Goal: Task Accomplishment & Management: Complete application form

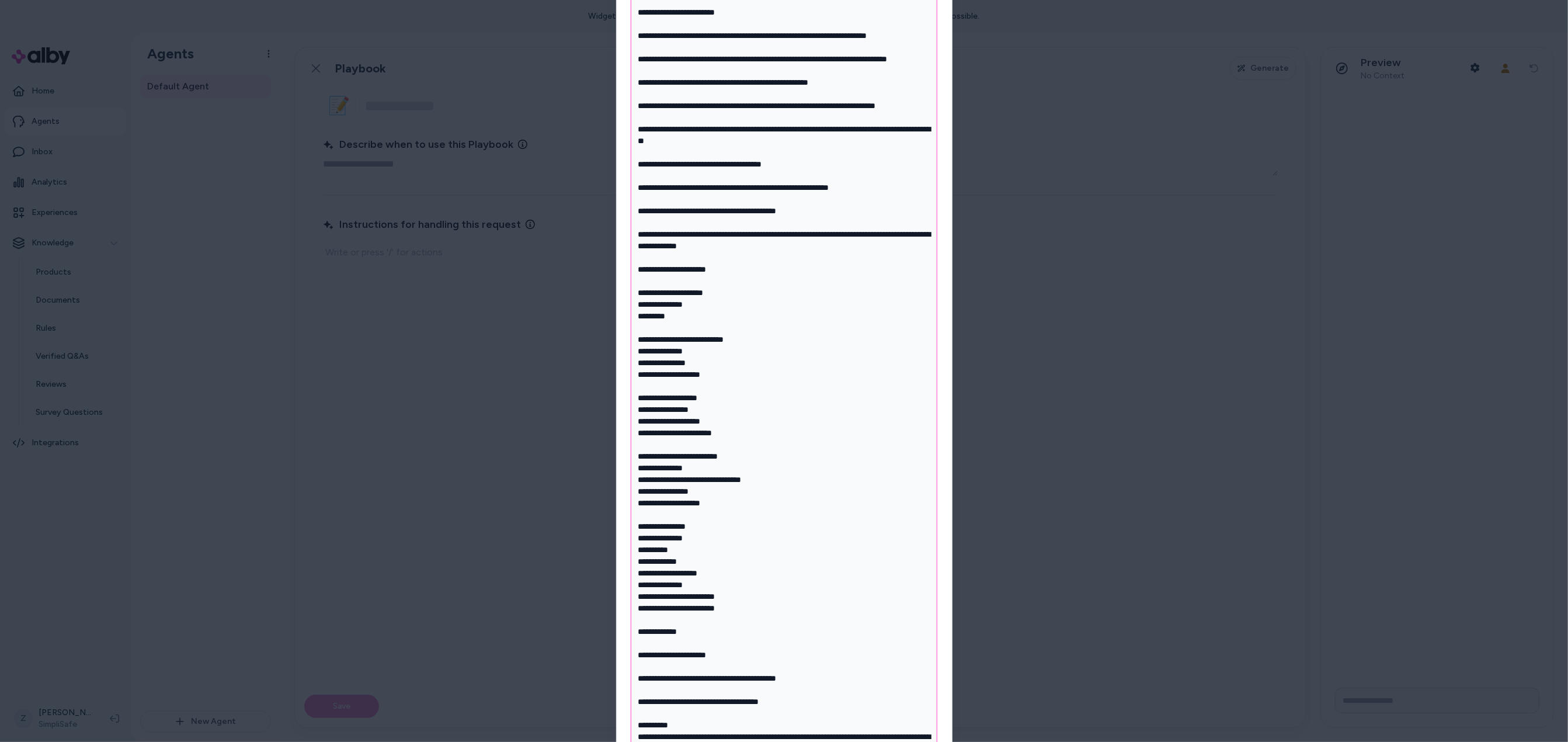
click at [720, 231] on textarea "What should this Playbook help the Agent do?" at bounding box center [784, 380] width 306 height 852
click at [728, 209] on textarea "What should this Playbook help the Agent do?" at bounding box center [784, 380] width 306 height 852
type textarea "*"
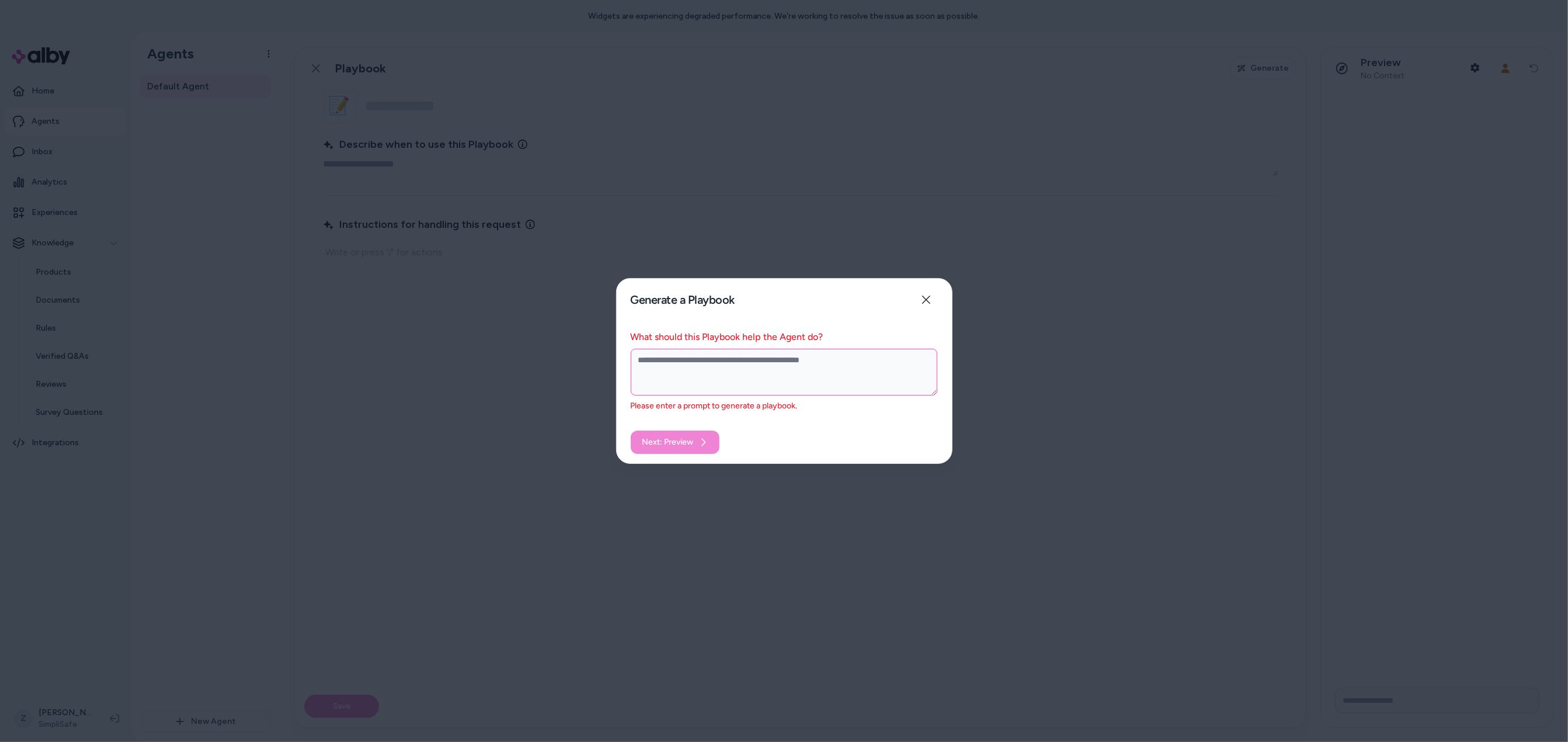
click at [786, 371] on textarea "What should this Playbook help the Agent do?" at bounding box center [784, 371] width 306 height 47
paste textarea "**********"
type textarea "*"
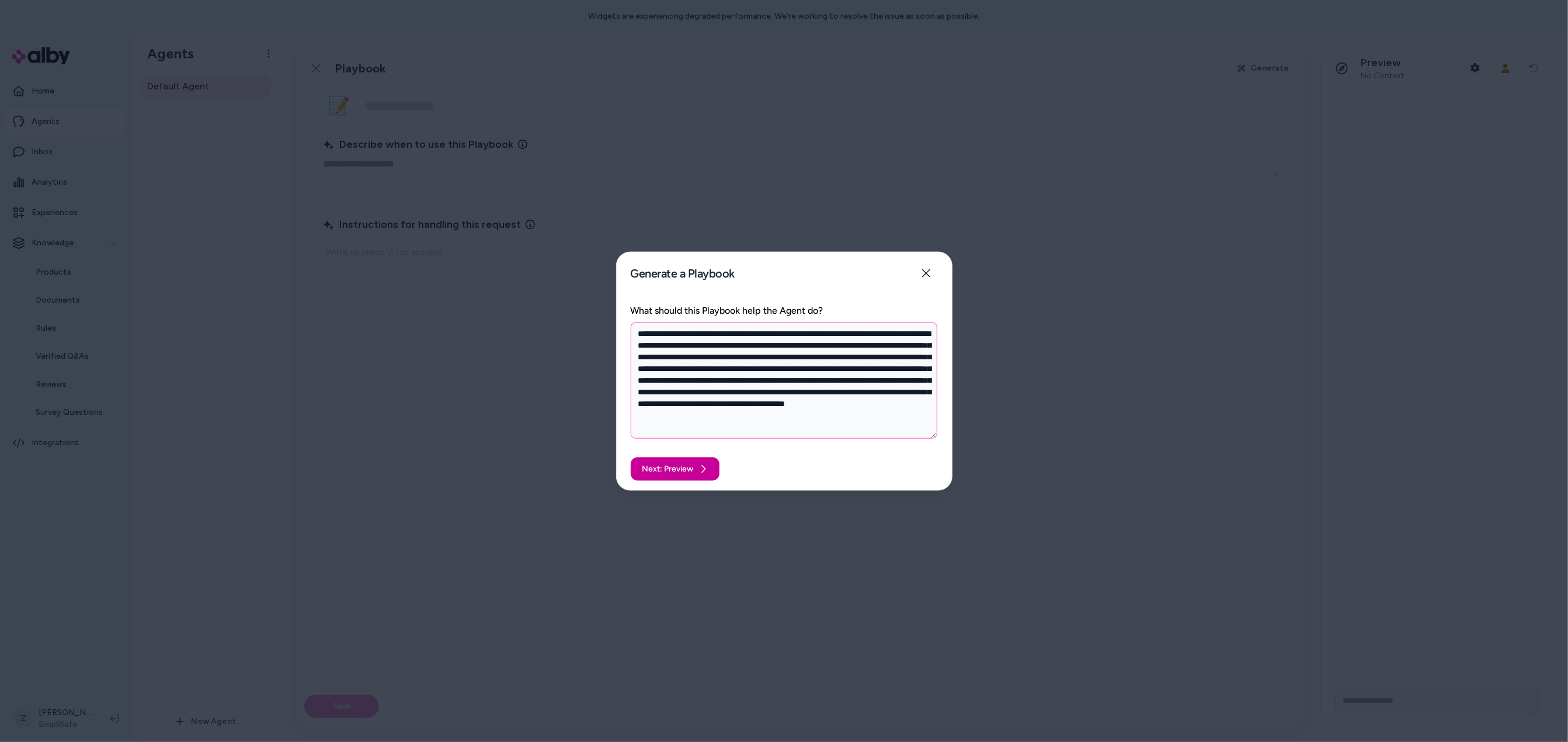
type textarea "**********"
click at [683, 467] on button "Next: Preview" at bounding box center [675, 467] width 89 height 23
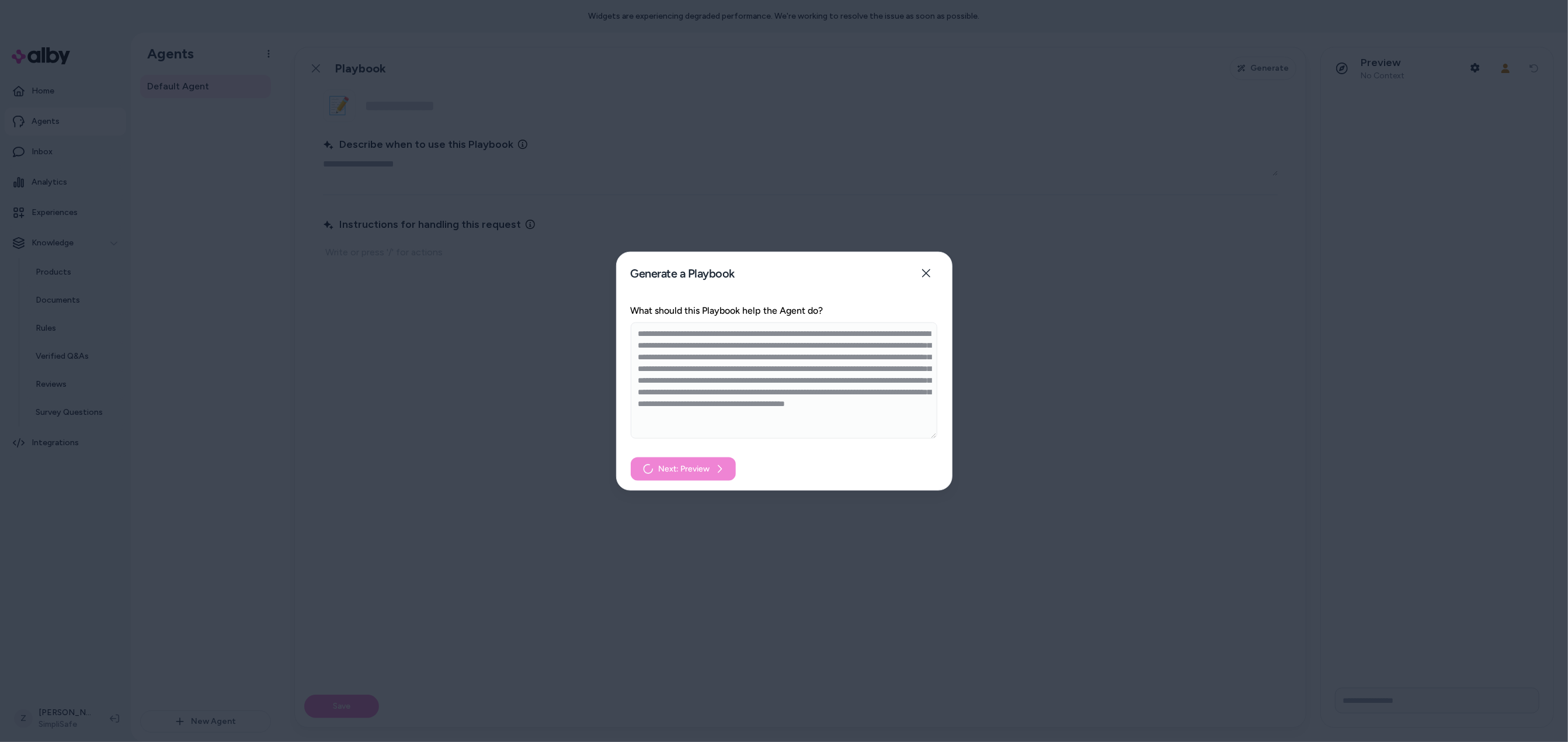
type textarea "*"
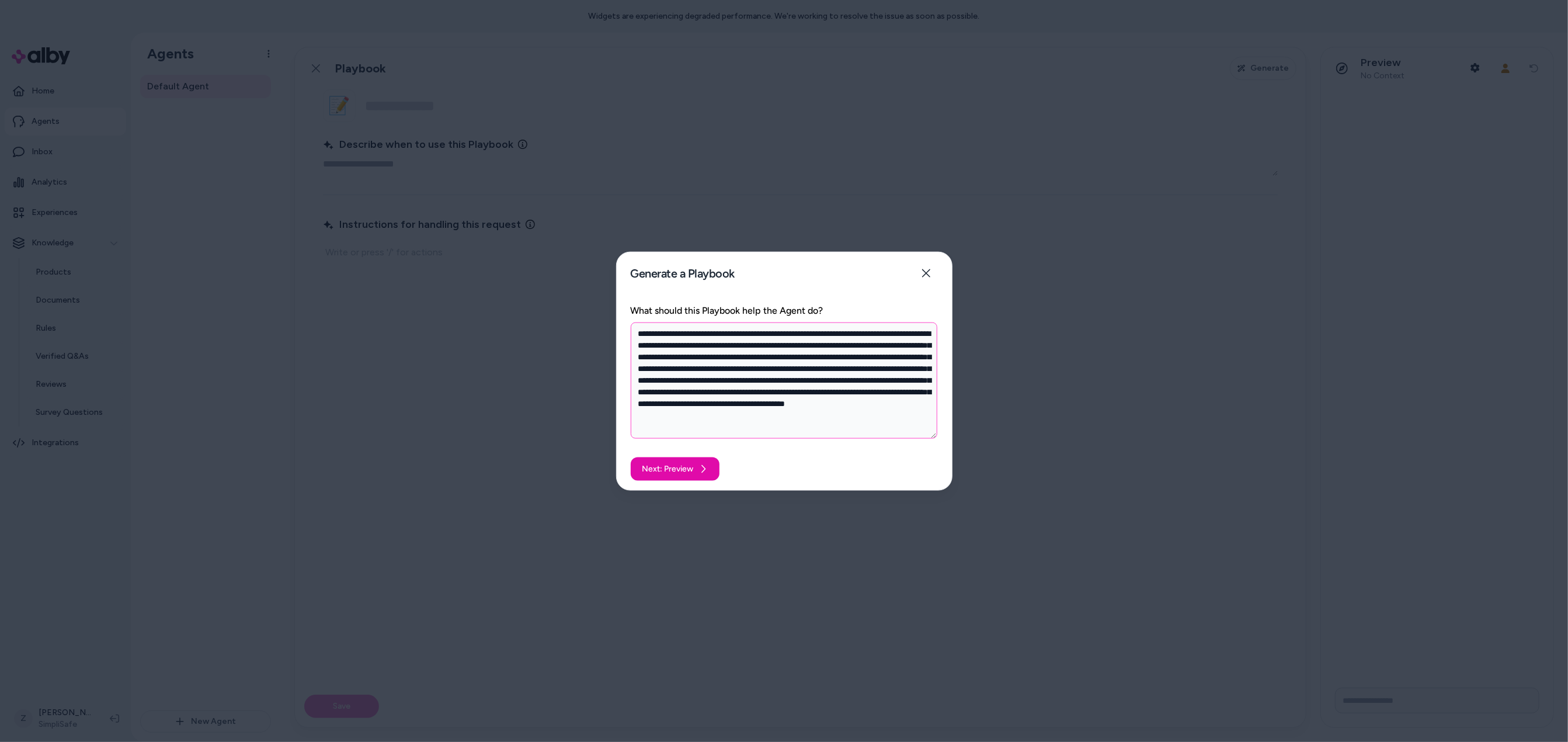
click at [749, 407] on textarea "**********" at bounding box center [784, 380] width 306 height 116
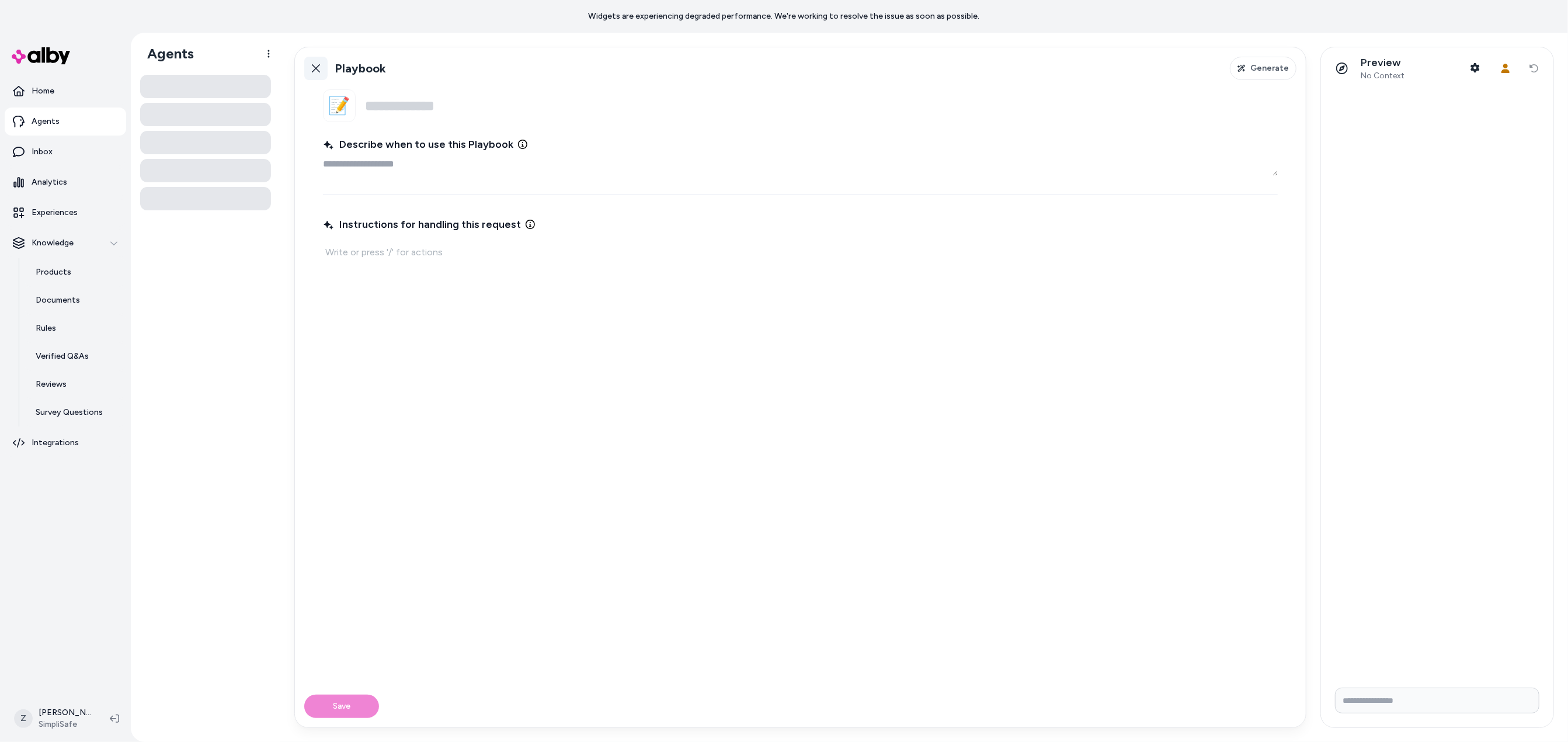
click at [316, 62] on link "Back" at bounding box center [315, 68] width 23 height 23
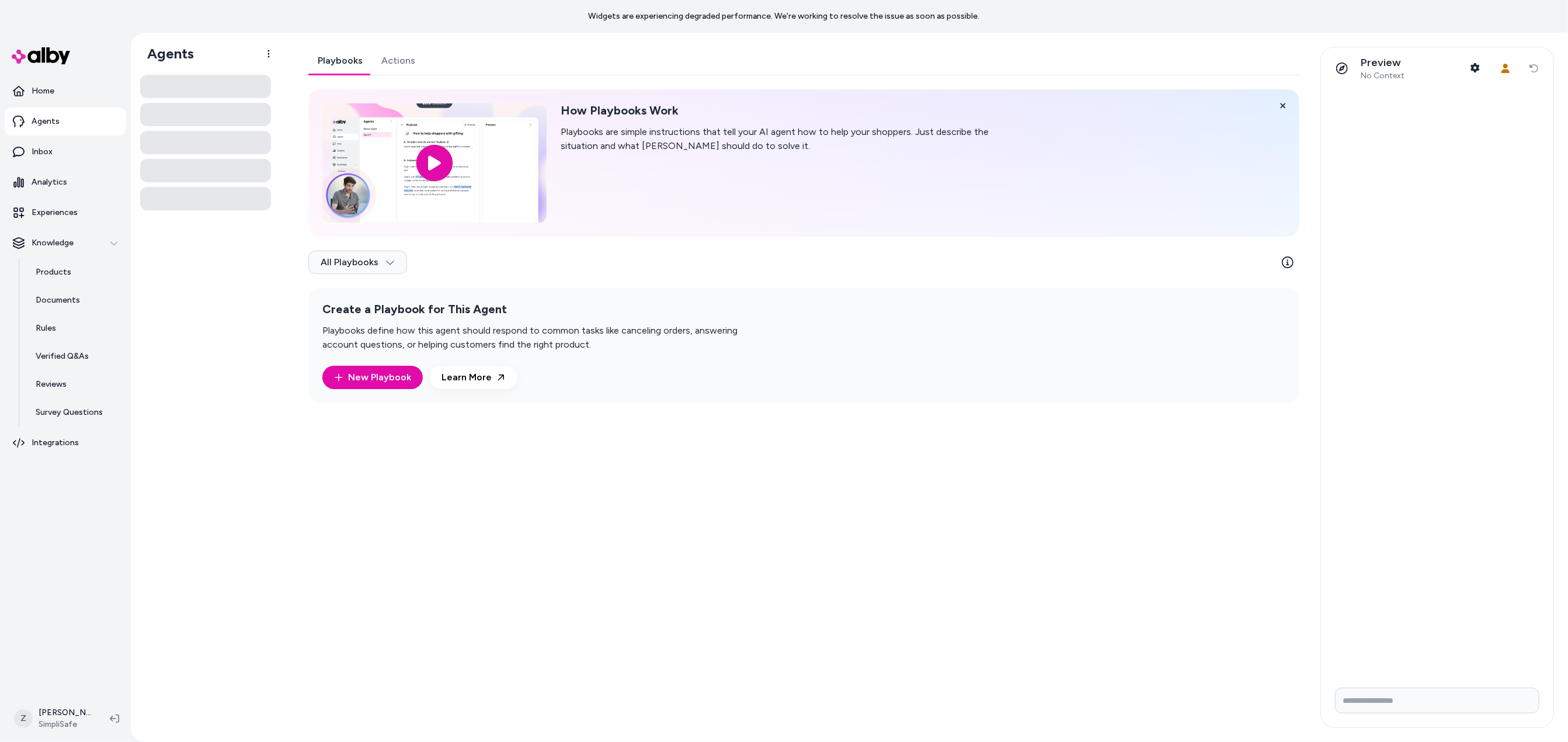
click at [385, 381] on link "New Playbook" at bounding box center [372, 377] width 100 height 23
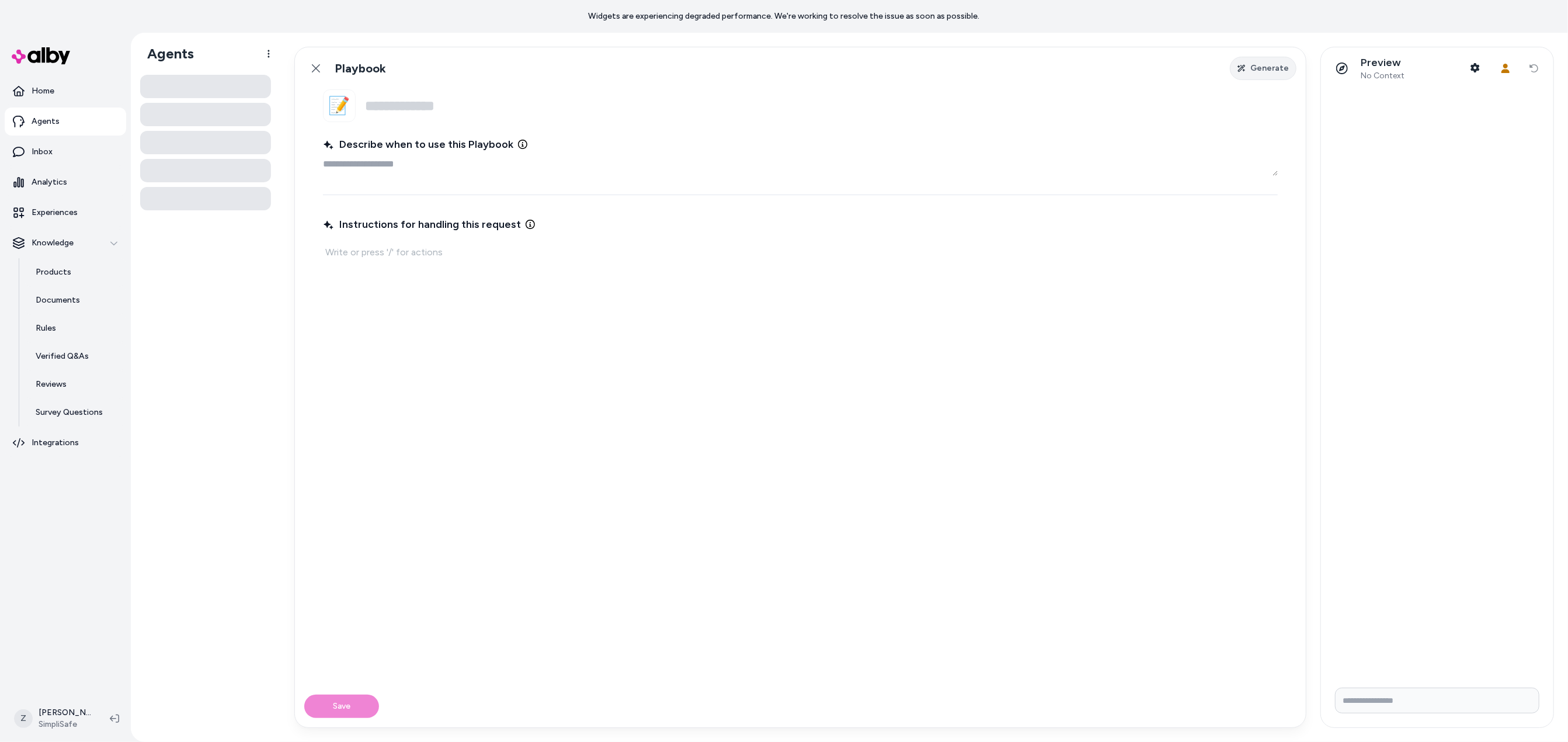
click at [1244, 69] on icon "button" at bounding box center [1242, 68] width 8 height 7
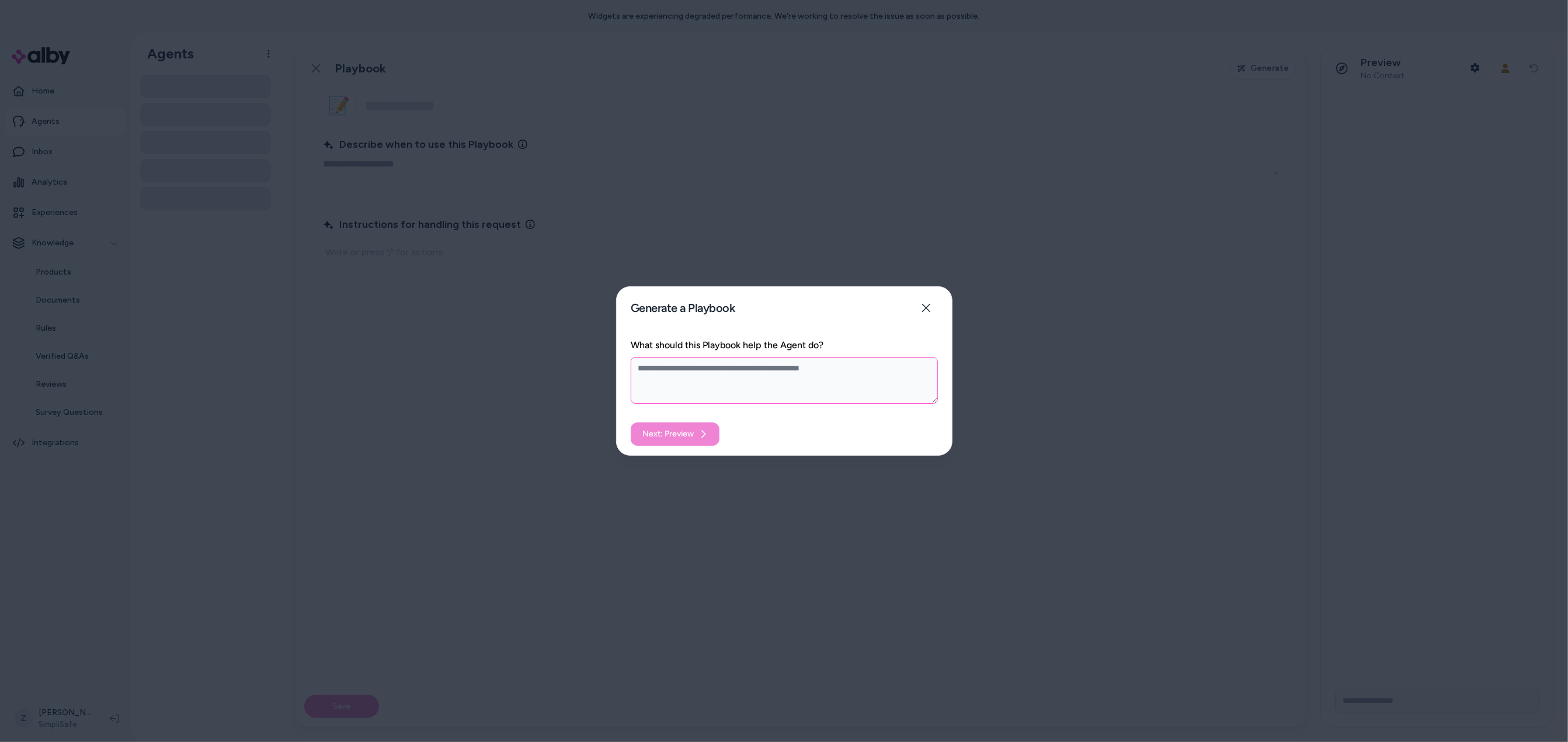
click at [712, 382] on textarea "What should this Playbook help the Agent do?" at bounding box center [784, 380] width 307 height 47
paste textarea "**********"
type textarea "*"
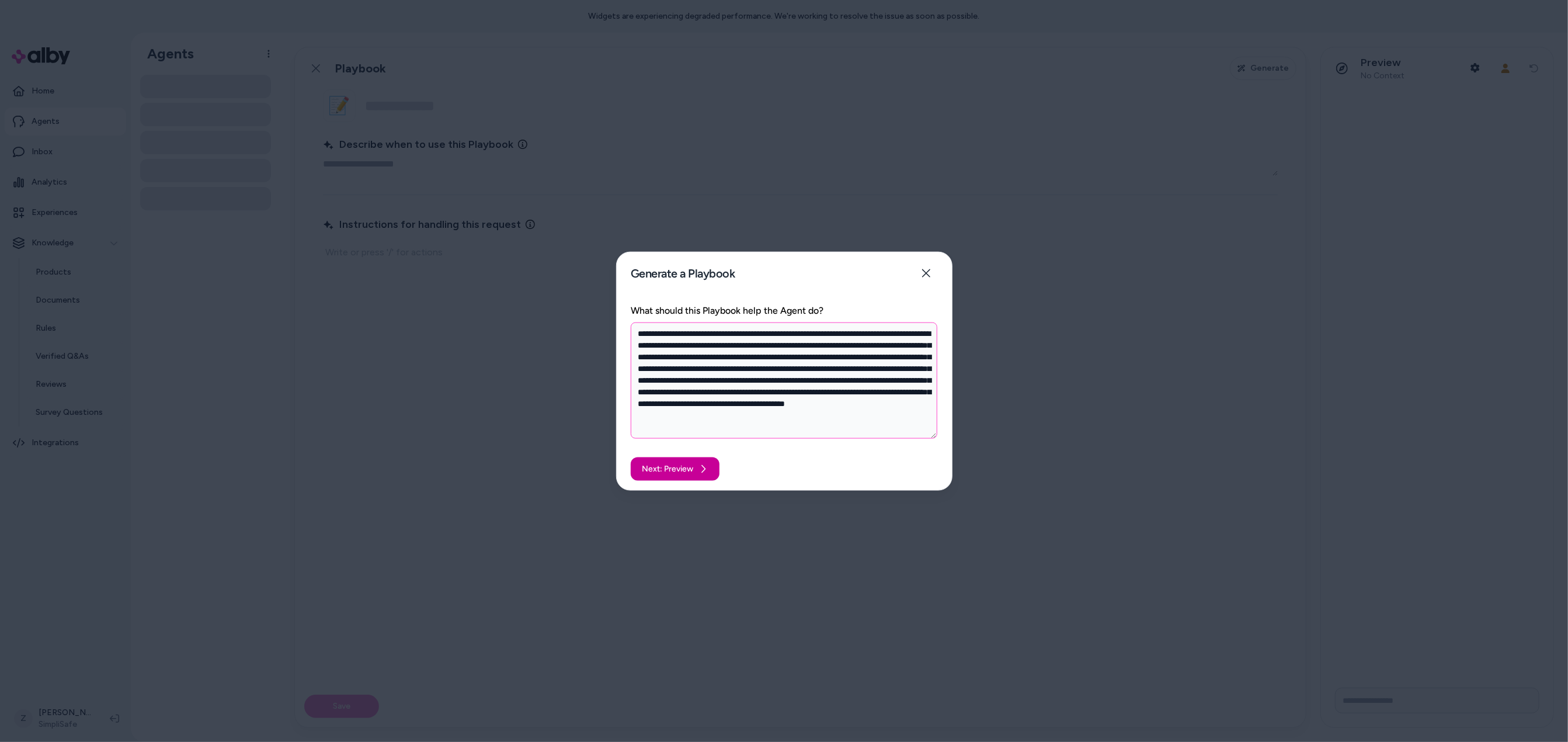
type textarea "**********"
click at [675, 462] on button "Next: Preview" at bounding box center [675, 467] width 89 height 23
click at [732, 457] on div "Next: Preview" at bounding box center [784, 468] width 335 height 42
click at [639, 468] on button "Next: Preview" at bounding box center [675, 467] width 89 height 23
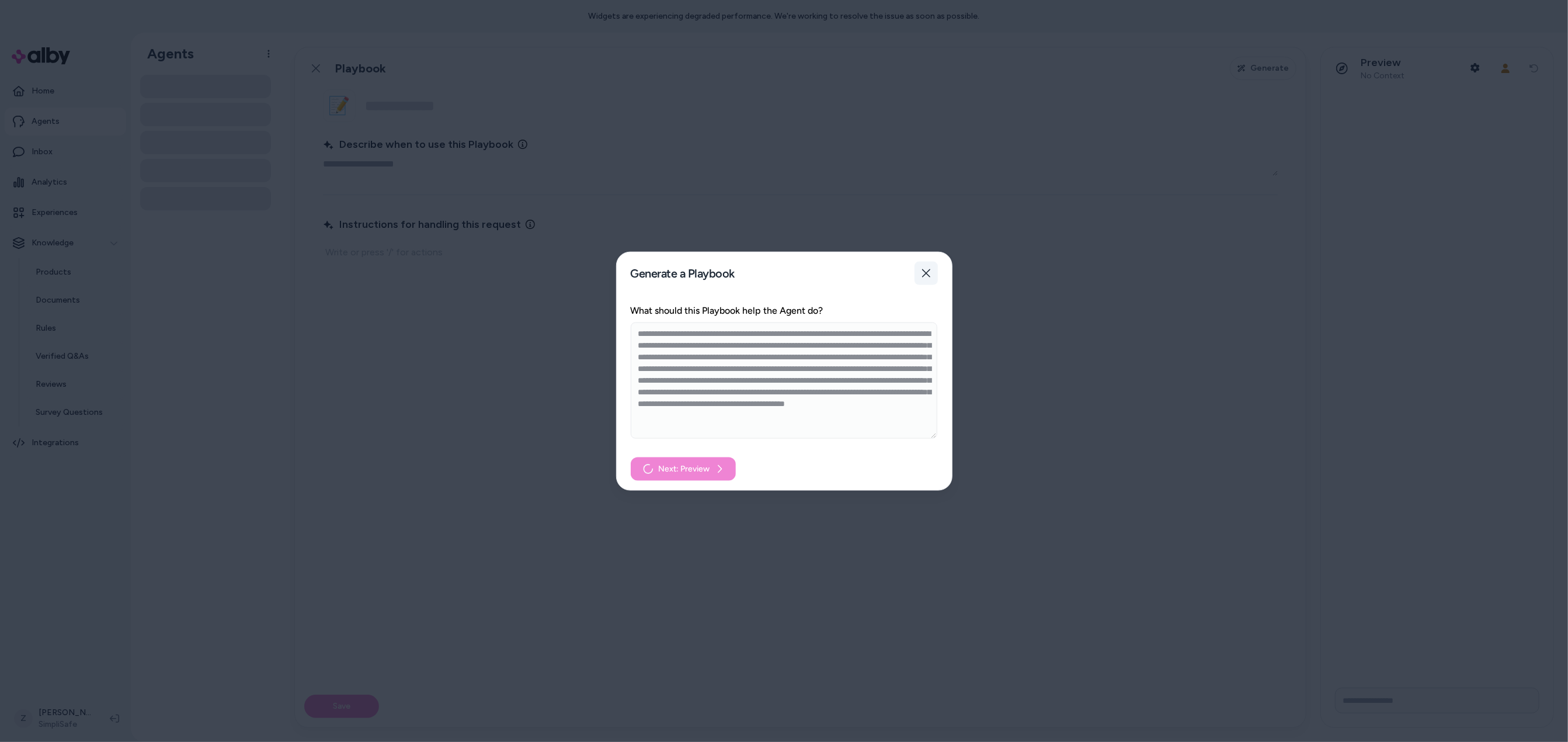
click at [927, 273] on icon "button" at bounding box center [925, 273] width 9 height 9
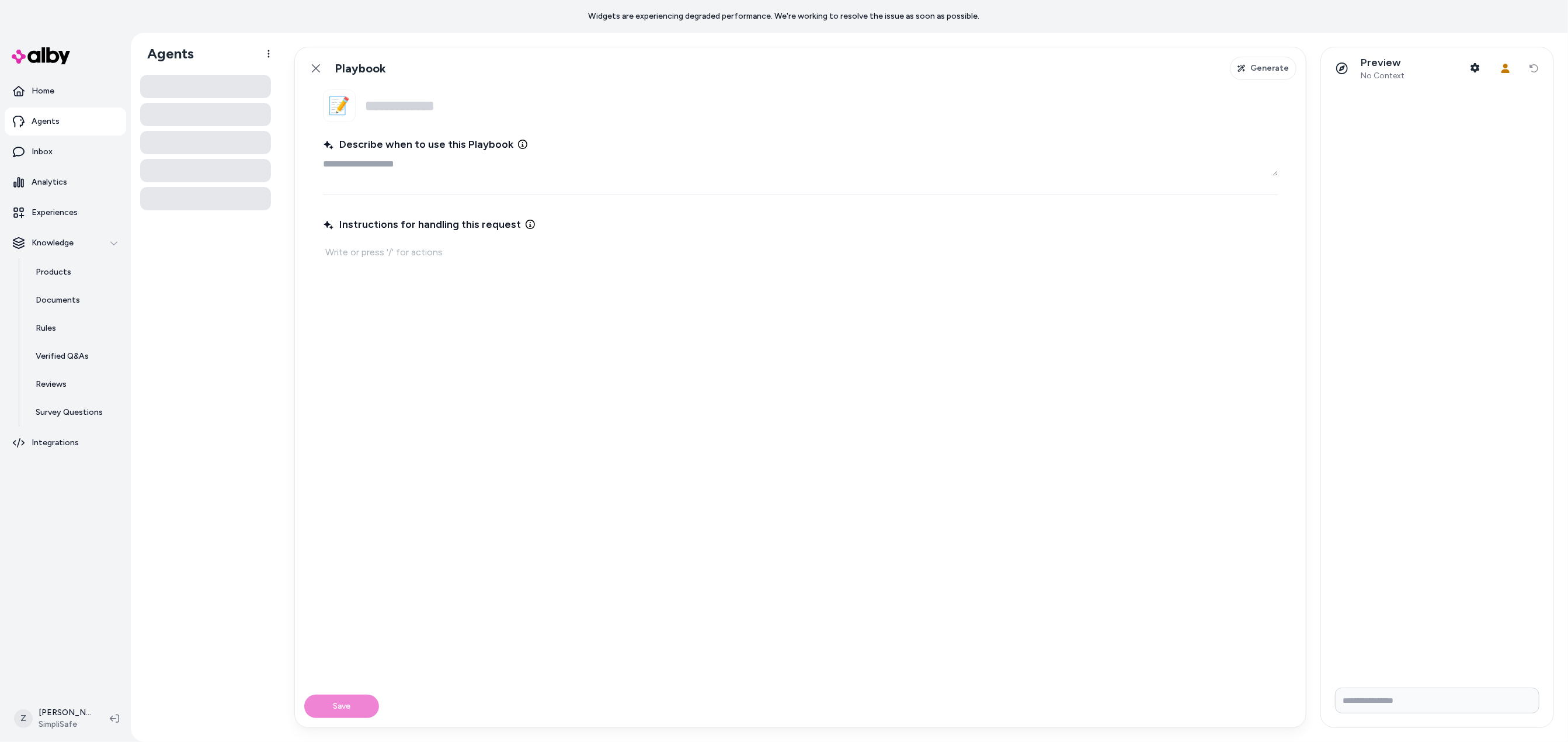
click at [521, 148] on icon at bounding box center [522, 143] width 9 height 9
click at [521, 152] on textarea "Describe when to use this Playbook" at bounding box center [801, 163] width 955 height 23
click at [518, 122] on div "Provide a clear description of when this playbook should be used. This helps th…" at bounding box center [518, 111] width 187 height 54
click at [518, 152] on textarea "Describe when to use this Playbook Provide a clear description of when this pla…" at bounding box center [801, 163] width 955 height 23
click at [518, 122] on div "Provide a clear description of when this playbook should be used. This helps th…" at bounding box center [518, 111] width 187 height 54
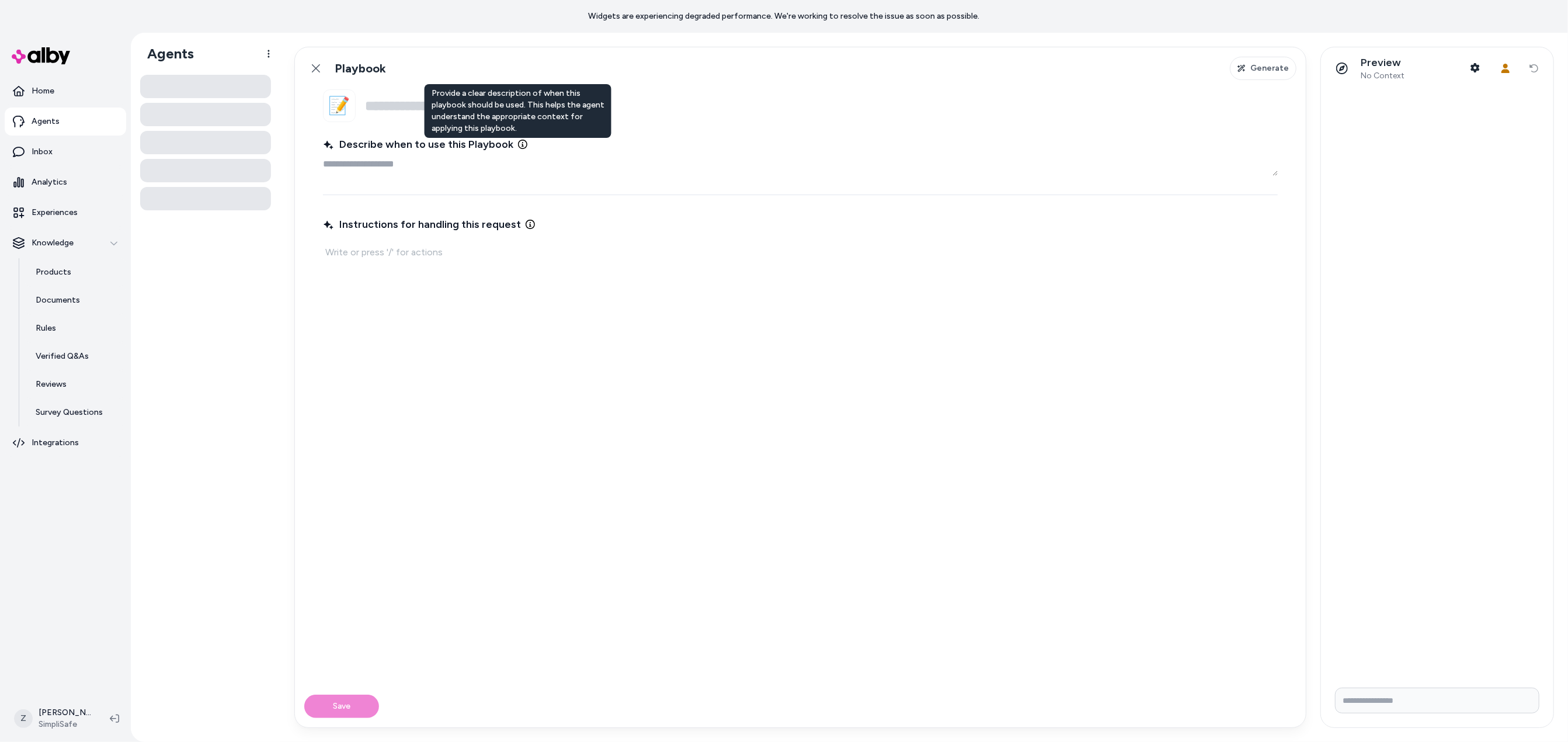
click at [518, 152] on textarea "Describe when to use this Playbook Provide a clear description of when this pla…" at bounding box center [801, 163] width 955 height 23
click at [518, 122] on div "Provide a clear description of when this playbook should be used. This helps th…" at bounding box center [518, 111] width 187 height 54
click at [518, 152] on textarea "Describe when to use this Playbook Provide a clear description of when this pla…" at bounding box center [801, 163] width 955 height 23
click at [518, 122] on div "Provide a clear description of when this playbook should be used. This helps th…" at bounding box center [518, 111] width 187 height 54
click at [518, 152] on textarea "Describe when to use this Playbook Provide a clear description of when this pla…" at bounding box center [801, 163] width 955 height 23
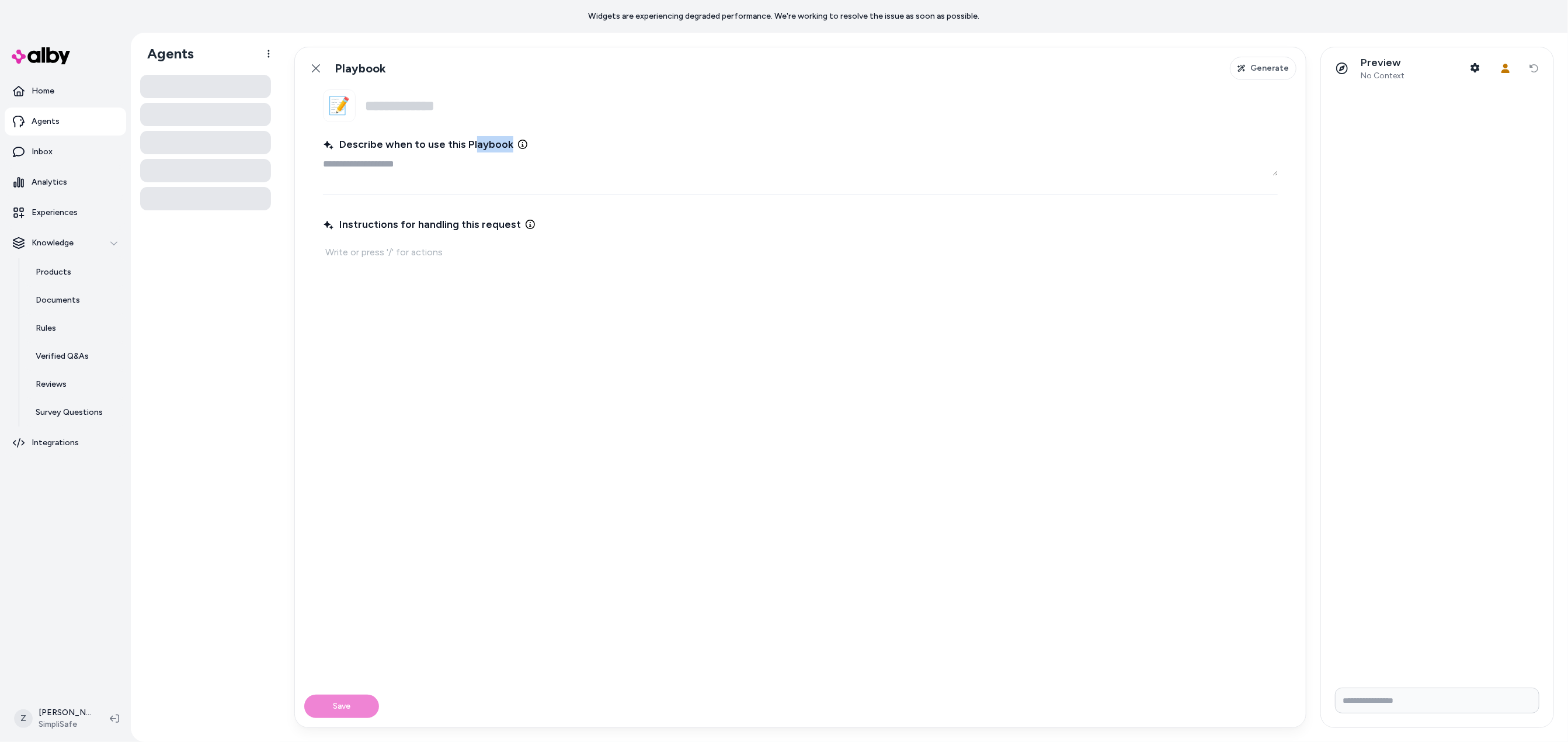
drag, startPoint x: 514, startPoint y: 131, endPoint x: 506, endPoint y: 135, distance: 8.9
drag, startPoint x: 508, startPoint y: 136, endPoint x: 514, endPoint y: 142, distance: 8.5
click at [507, 137] on span "Describe when to use this Playbook" at bounding box center [418, 144] width 190 height 16
click at [507, 152] on textarea "Describe when to use this Playbook" at bounding box center [801, 163] width 955 height 23
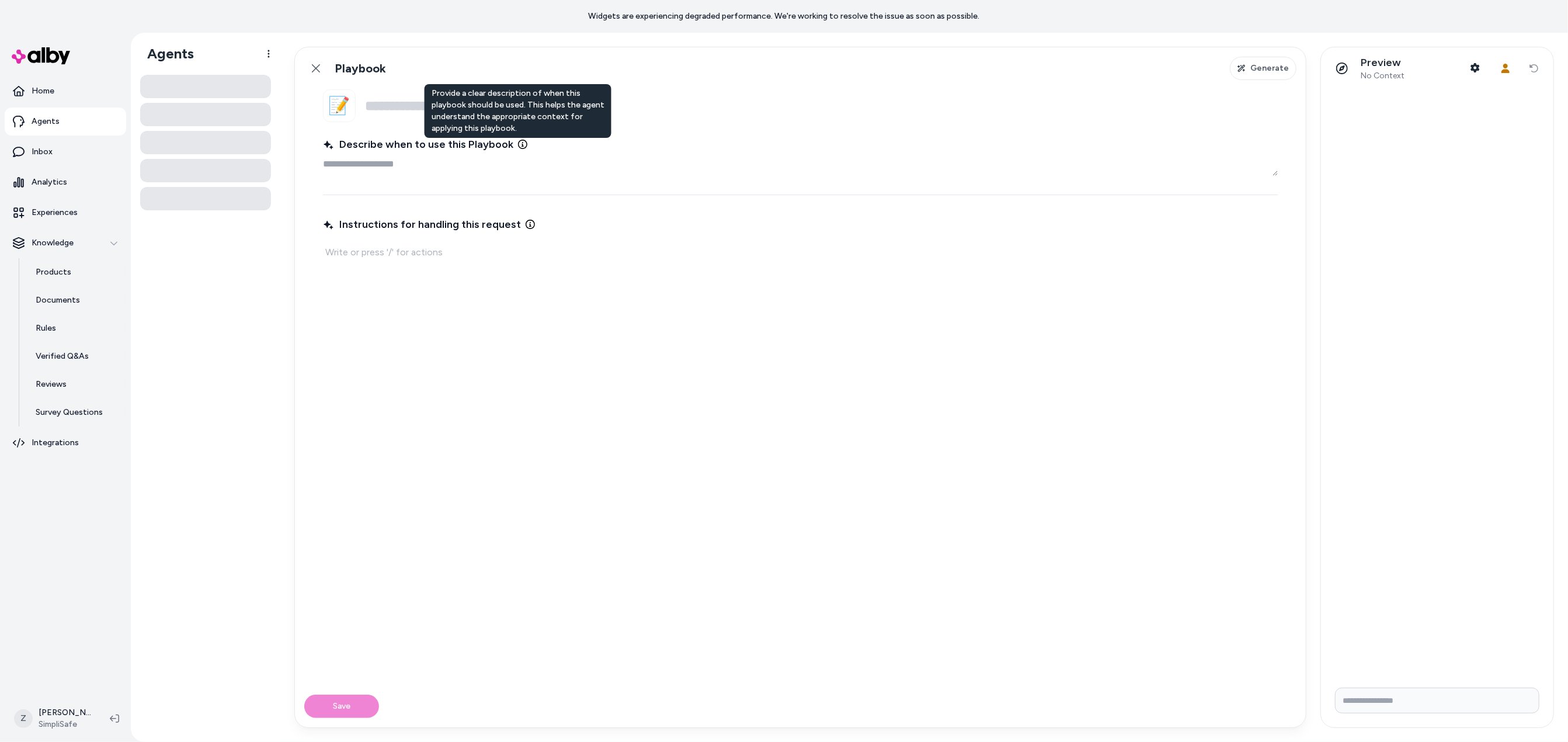
click at [519, 146] on icon at bounding box center [522, 143] width 9 height 9
click at [519, 152] on textarea "Describe when to use this Playbook Provide a clear description of when this pla…" at bounding box center [801, 163] width 955 height 23
click at [520, 146] on icon at bounding box center [522, 143] width 9 height 9
click at [520, 152] on textarea "Describe when to use this Playbook" at bounding box center [801, 163] width 955 height 23
click at [509, 127] on div "Provide a clear description of when this playbook should be used. This helps th…" at bounding box center [518, 111] width 187 height 54
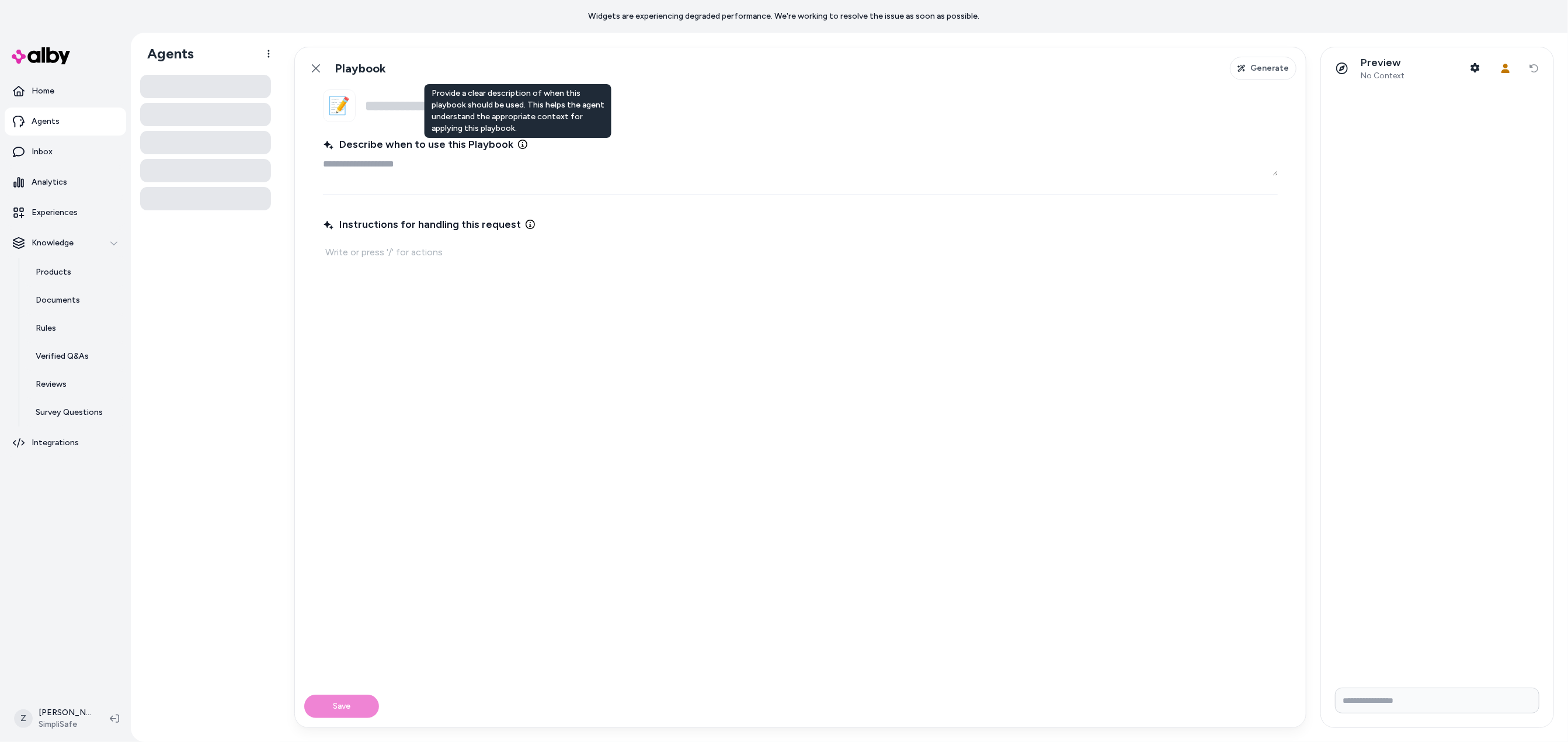
click at [509, 152] on textarea "Describe when to use this Playbook Provide a clear description of when this pla…" at bounding box center [801, 163] width 955 height 23
copy div "Provide a clear description of when this playbook should be used. This helps th…"
drag, startPoint x: 516, startPoint y: 128, endPoint x: 431, endPoint y: 96, distance: 90.8
click at [431, 96] on div "Provide a clear description of when this playbook should be used. This helps th…" at bounding box center [518, 111] width 187 height 54
click at [353, 232] on span "Instructions for handling this request" at bounding box center [422, 224] width 198 height 16
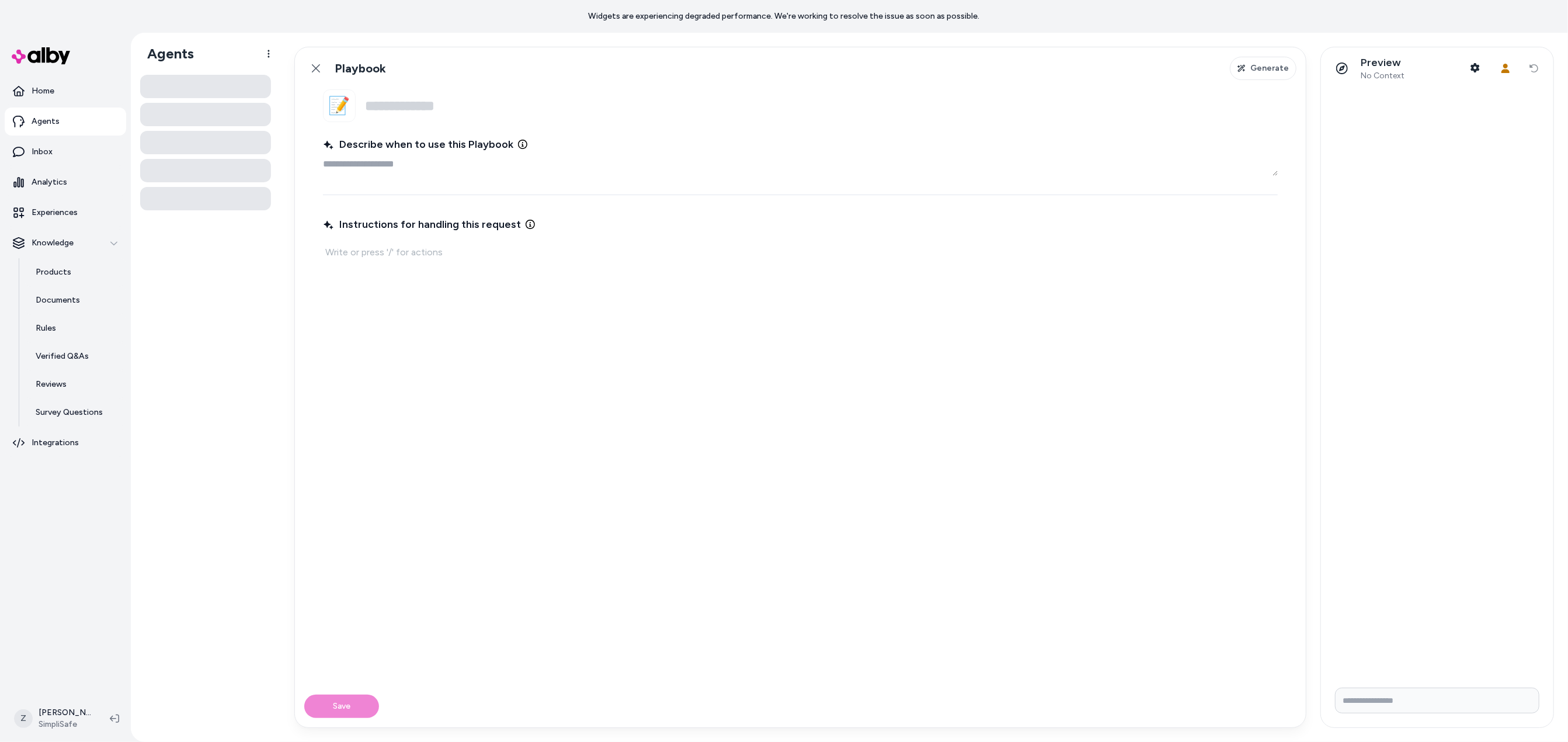
click at [356, 226] on span "Instructions for handling this request" at bounding box center [422, 224] width 198 height 16
drag, startPoint x: 337, startPoint y: 221, endPoint x: 473, endPoint y: 223, distance: 136.0
click at [465, 224] on span "Instructions for handling this request" at bounding box center [422, 224] width 198 height 16
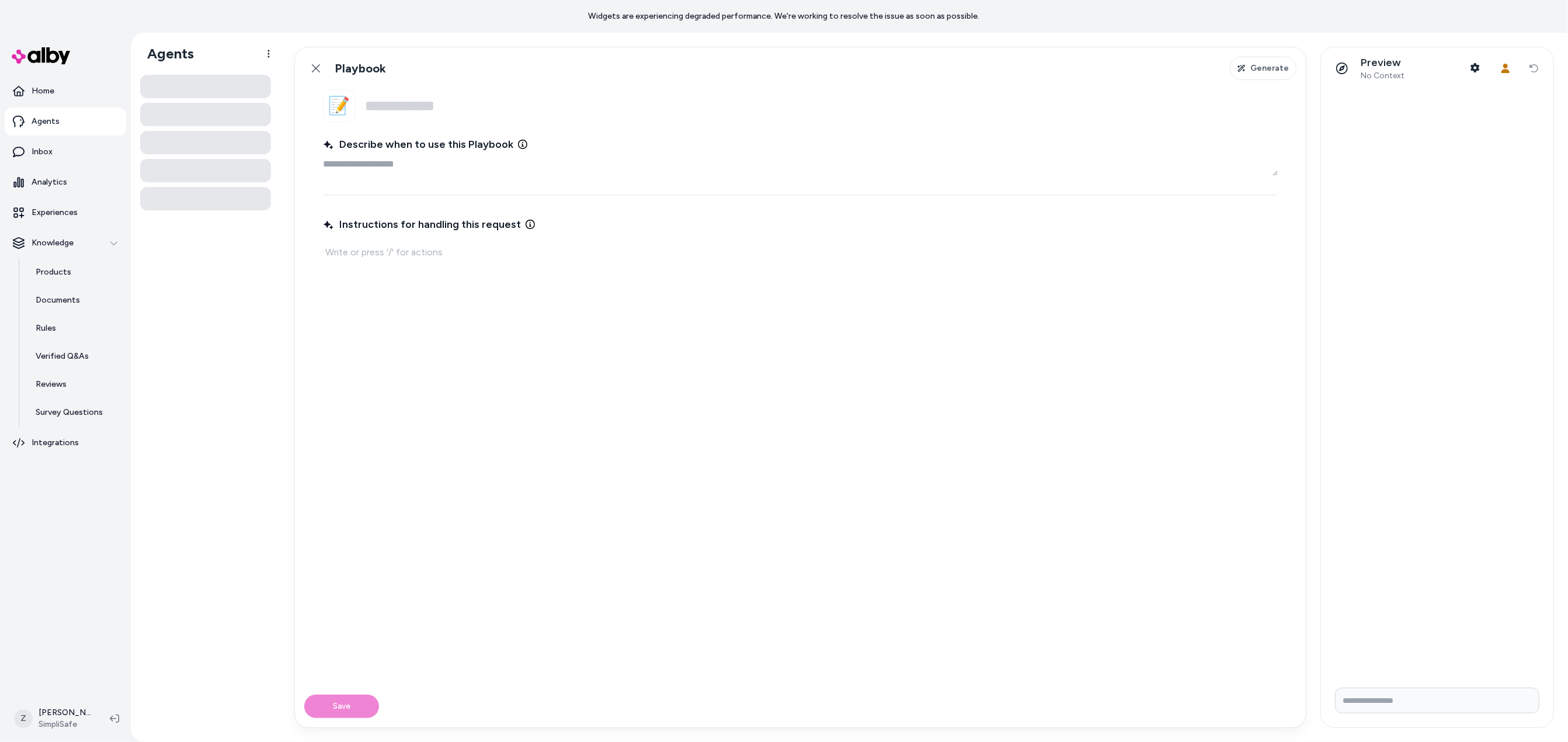
click at [505, 220] on span "Instructions for handling this request" at bounding box center [422, 224] width 198 height 16
copy span "Instructions for handling this request"
drag, startPoint x: 514, startPoint y: 222, endPoint x: 318, endPoint y: 223, distance: 196.0
click at [318, 223] on fieldset "📝 Name Describe when to use this Playbook Instructions for handling this request" at bounding box center [800, 387] width 1011 height 596
copy div "Provide detailed instructions for how to handle this type of request. You can u…"
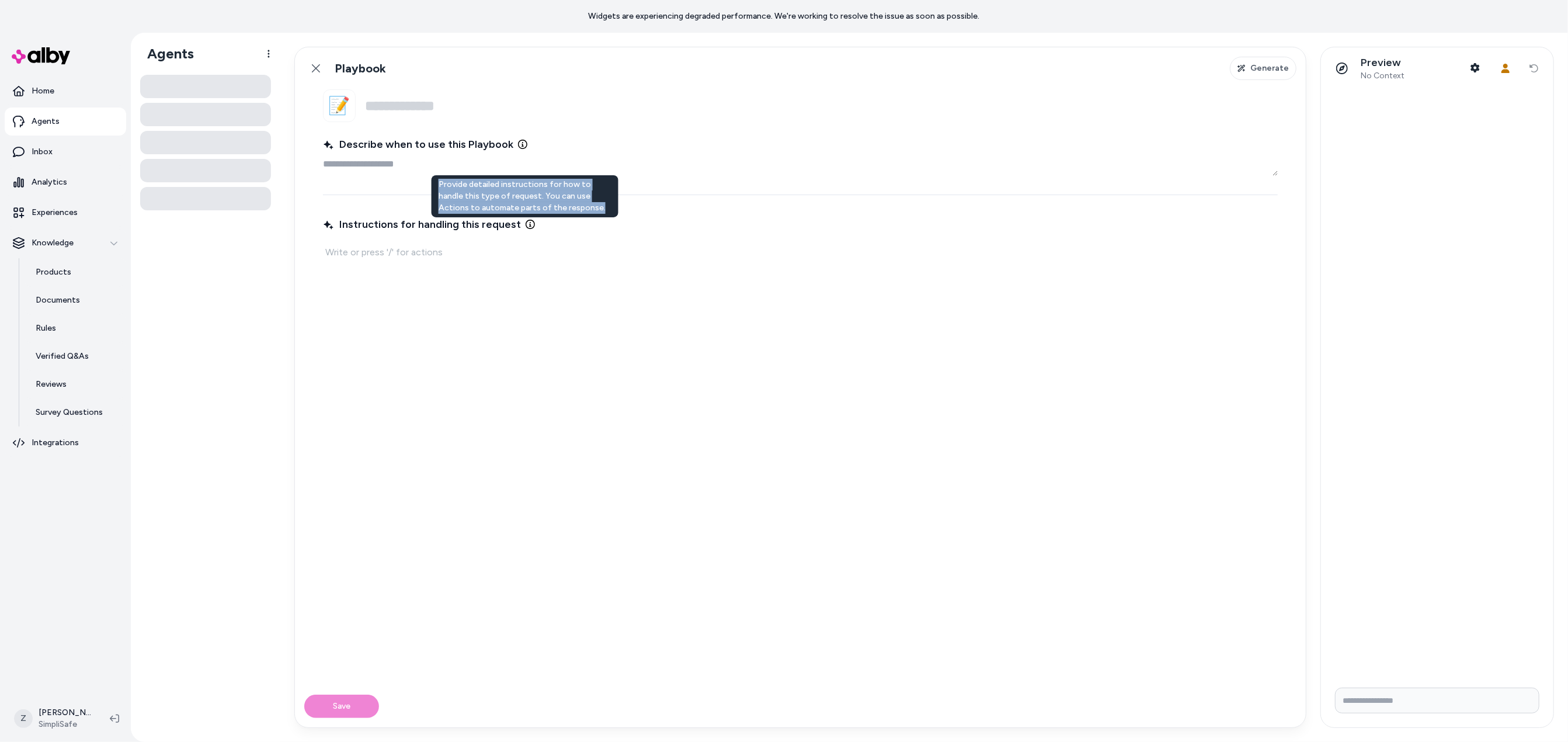
drag, startPoint x: 562, startPoint y: 207, endPoint x: 438, endPoint y: 186, distance: 125.8
click at [438, 186] on div "Provide detailed instructions for how to handle this type of request. You can u…" at bounding box center [525, 196] width 187 height 42
click at [523, 177] on fieldset "📝 Name Describe when to use this Playbook Instructions for handling this request" at bounding box center [800, 387] width 1011 height 596
click at [445, 162] on textarea "Describe when to use this Playbook" at bounding box center [801, 163] width 955 height 23
paste textarea "**********"
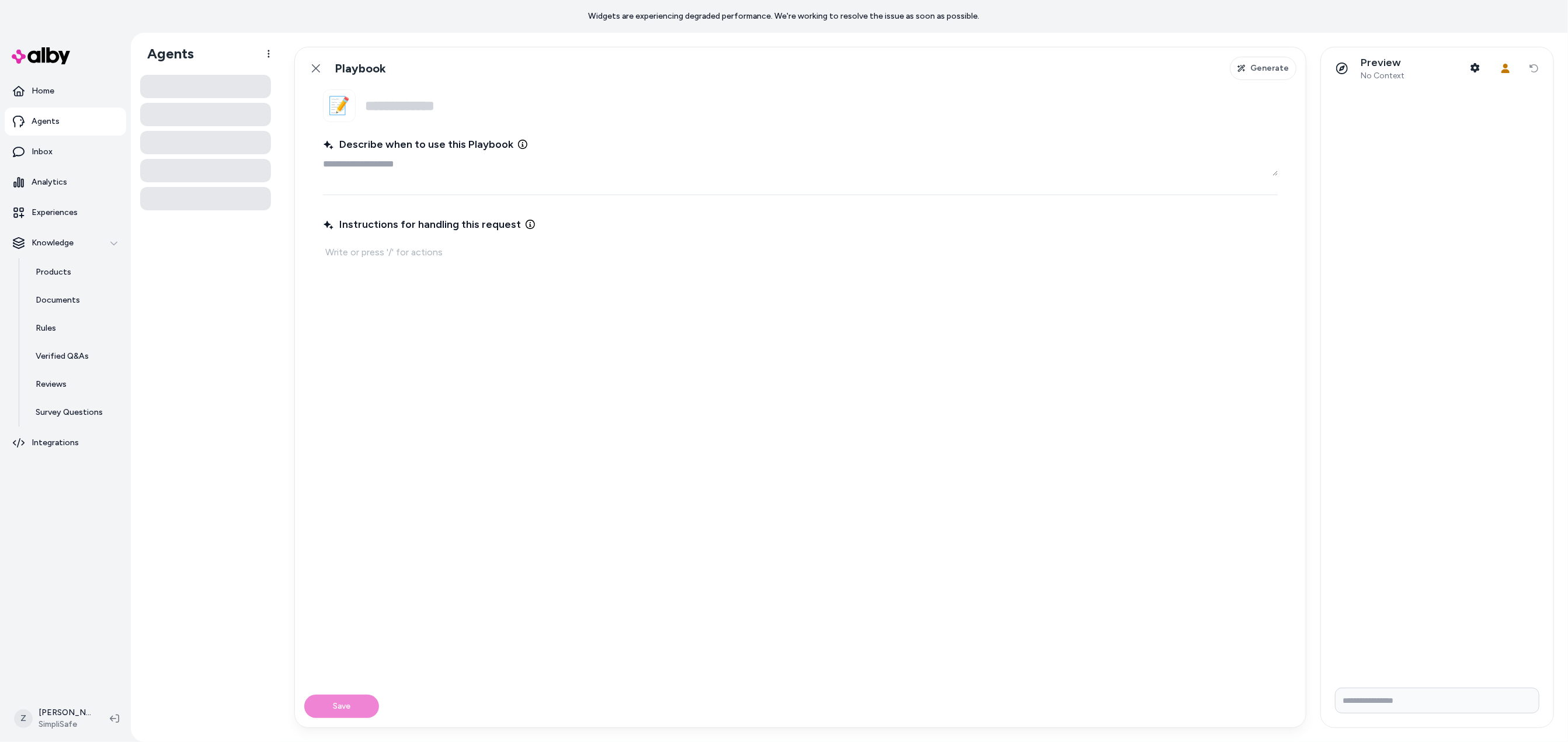
type textarea "*"
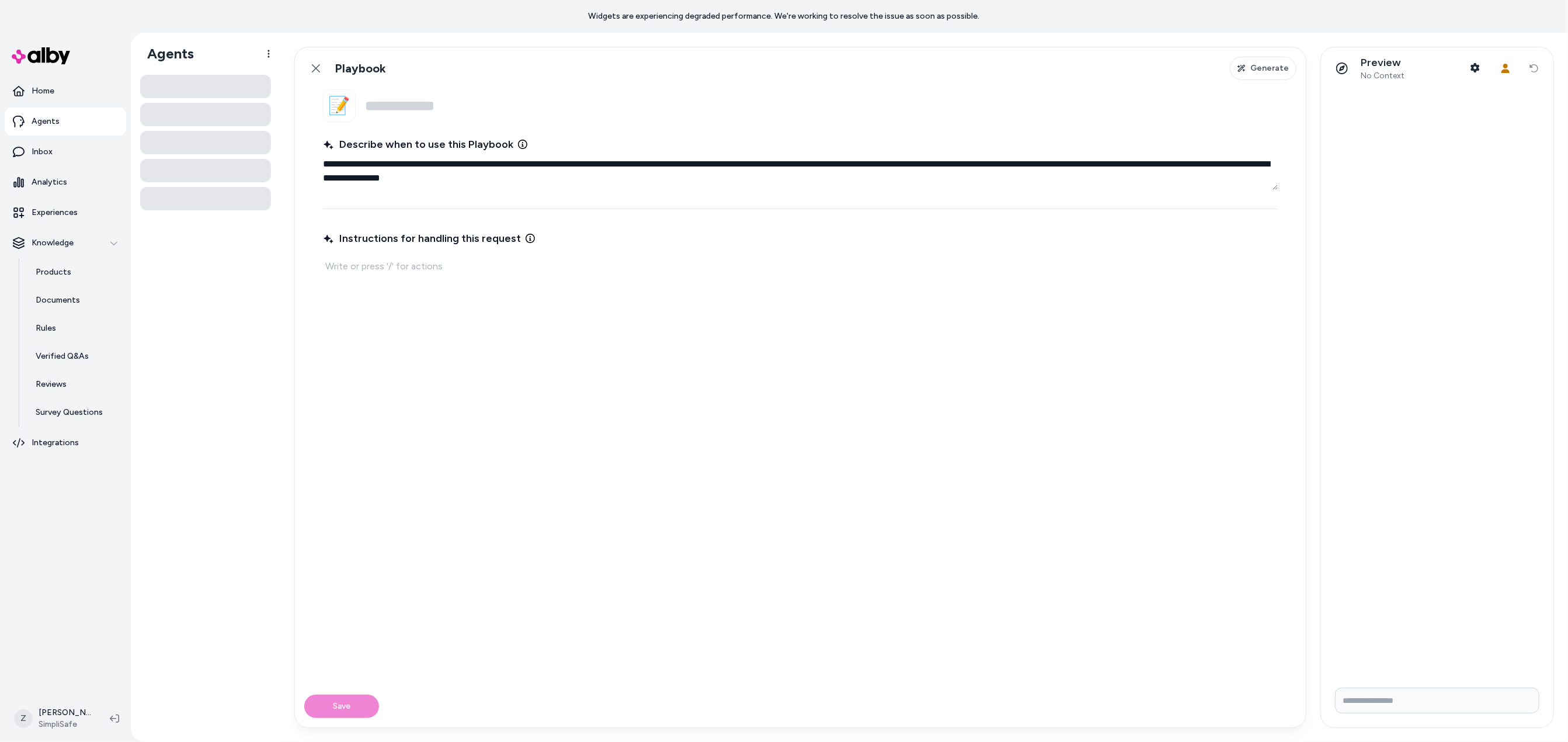
type textarea "**********"
click at [493, 361] on div "Instructions for handling this request" at bounding box center [801, 450] width 955 height 444
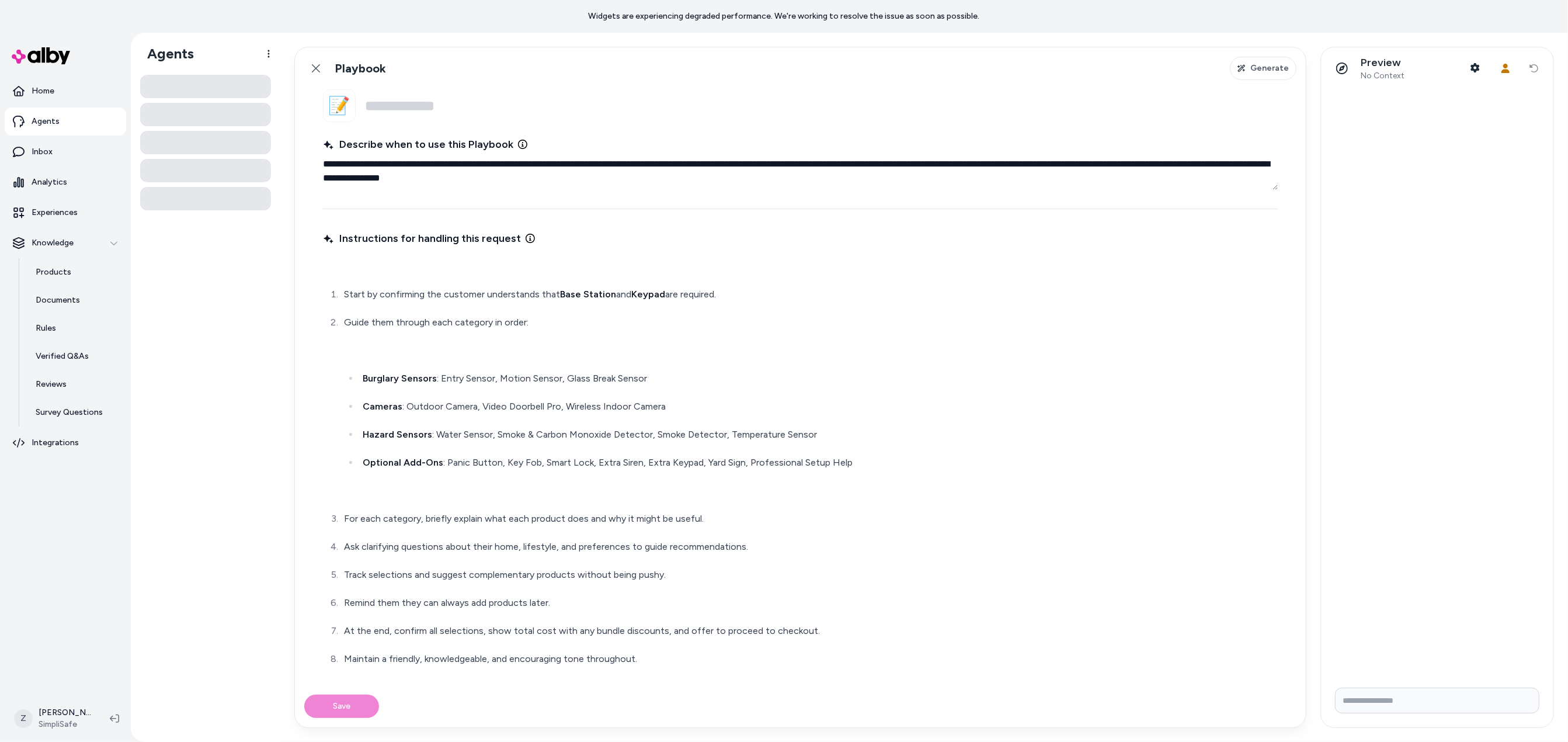
click at [419, 96] on input "Name" at bounding box center [822, 105] width 913 height 33
type textarea "*"
type input "**********"
click at [343, 708] on button "Save" at bounding box center [341, 705] width 75 height 23
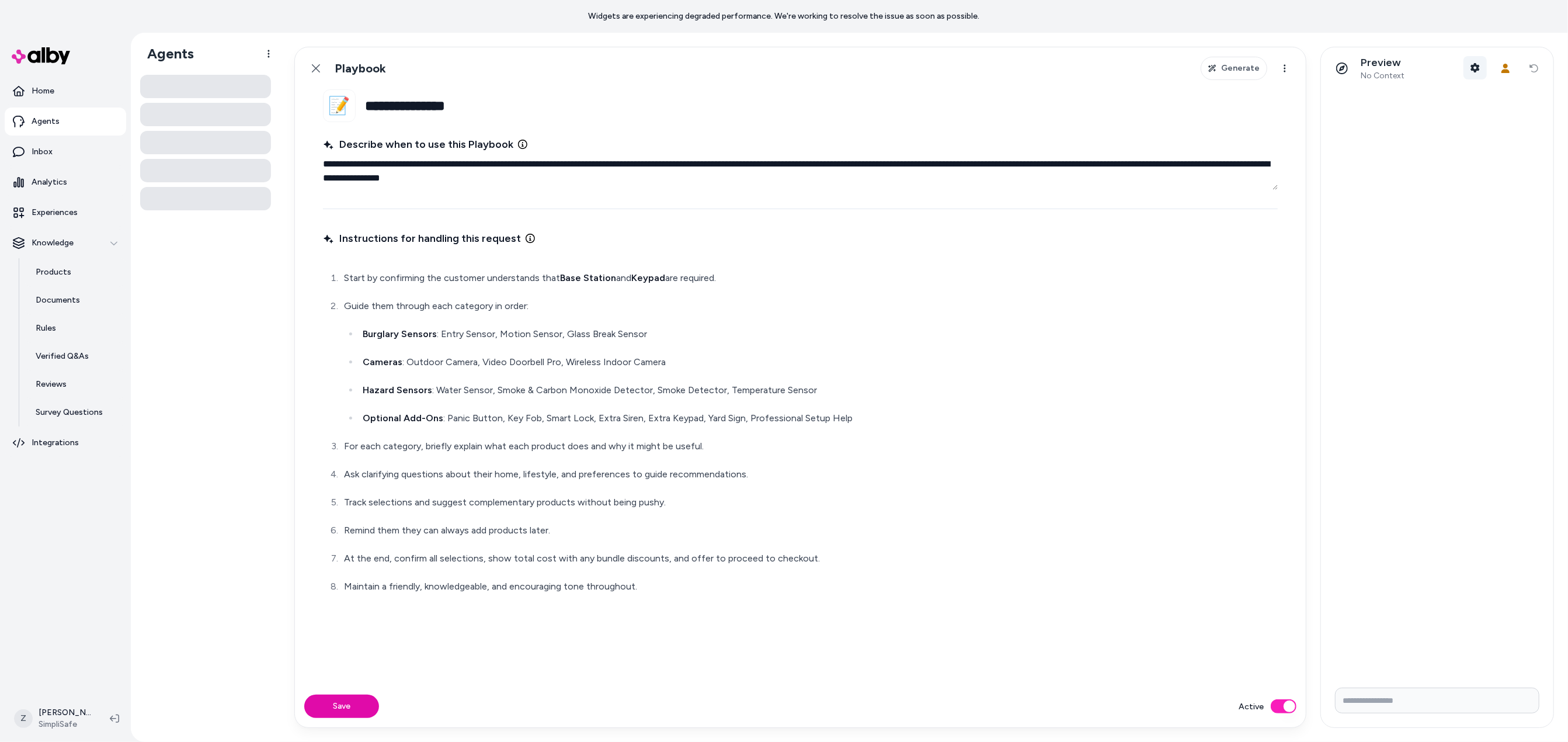
click at [1483, 66] on button "Shopper Context" at bounding box center [1474, 67] width 23 height 23
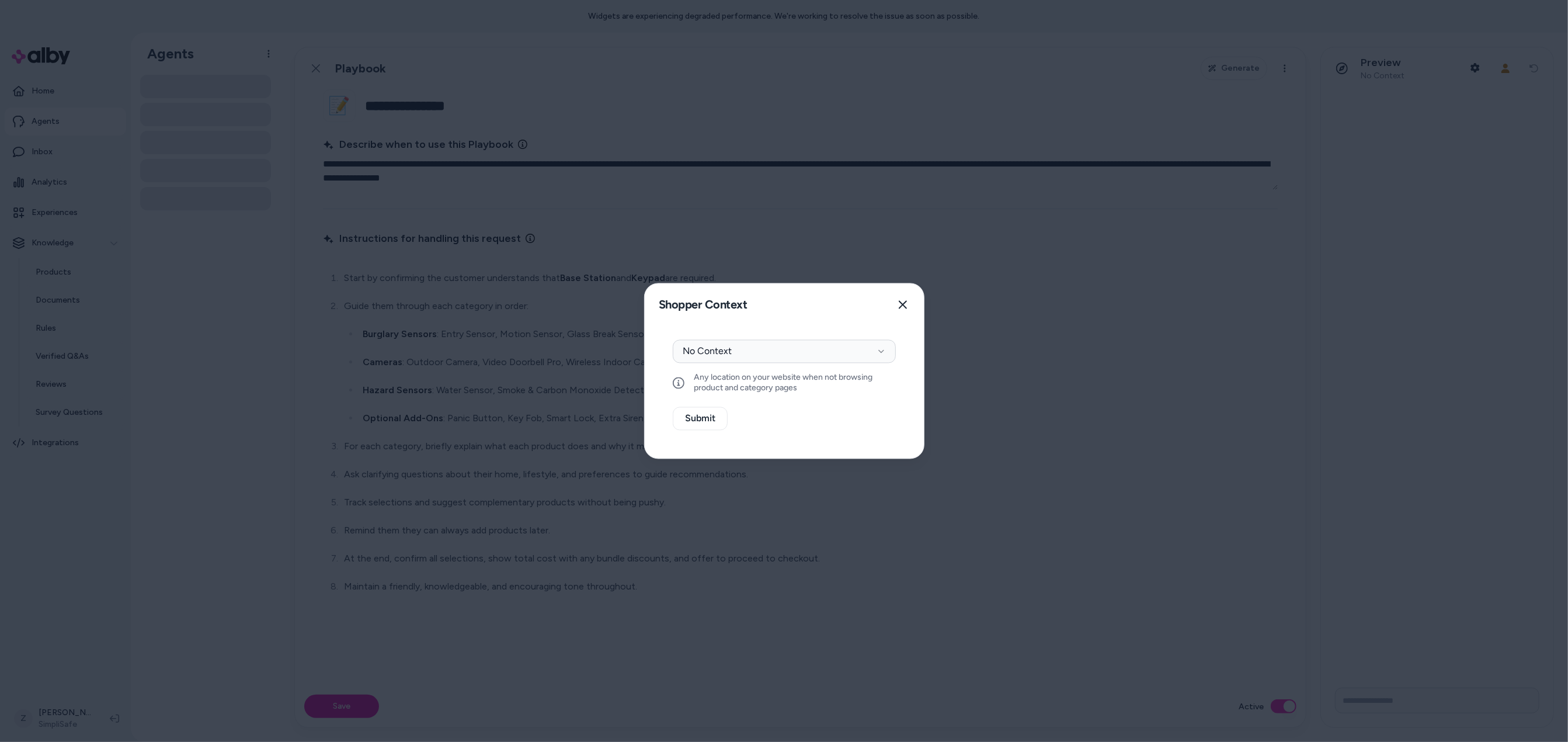
click at [760, 364] on div "Context Type No Context Any location on your website when not browsing product …" at bounding box center [784, 366] width 223 height 53
click at [763, 360] on button "No Context" at bounding box center [784, 351] width 223 height 23
click at [753, 330] on div "Context Type No Context Any location on your website when not browsing product …" at bounding box center [784, 392] width 280 height 132
click at [699, 415] on button "Submit" at bounding box center [699, 418] width 55 height 23
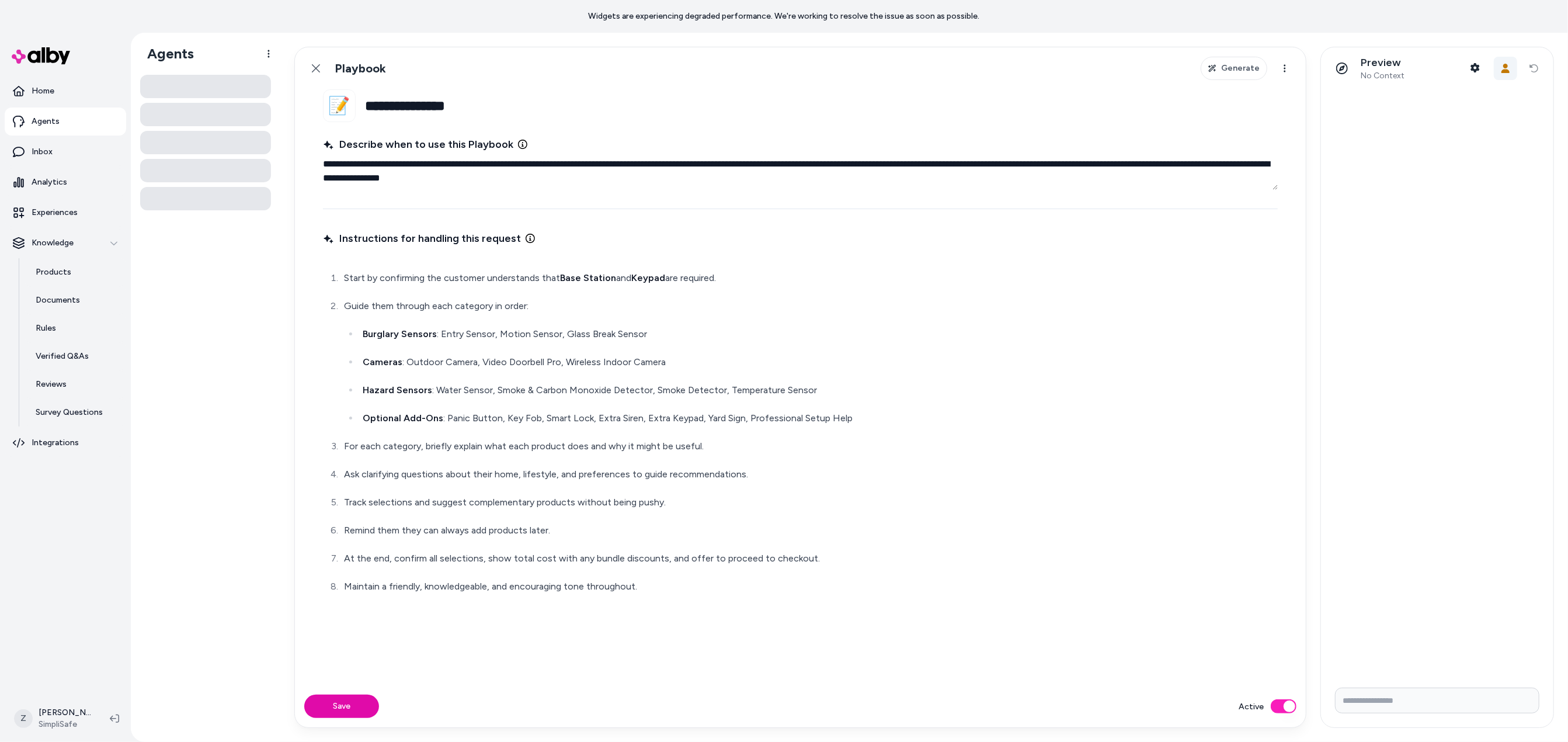
click at [1501, 69] on icon "button" at bounding box center [1505, 68] width 9 height 9
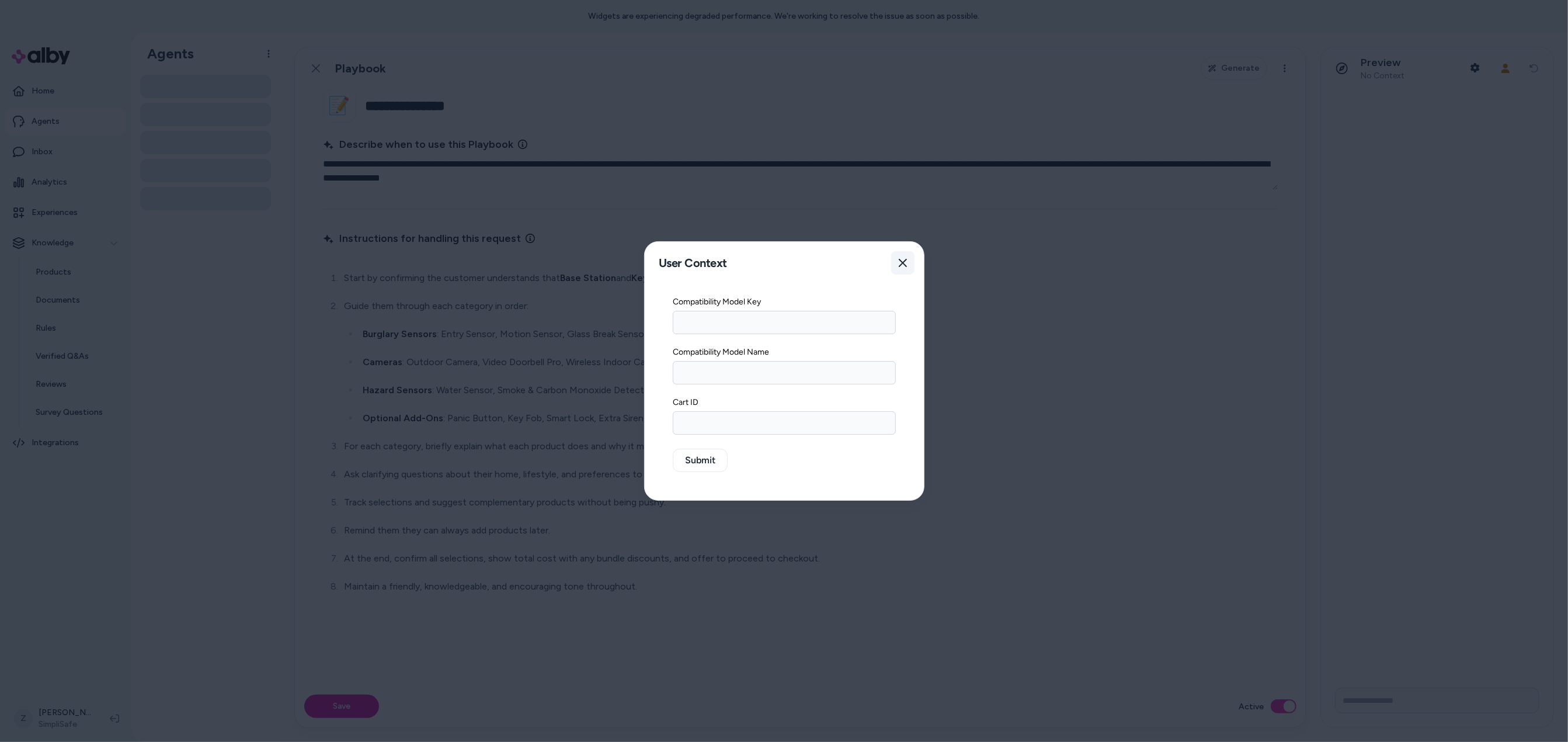
click at [900, 267] on icon "button" at bounding box center [902, 262] width 9 height 9
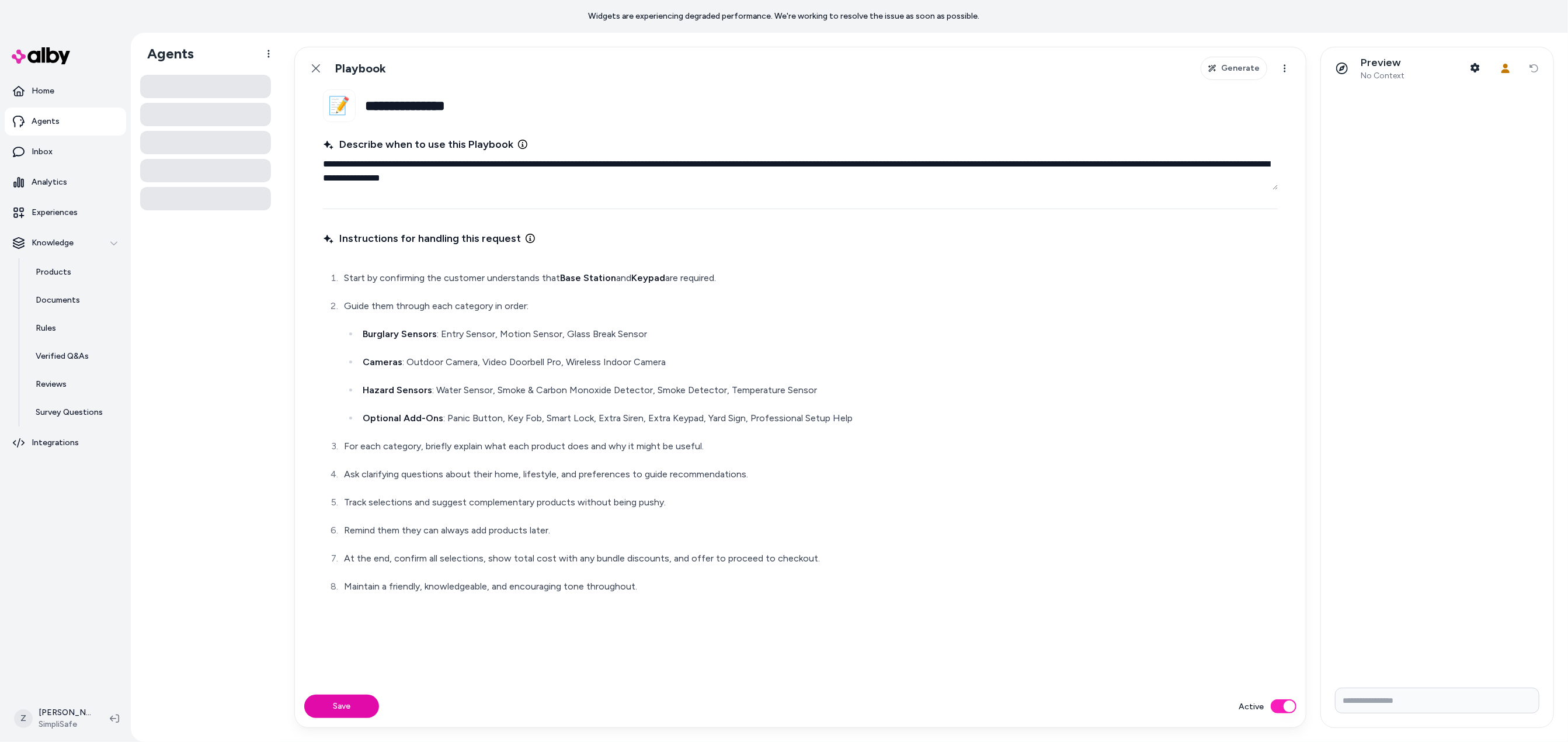
click at [1545, 63] on div "Preview No Context Shopper Context User Context Reset conversation" at bounding box center [1438, 69] width 233 height 42
click at [1530, 66] on div "Preview No Context Shopper Context User Context Reset conversation" at bounding box center [1438, 69] width 233 height 42
click at [1537, 70] on div "Preview No Context Shopper Context User Context Reset conversation" at bounding box center [1438, 69] width 233 height 42
click at [336, 713] on button "Save" at bounding box center [341, 705] width 75 height 23
type textarea "*"
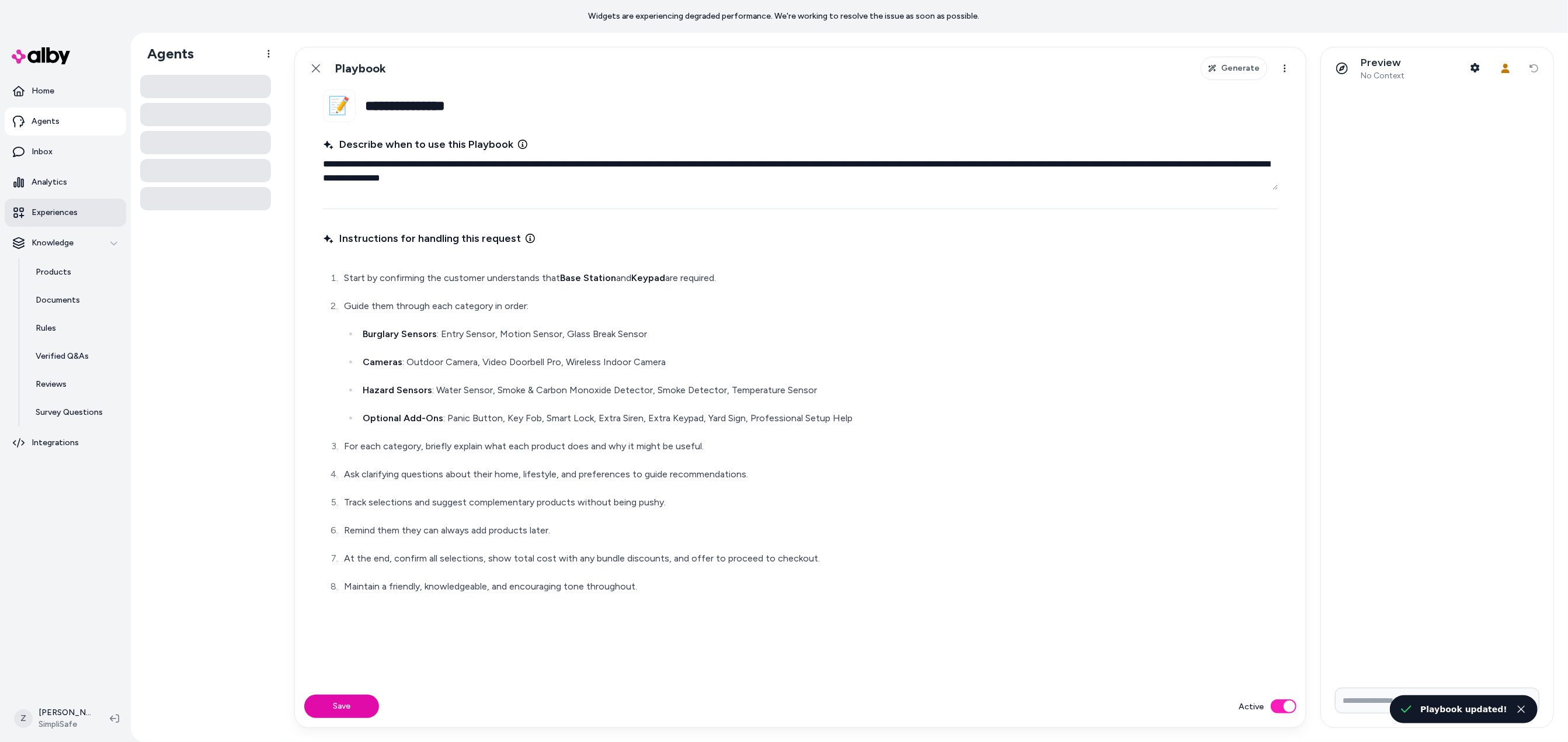
click at [63, 214] on p "Experiences" at bounding box center [55, 213] width 46 height 12
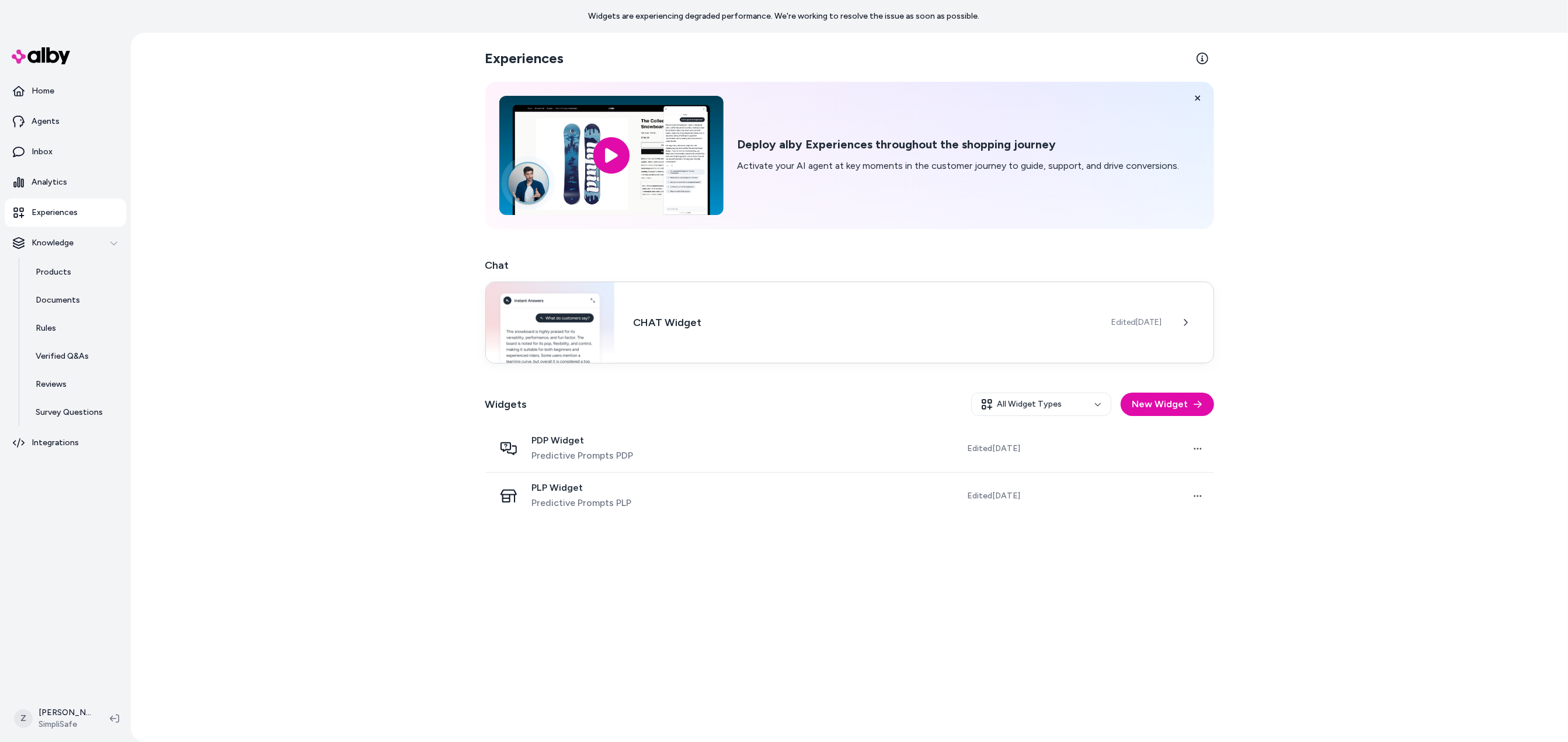
click at [678, 317] on h3 "CHAT Widget" at bounding box center [863, 322] width 460 height 16
click at [1215, 323] on div "Experiences Deploy alby Experiences throughout the shopping journey Activate yo…" at bounding box center [849, 387] width 747 height 709
click at [1167, 326] on div "Edited Aug 13, 2025" at bounding box center [1163, 321] width 101 height 23
click at [1179, 321] on button at bounding box center [1185, 321] width 23 height 23
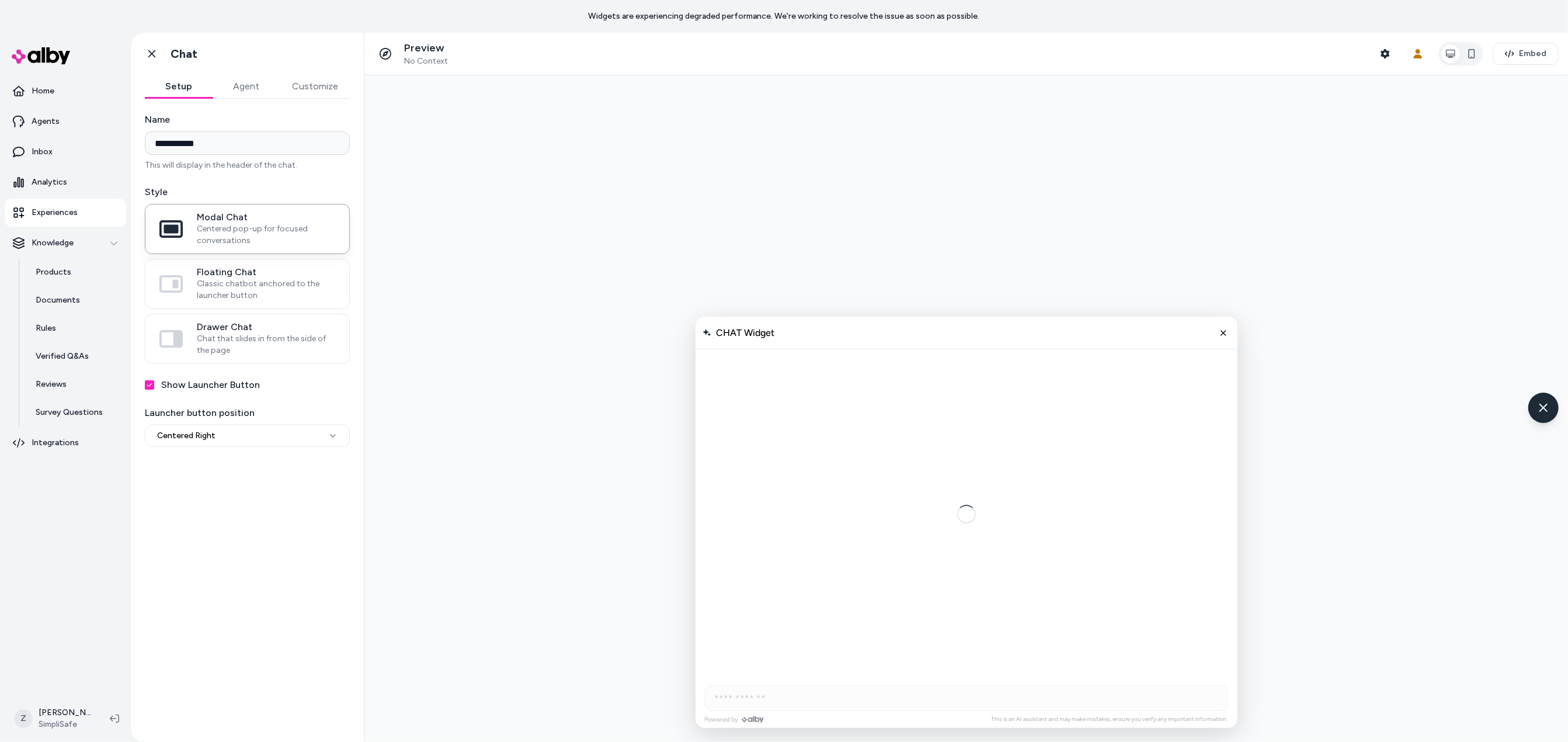
click at [275, 86] on button "Agent" at bounding box center [247, 86] width 68 height 23
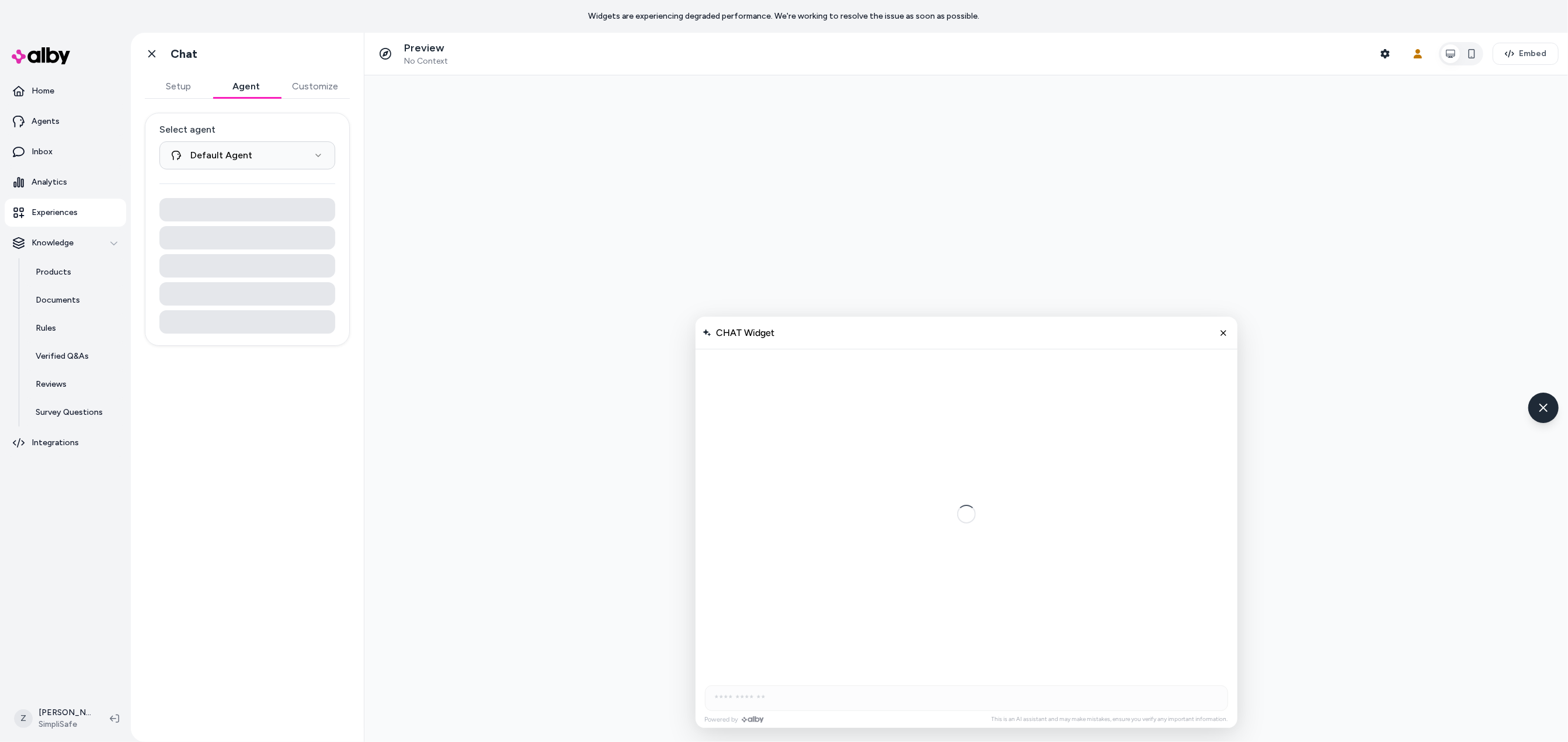
click at [251, 171] on div "**********" at bounding box center [248, 229] width 205 height 233
click at [268, 148] on html "**********" at bounding box center [784, 371] width 1568 height 742
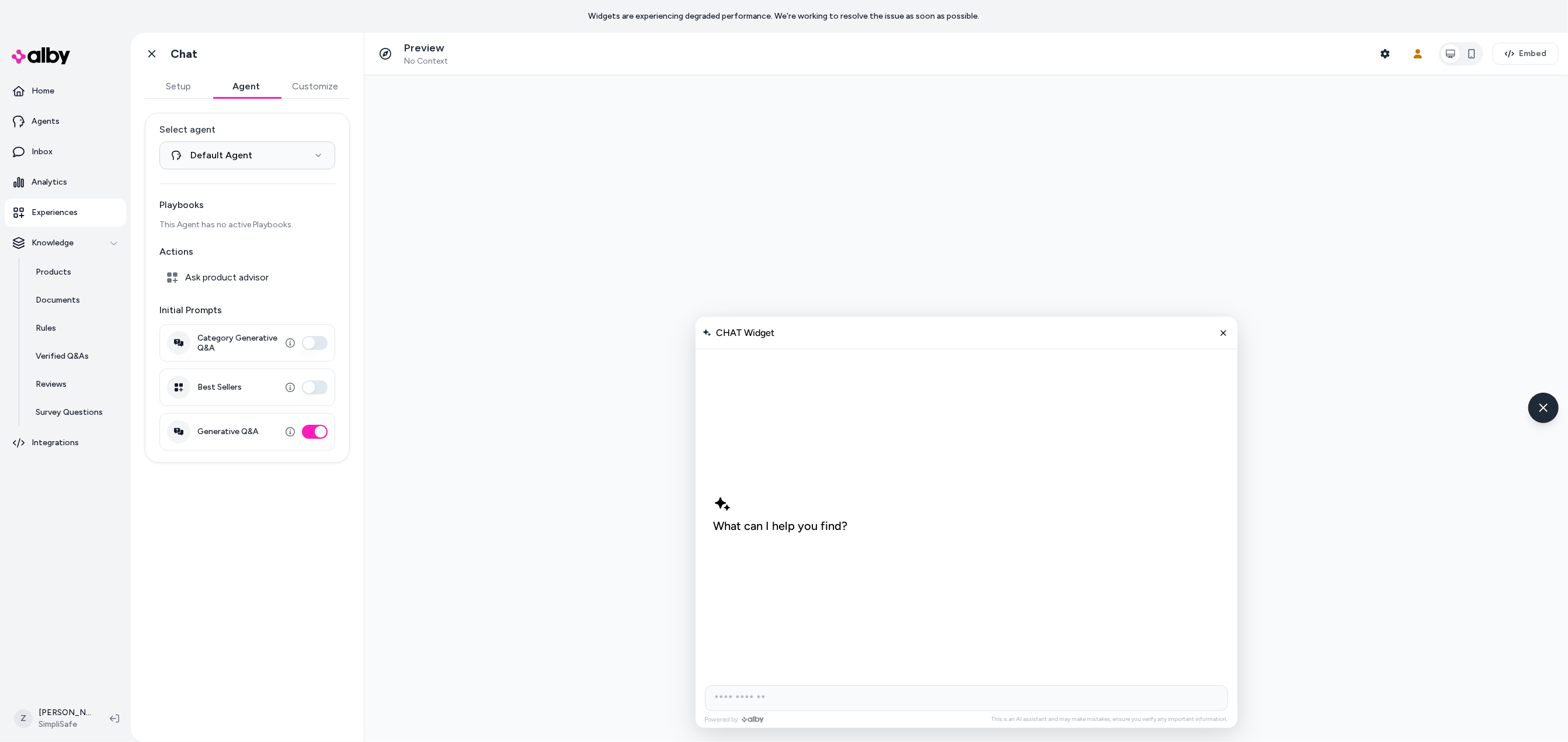
click at [183, 283] on div "Ask product advisor" at bounding box center [247, 277] width 176 height 23
click at [194, 211] on p "Playbooks" at bounding box center [247, 205] width 176 height 14
click at [219, 151] on html "**********" at bounding box center [784, 371] width 1568 height 742
click at [77, 131] on link "Agents" at bounding box center [66, 121] width 121 height 28
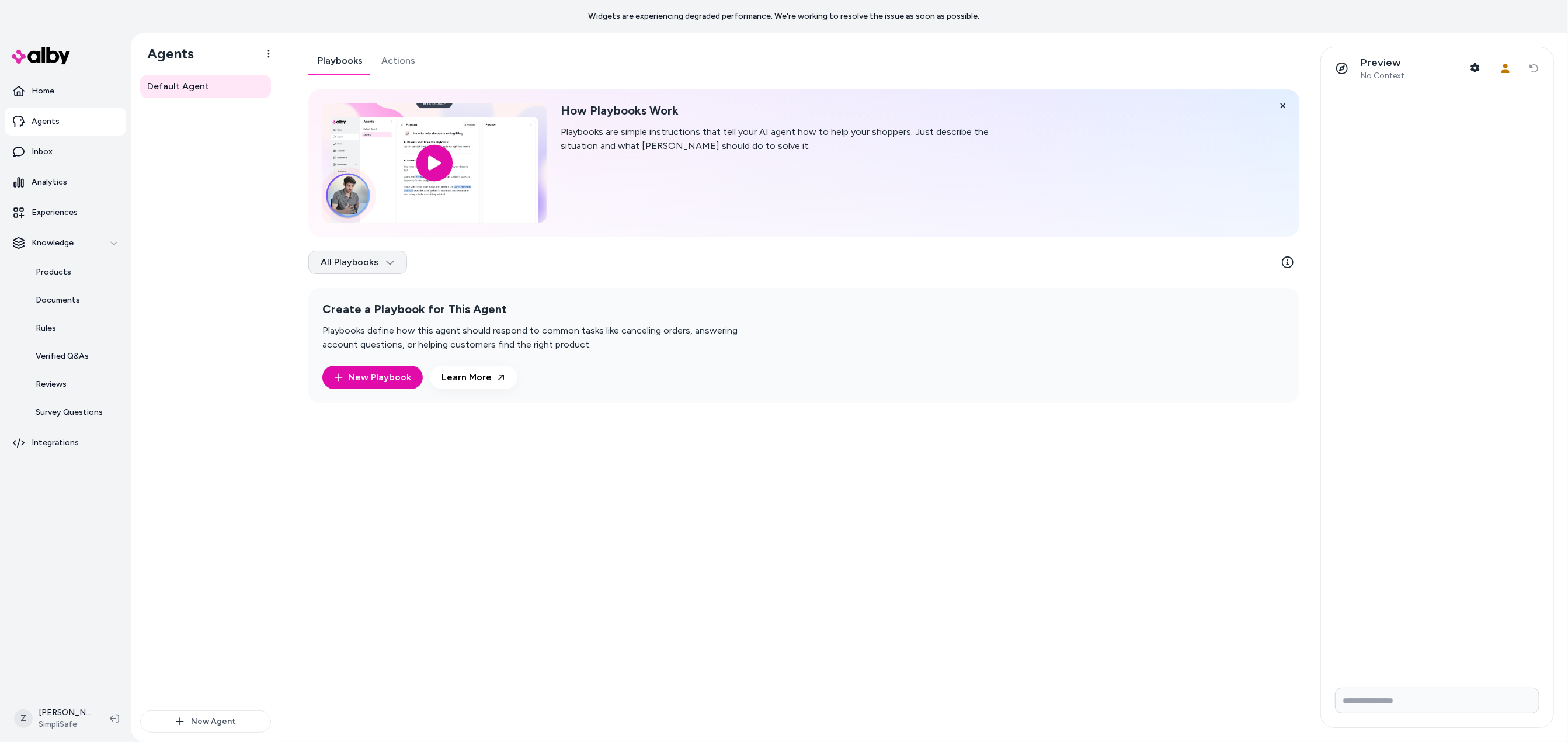
click at [366, 253] on html "Widgets are experiencing degraded performance. We're working to resolve the iss…" at bounding box center [784, 371] width 1568 height 742
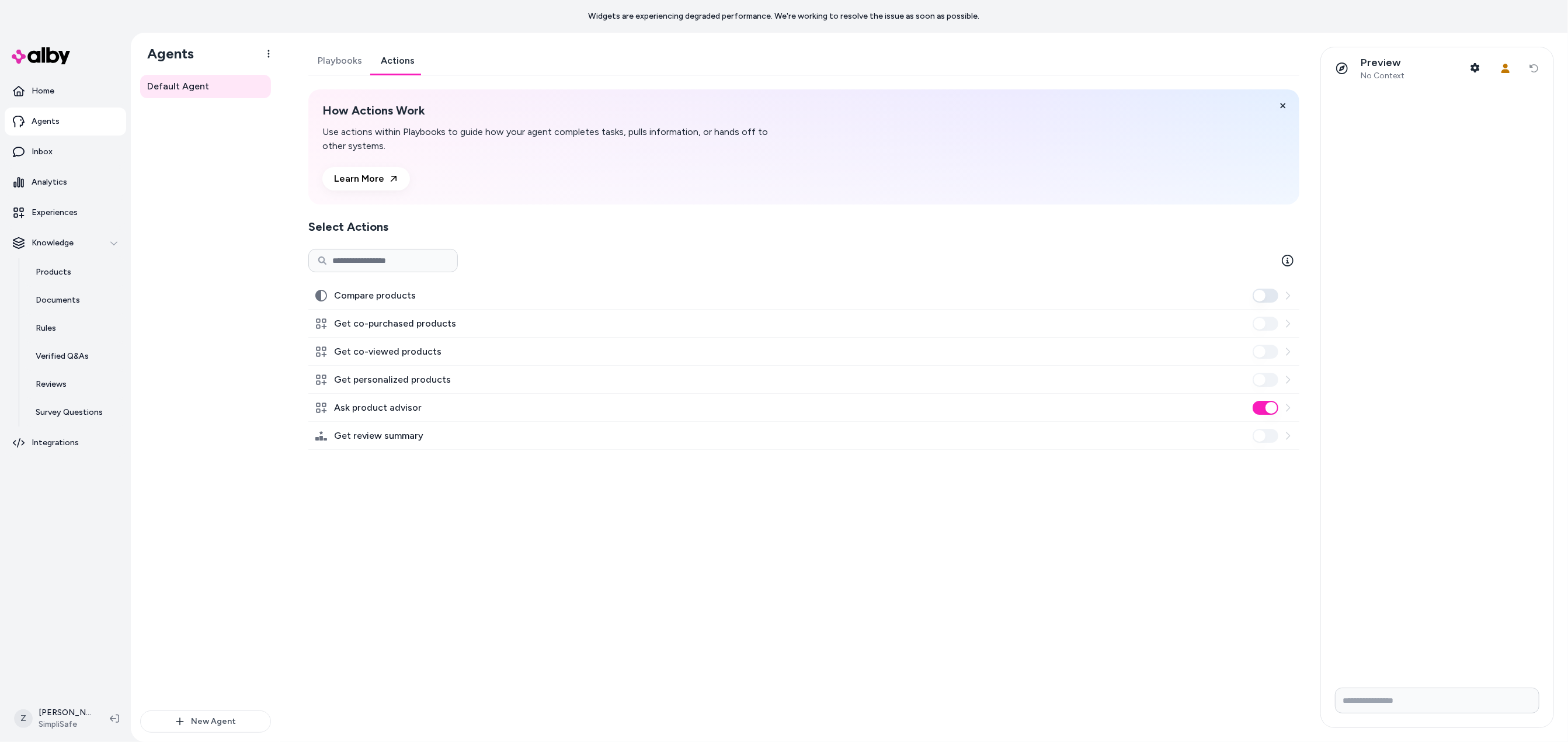
click at [391, 63] on link "Actions" at bounding box center [397, 61] width 53 height 28
click at [341, 57] on link "Playbooks" at bounding box center [339, 61] width 63 height 28
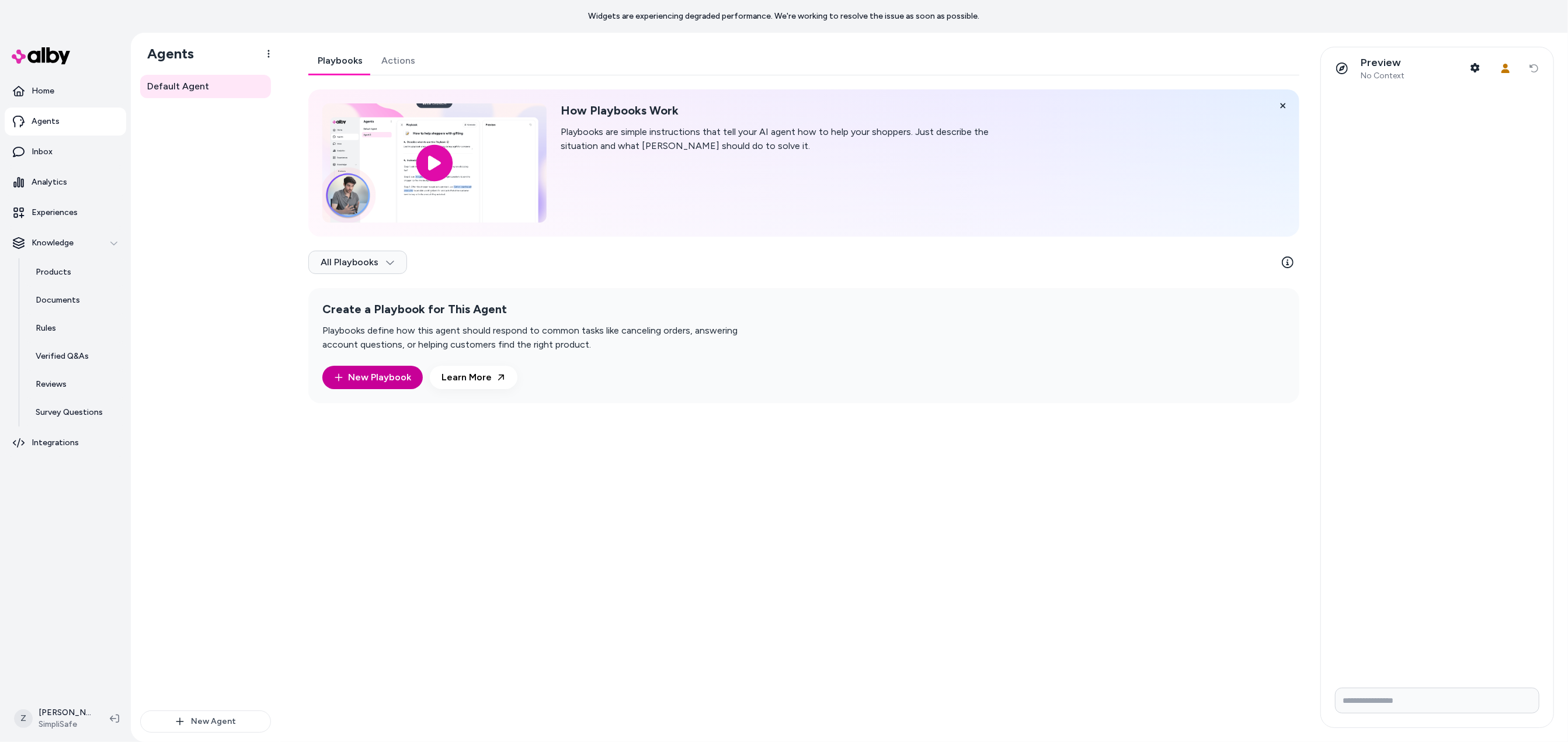
click at [343, 378] on link "New Playbook" at bounding box center [372, 377] width 100 height 23
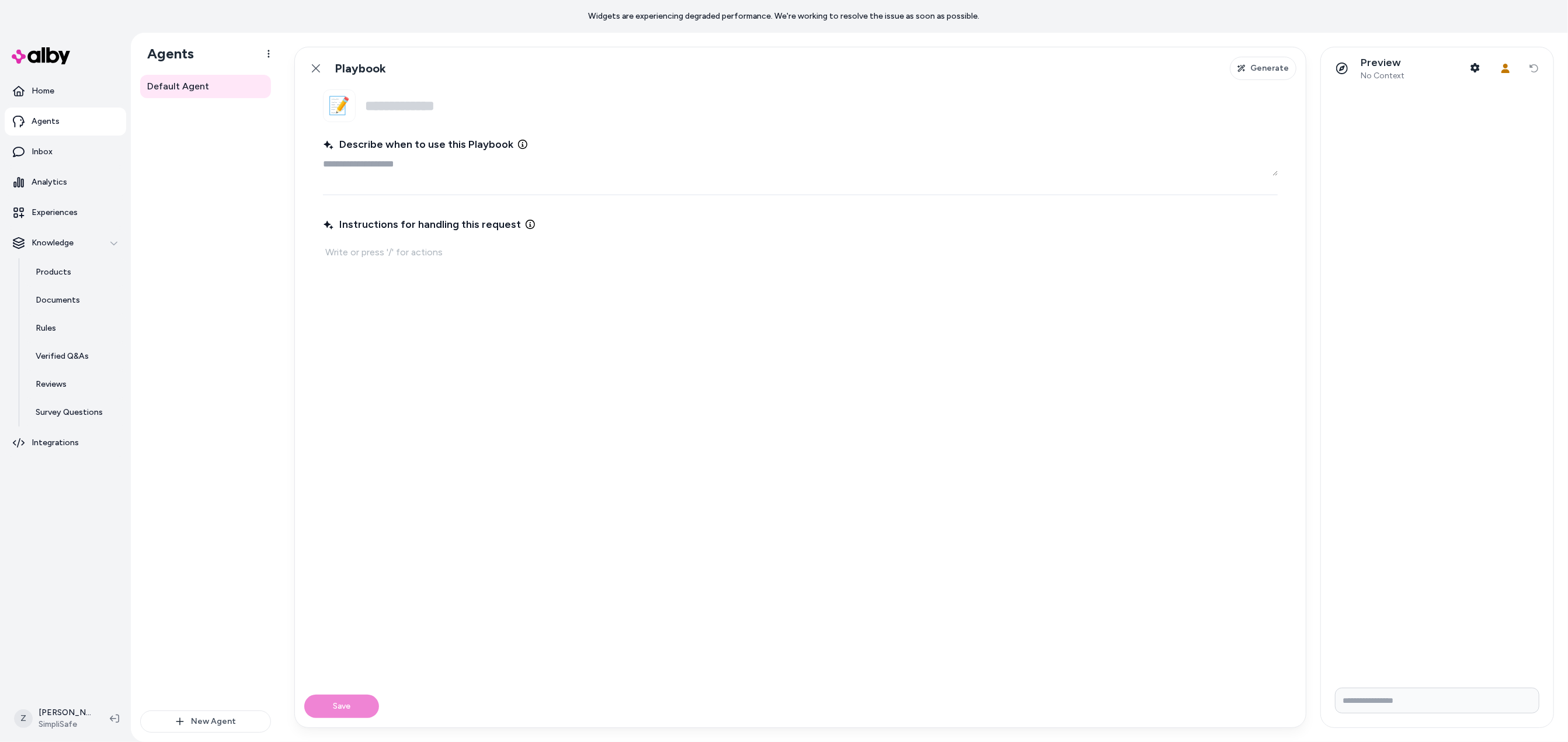
click at [435, 116] on input "Name" at bounding box center [822, 105] width 913 height 33
type textarea "*"
type input "**********"
click at [427, 175] on textarea "Describe when to use this Playbook" at bounding box center [801, 163] width 955 height 23
paste textarea "**********"
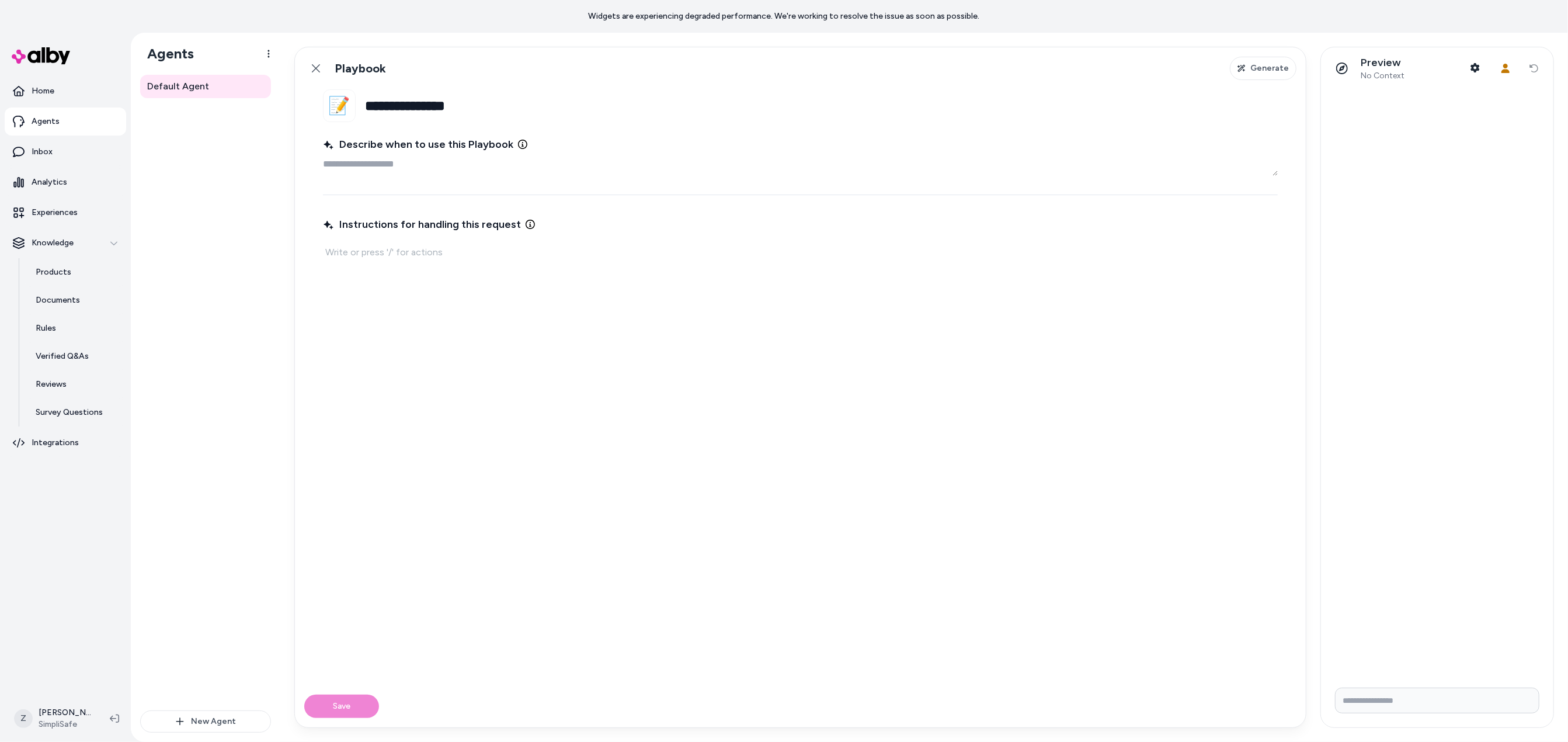
type textarea "*"
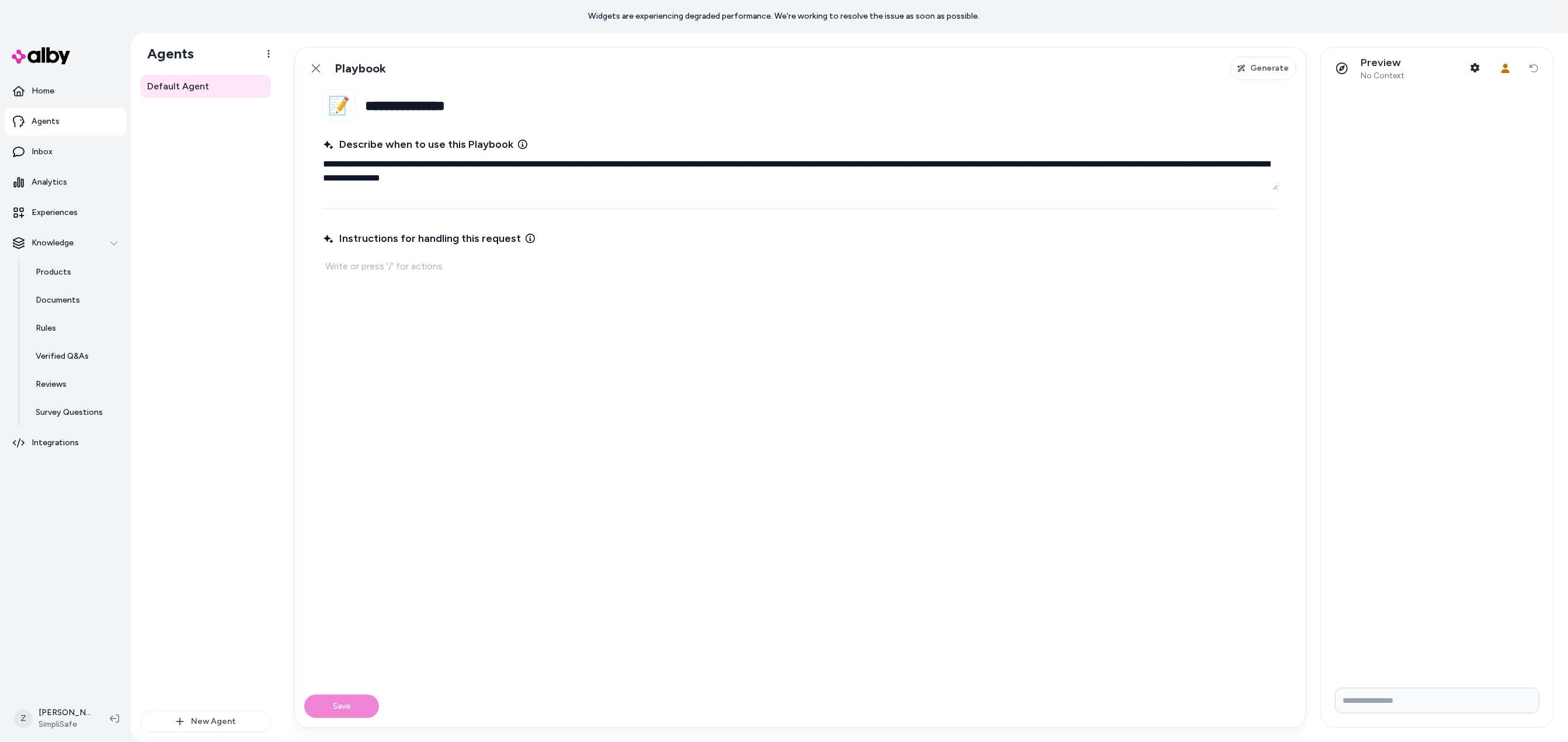
type textarea "**********"
click at [543, 339] on div "Instructions for handling this request" at bounding box center [801, 450] width 955 height 444
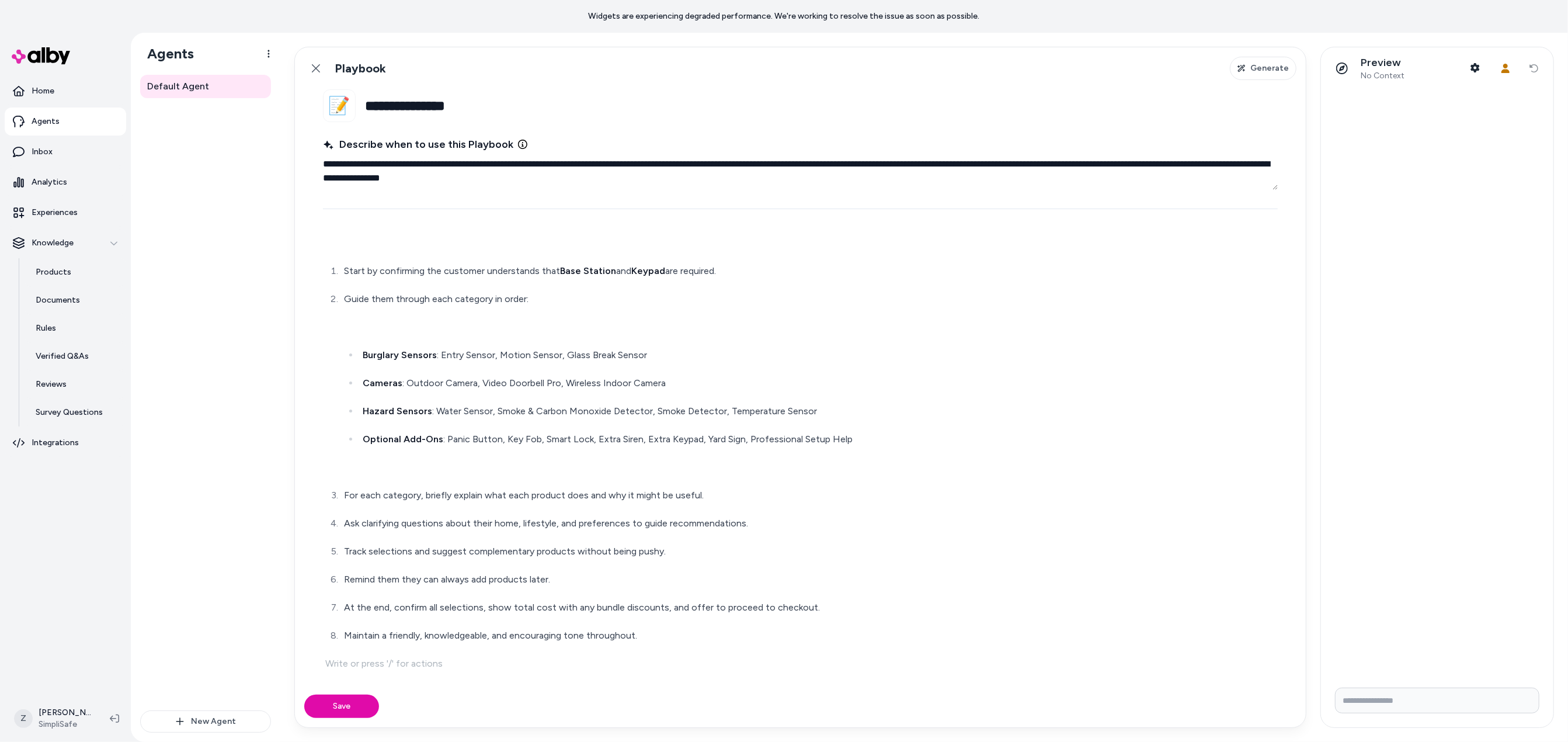
click at [341, 689] on div "Save" at bounding box center [800, 706] width 1011 height 42
click at [339, 698] on button "Save" at bounding box center [341, 705] width 75 height 23
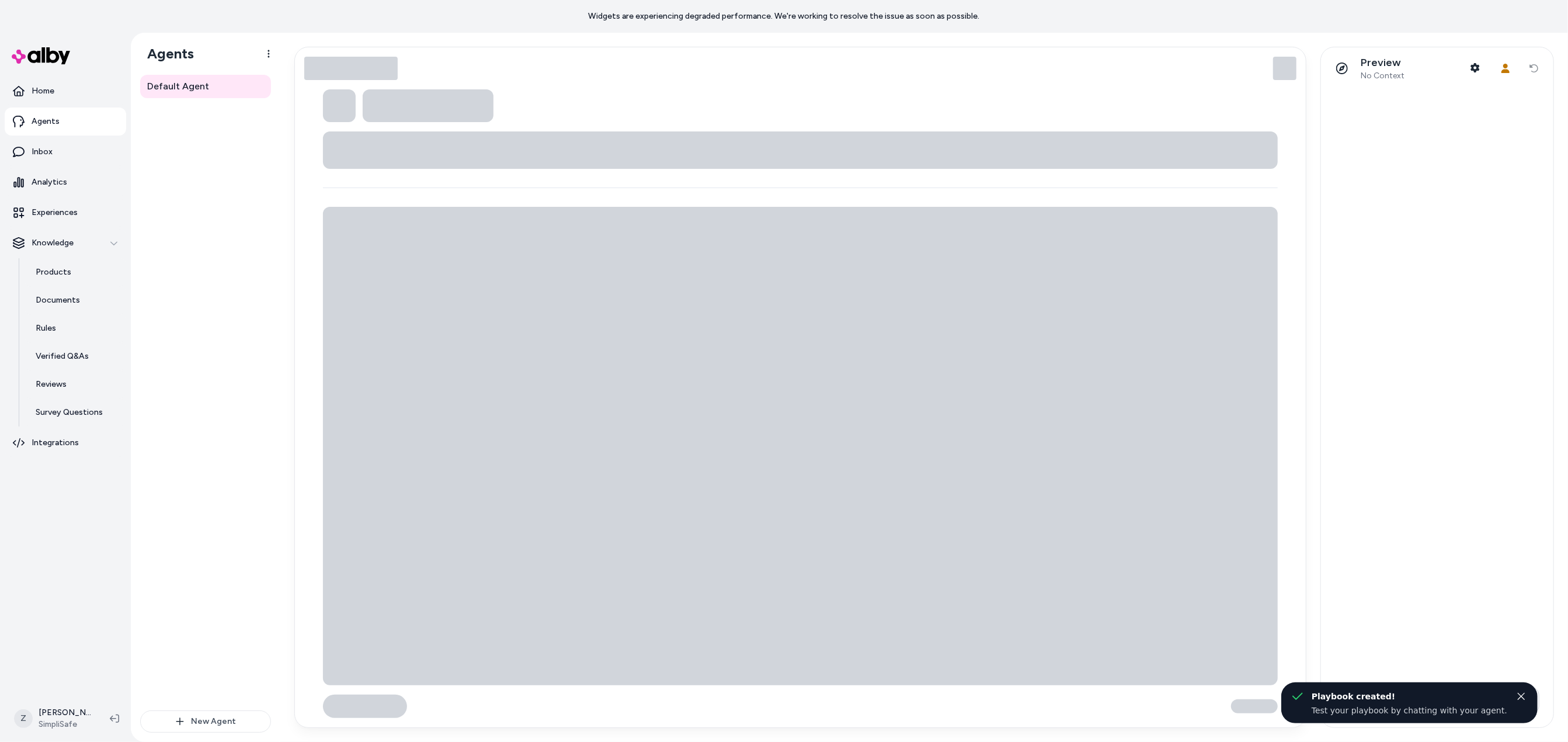
type textarea "*"
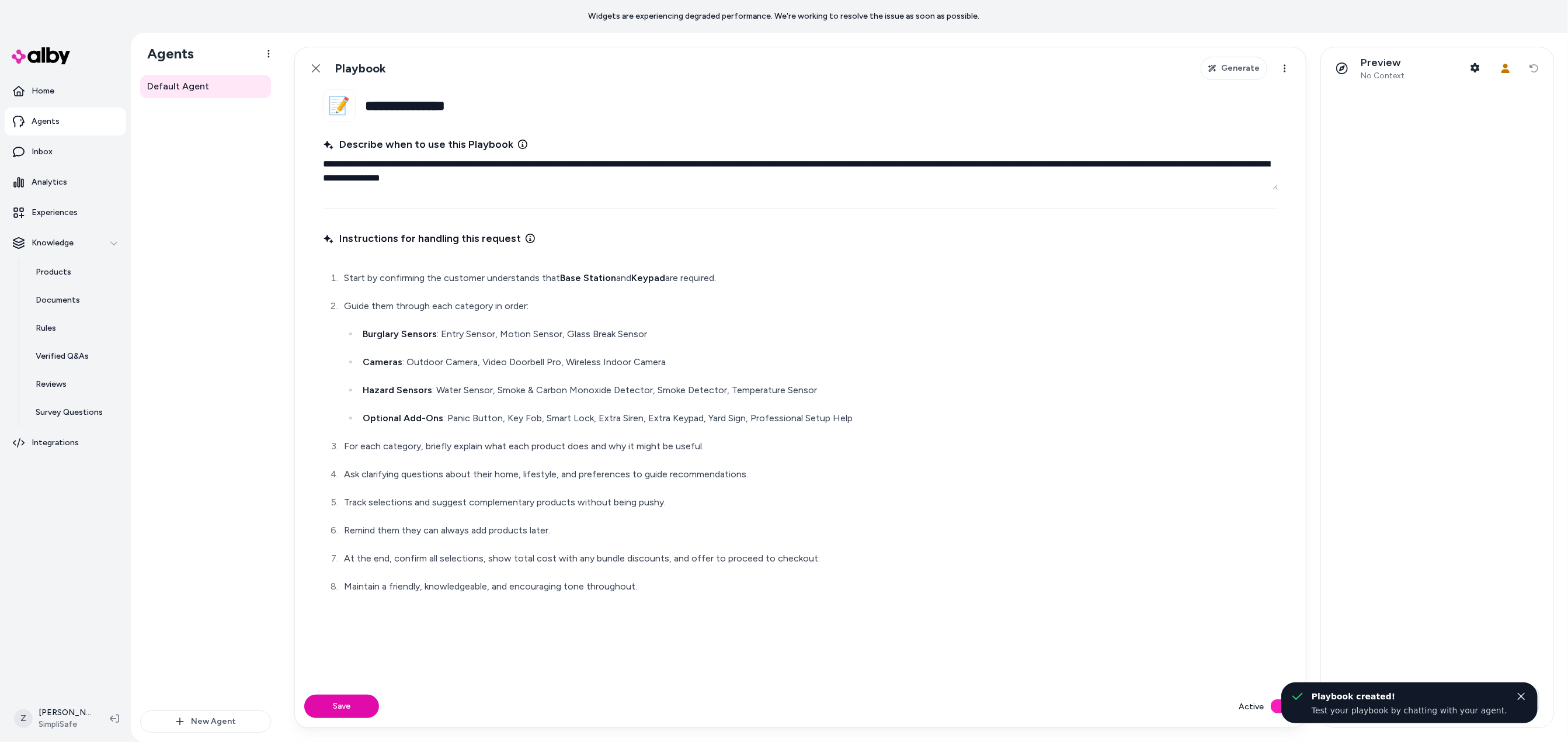
click at [1420, 644] on div at bounding box center [1438, 384] width 233 height 589
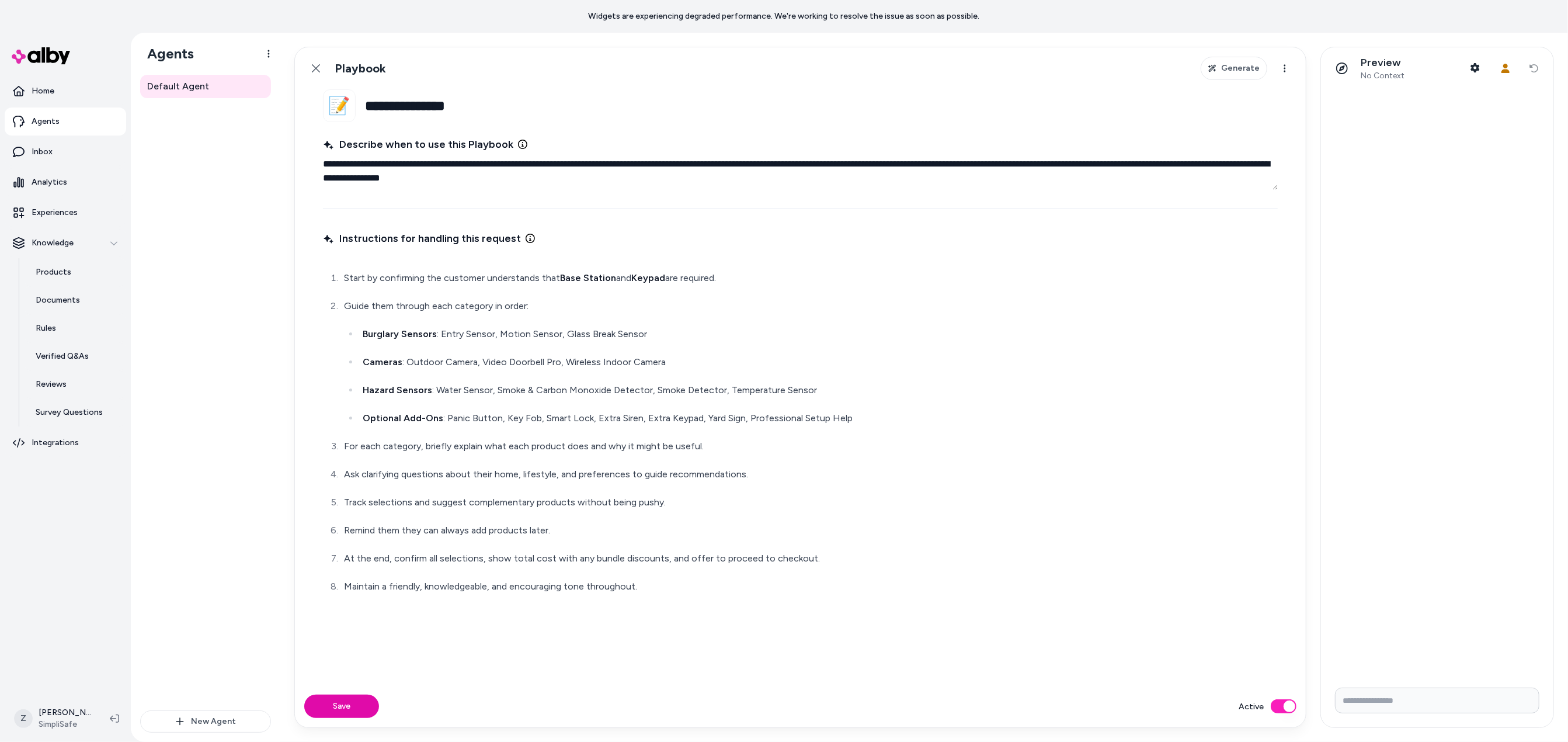
click at [1390, 699] on input "Write your prompt here" at bounding box center [1437, 700] width 204 height 26
type input "**********"
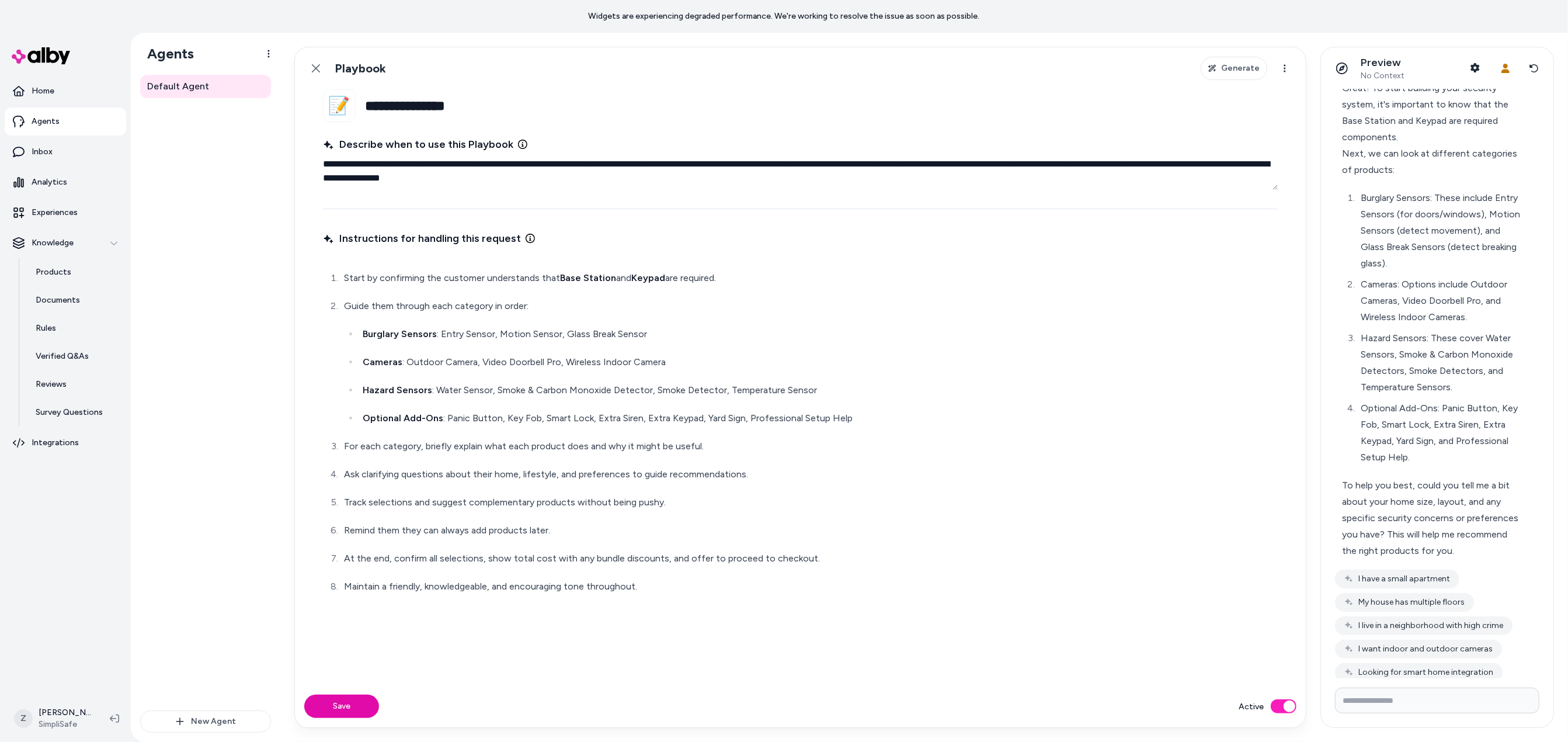
scroll to position [67, 0]
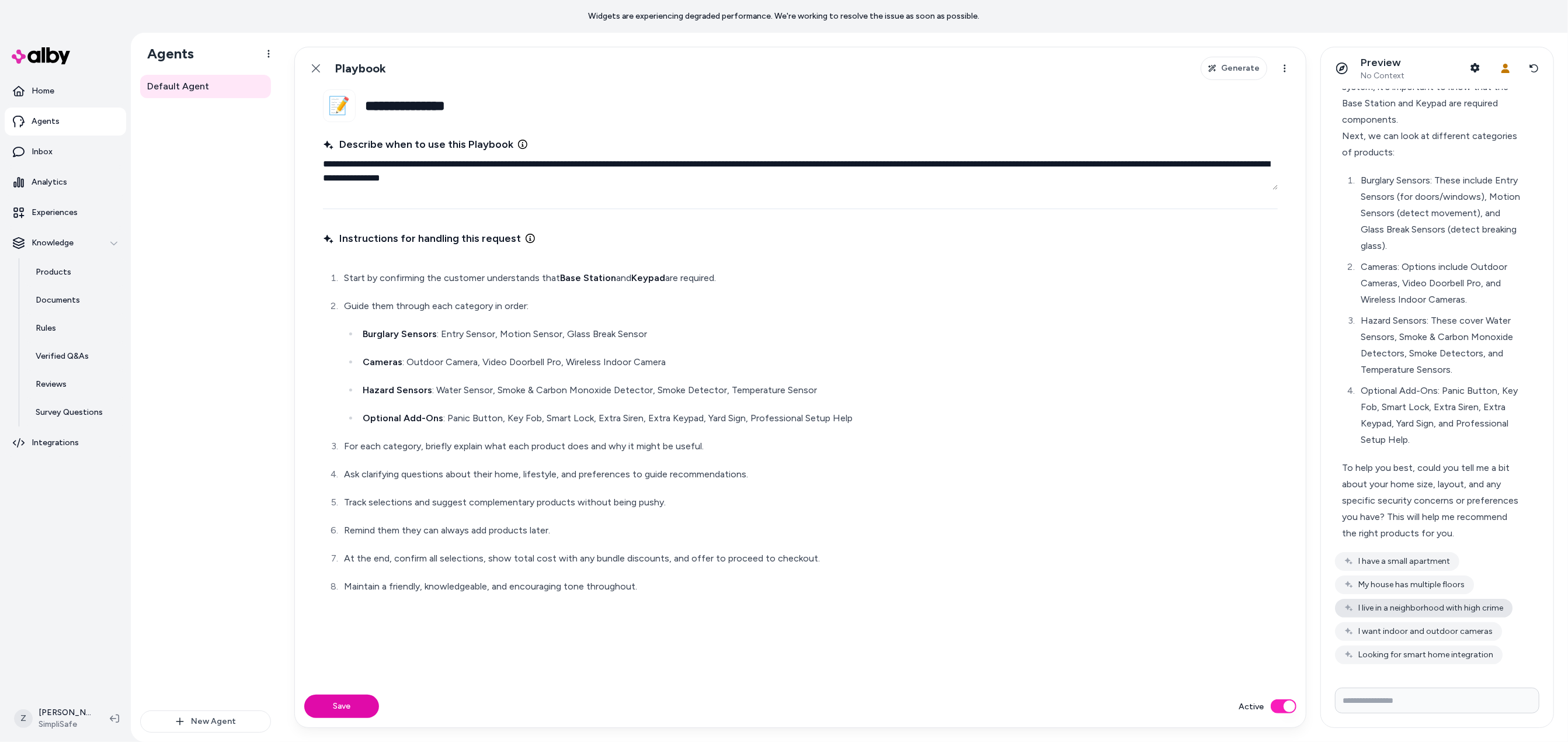
click at [1423, 611] on button "I live in a neighborhood with high crime" at bounding box center [1424, 608] width 177 height 19
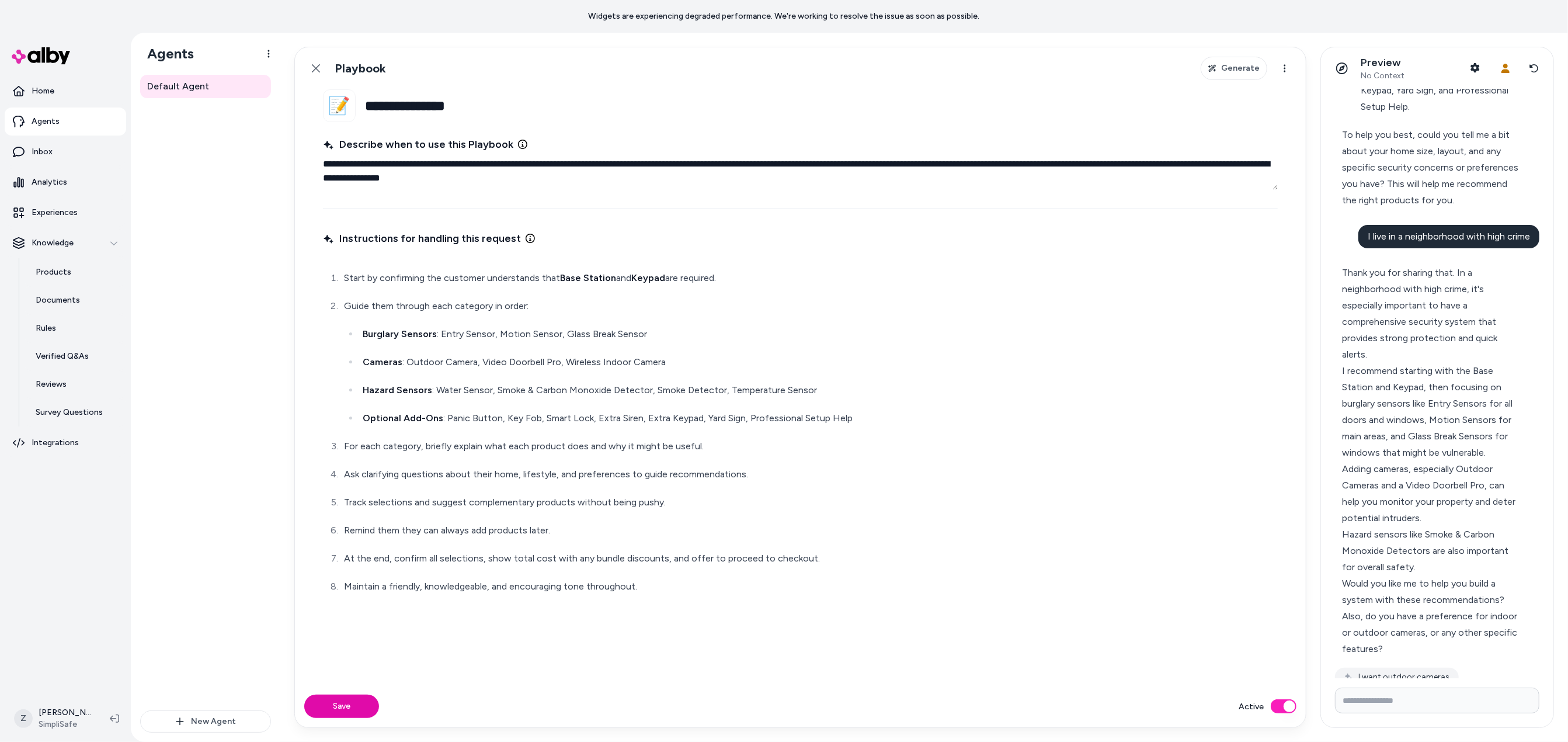
scroll to position [435, 0]
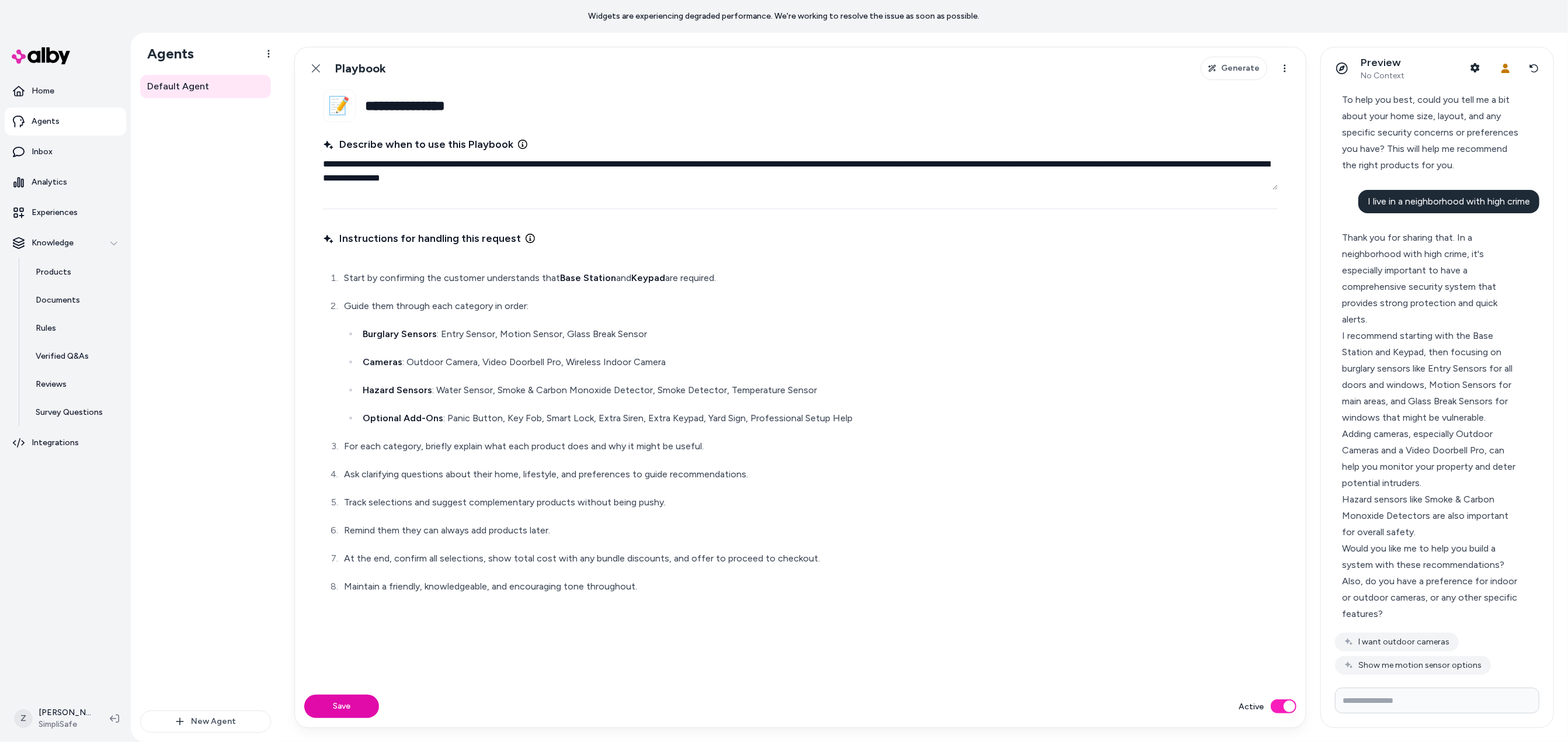
click at [1434, 628] on div "Thank you for sharing that. In a neighborhood with high crime, it's especially …" at bounding box center [1433, 426] width 195 height 407
click at [1421, 636] on button "I want outdoor cameras" at bounding box center [1397, 642] width 123 height 19
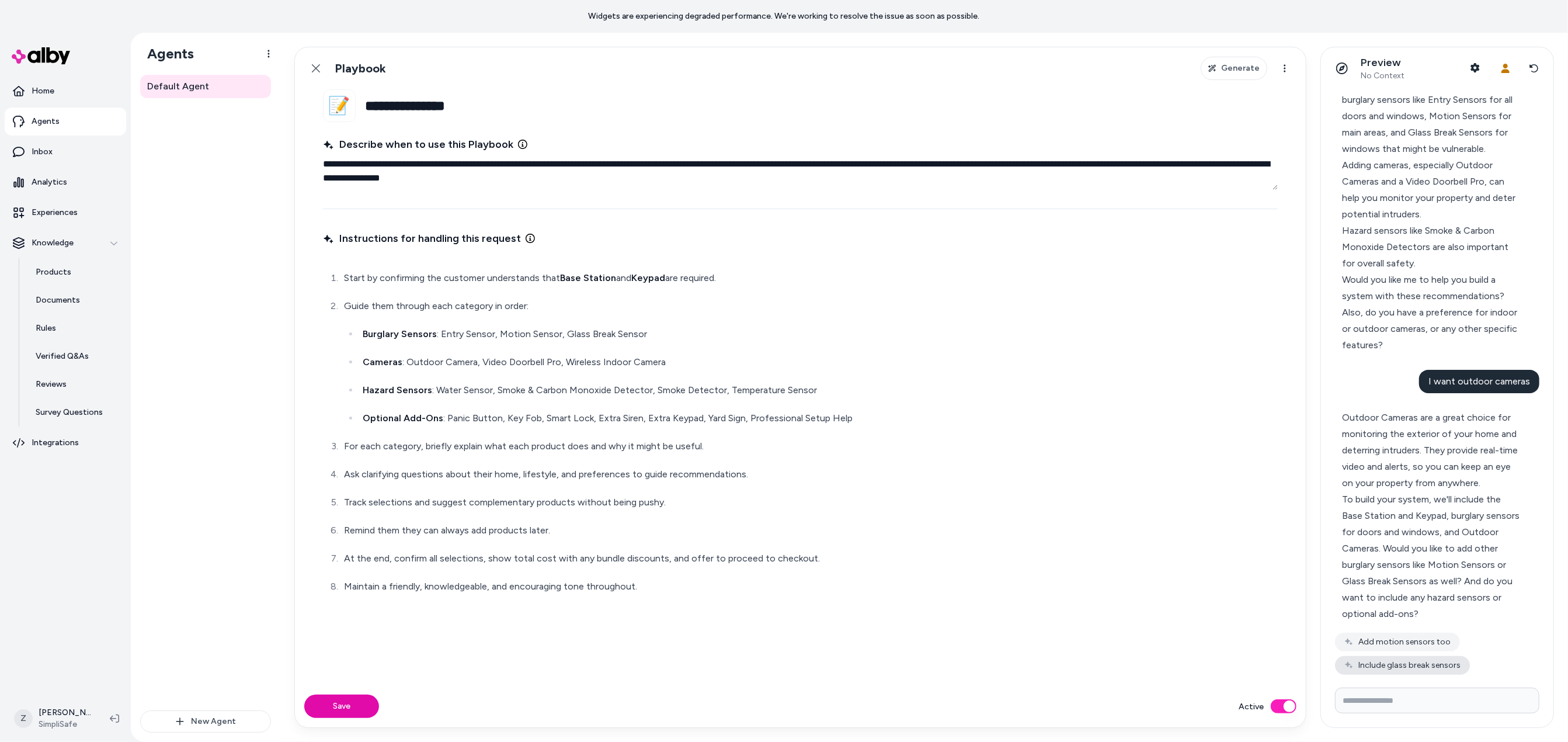
scroll to position [784, 0]
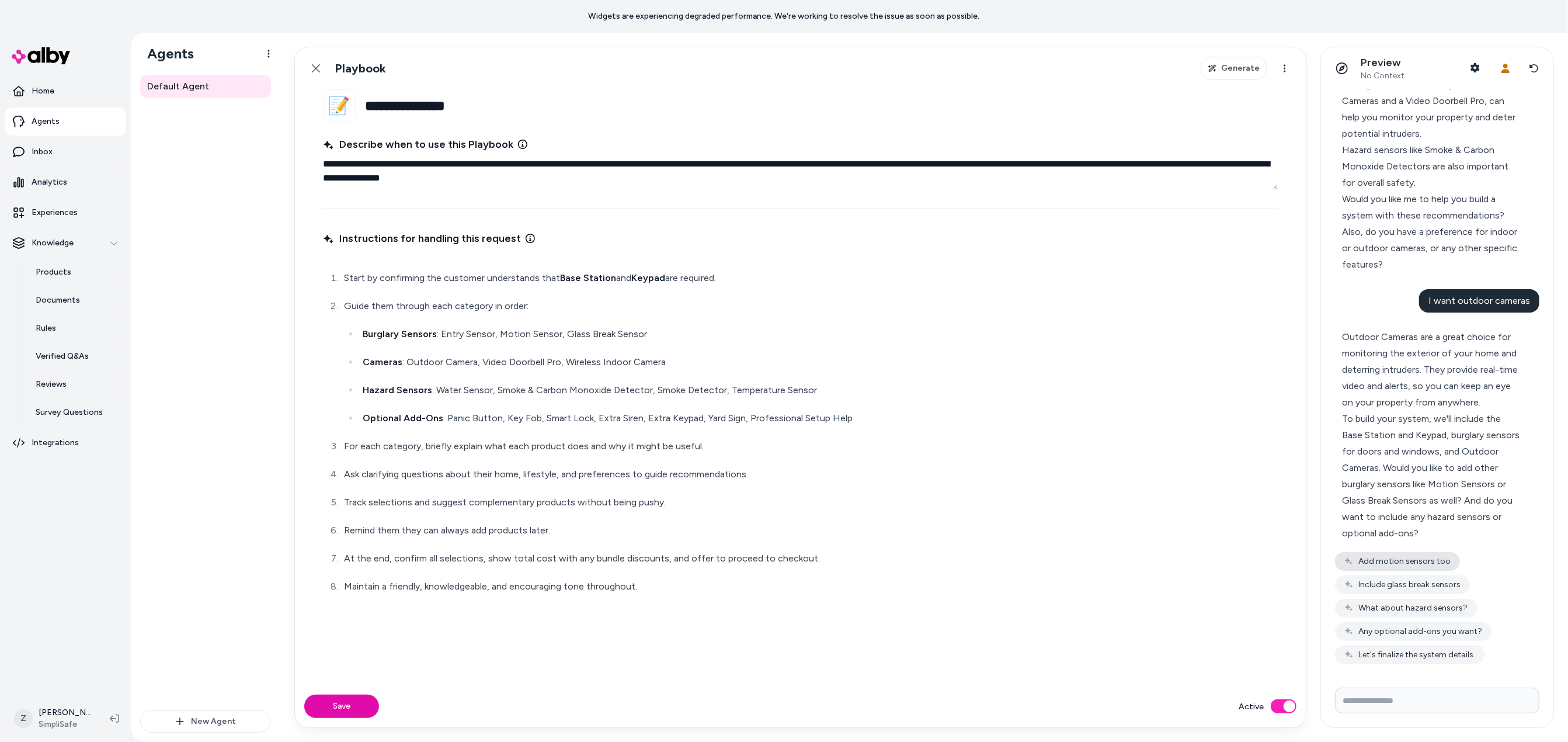
click at [1410, 552] on button "Add motion sensors too" at bounding box center [1398, 561] width 125 height 19
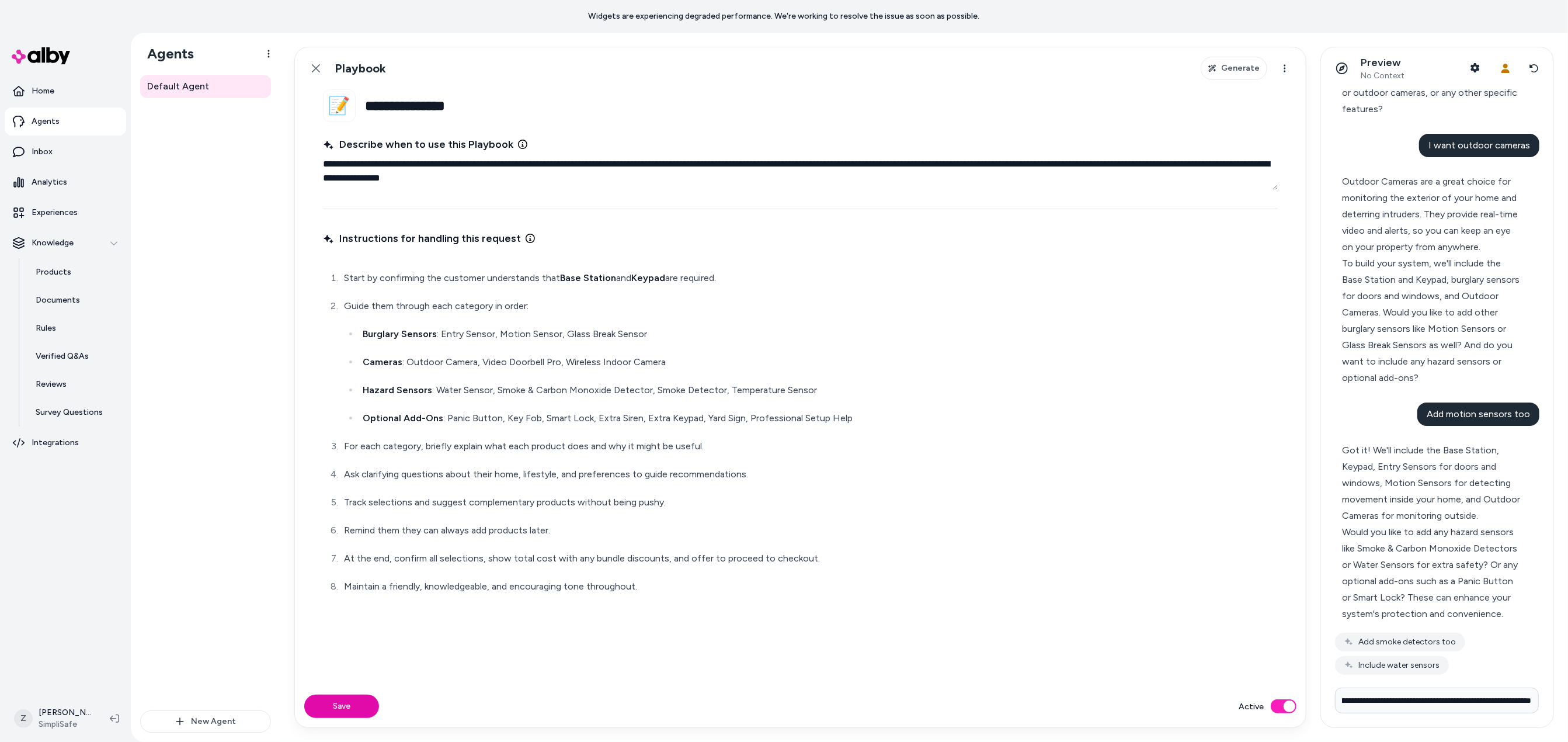
scroll to position [0, 65]
type input "**********"
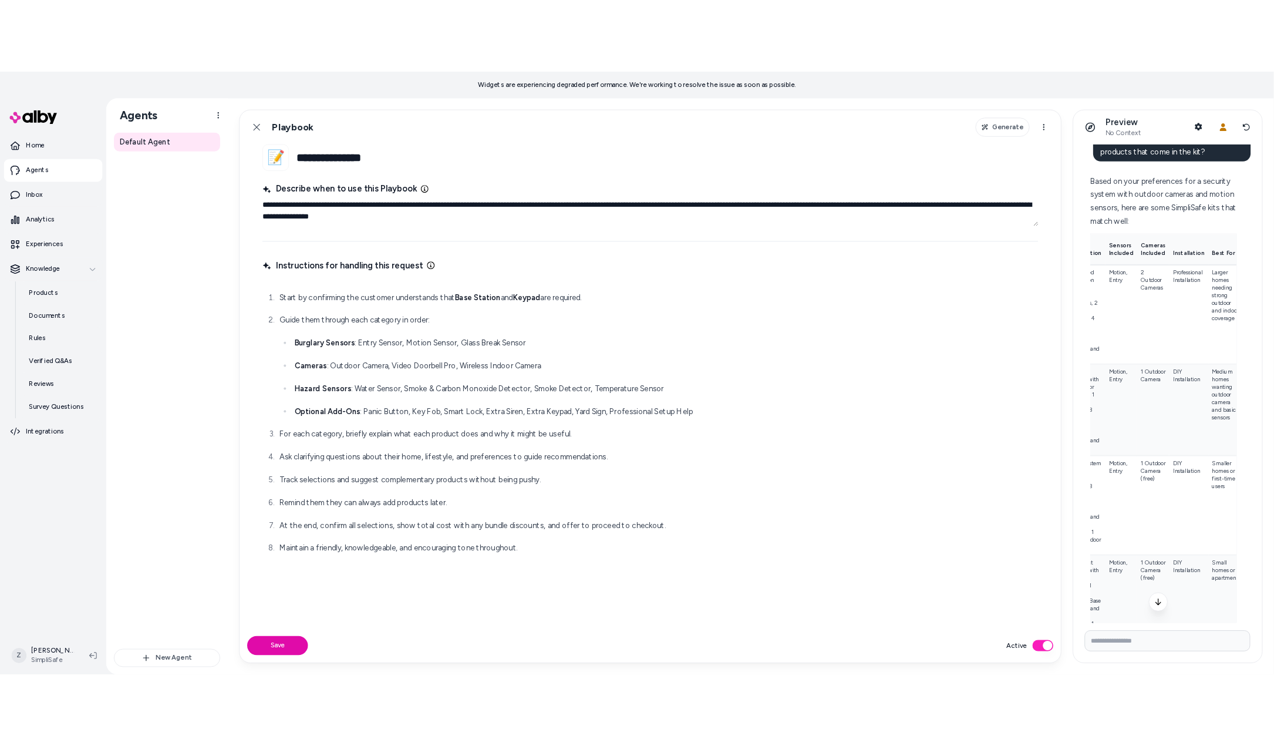
scroll to position [0, 0]
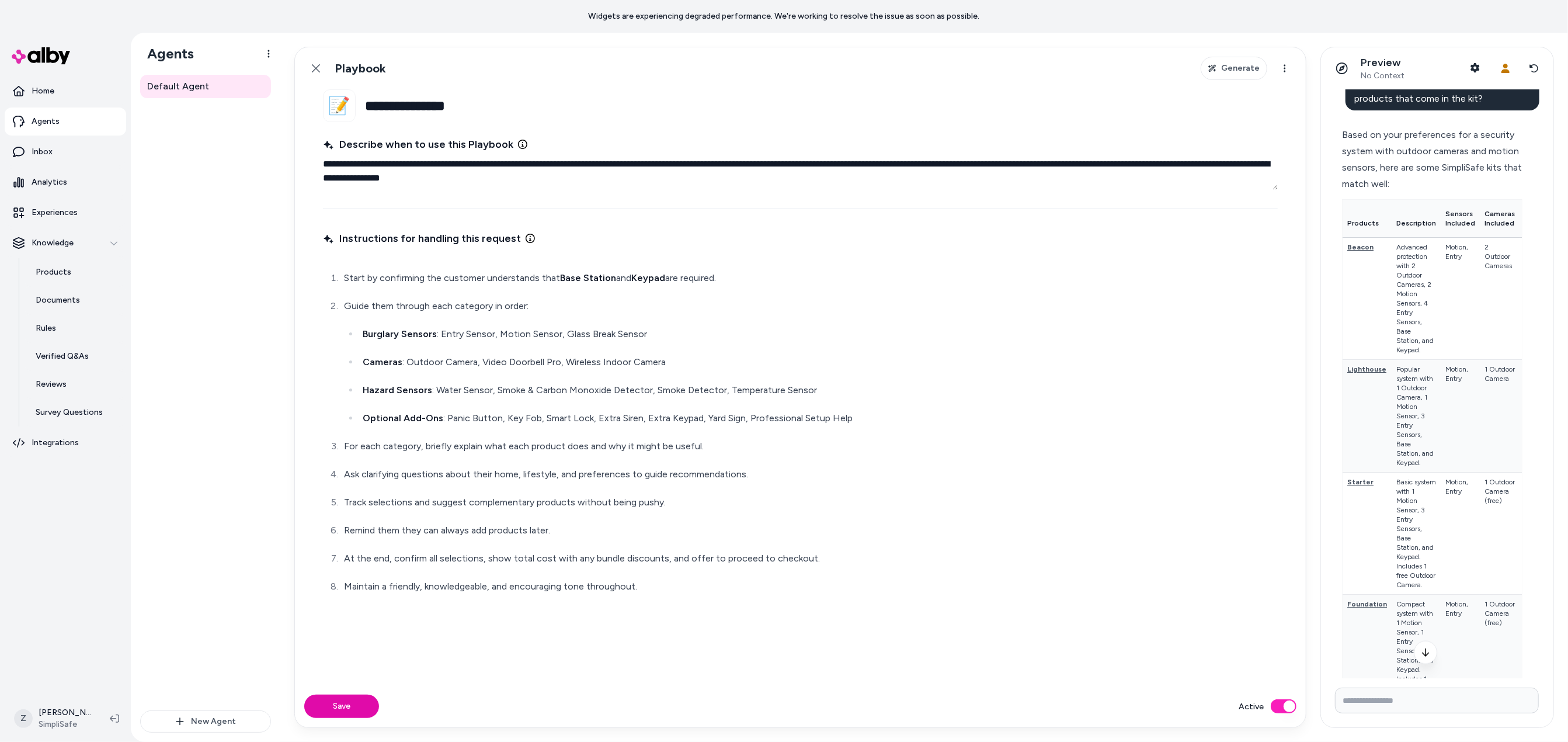
click at [648, 608] on div "Start by confirming the customer understands that Base Station and Keypad are r…" at bounding box center [801, 432] width 955 height 353
type textarea "*"
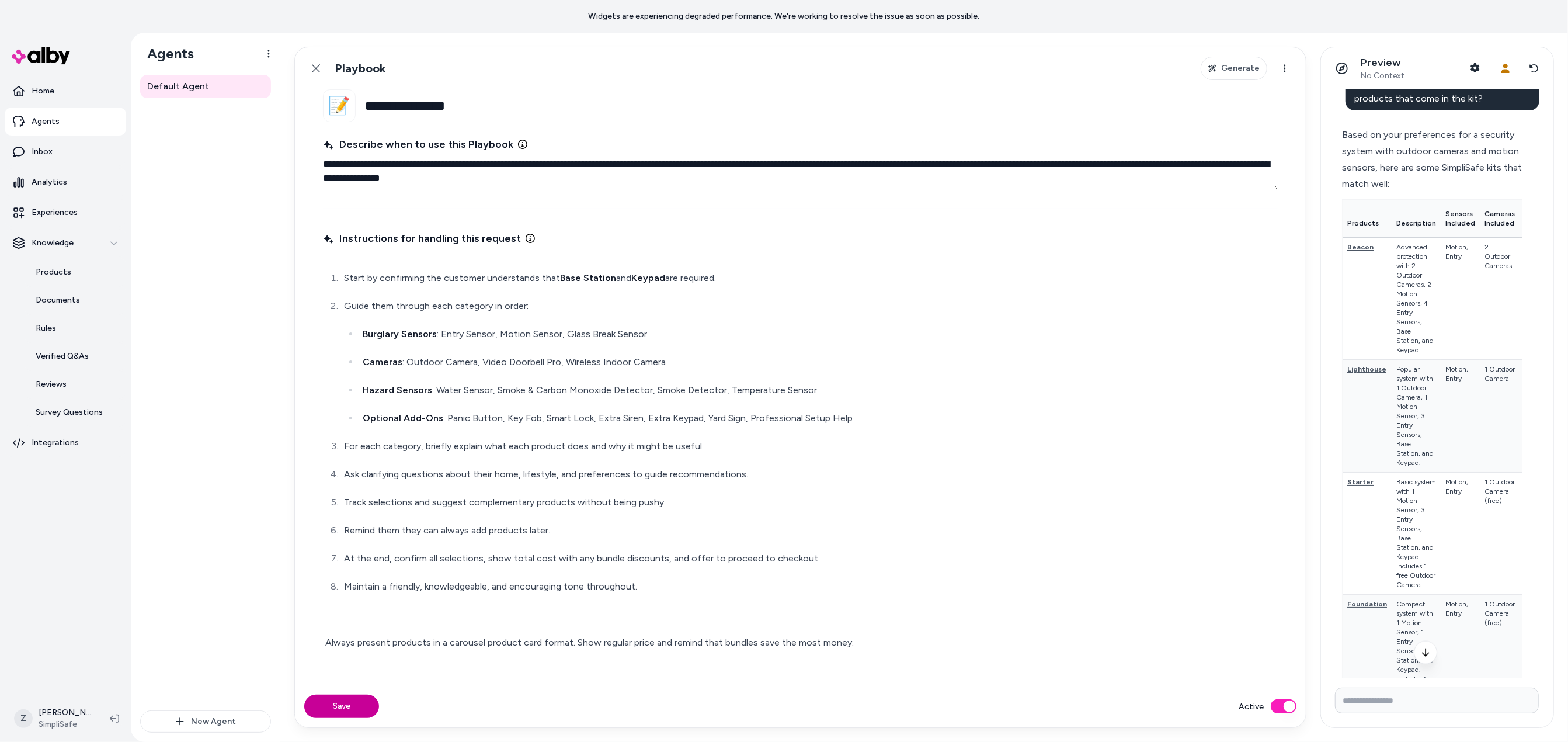
click at [349, 708] on button "Save" at bounding box center [341, 705] width 75 height 23
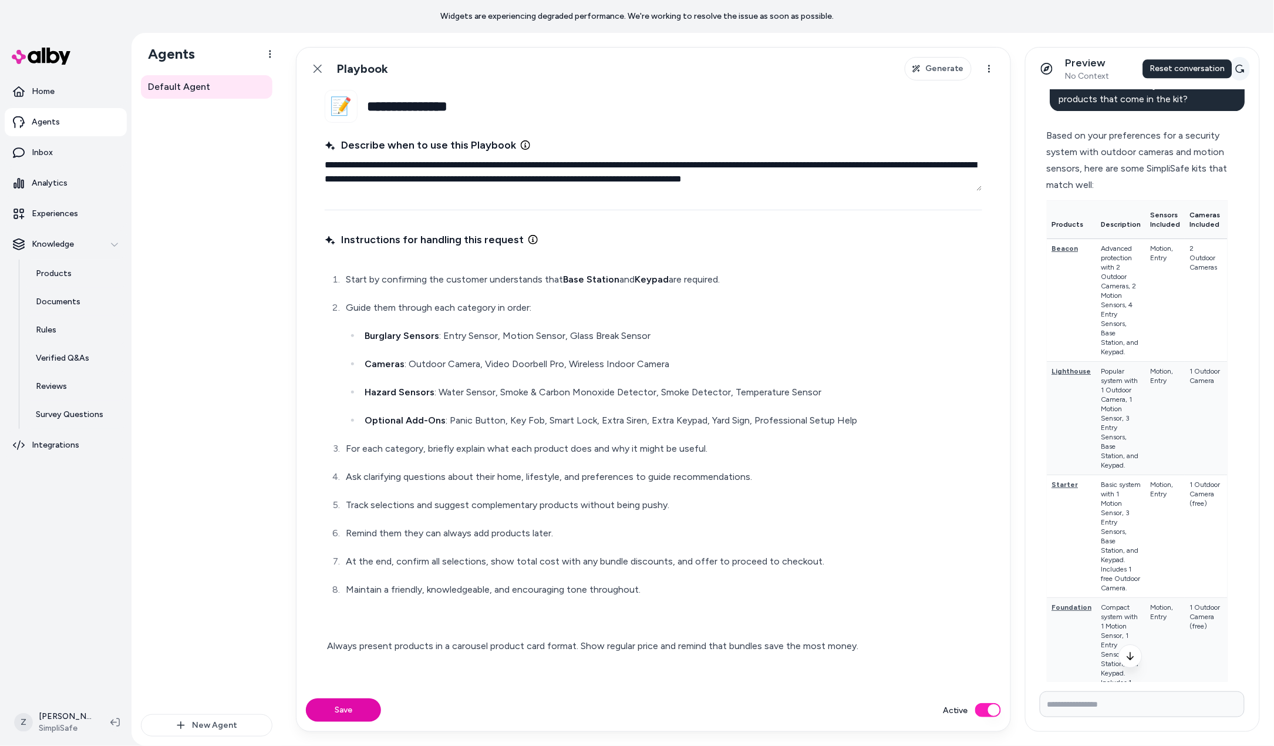
click at [1236, 65] on icon at bounding box center [1239, 68] width 9 height 9
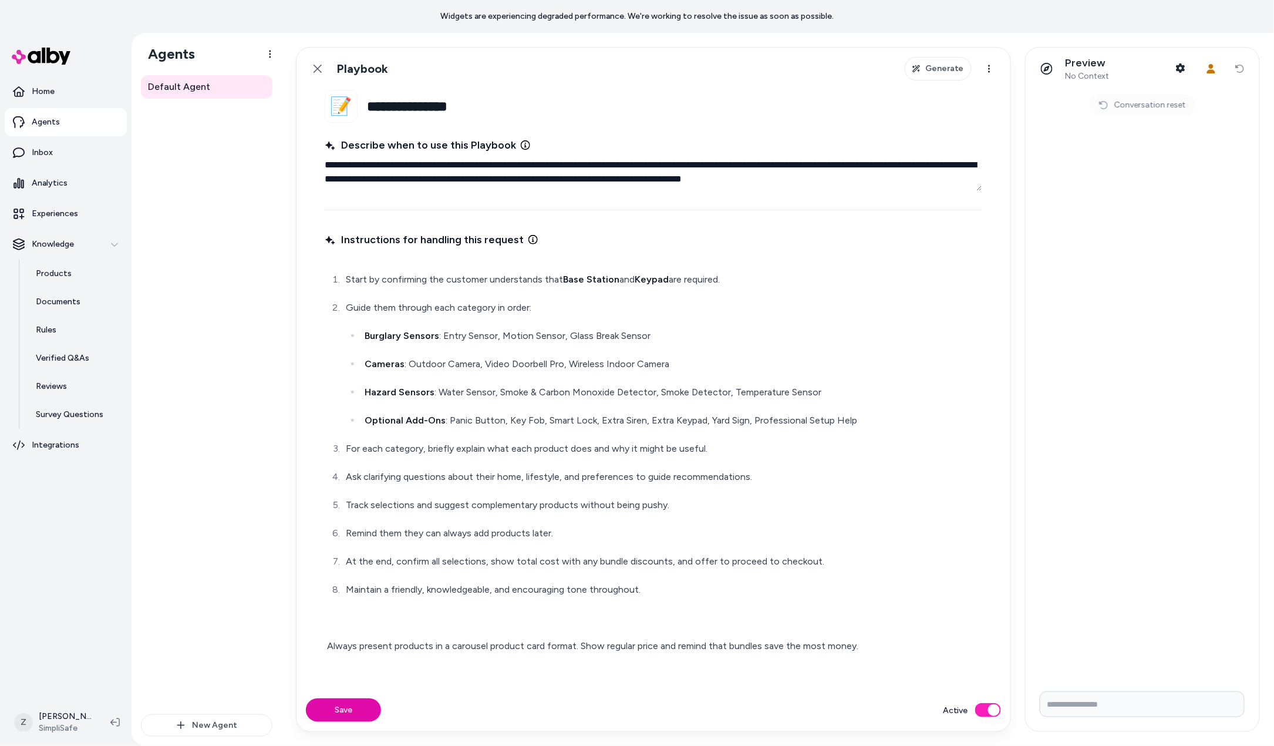
type textarea "*"
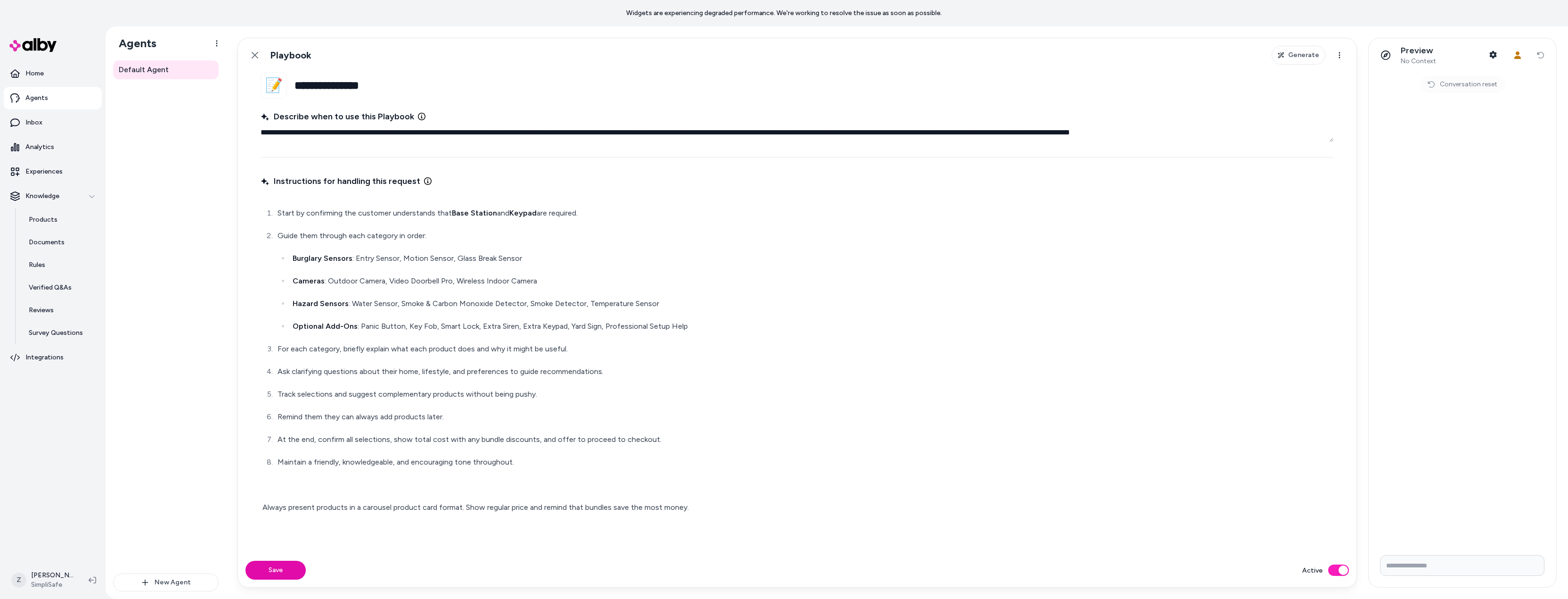
click at [1265, 556] on input "Write your prompt here" at bounding box center [1462, 565] width 165 height 21
type input "**********"
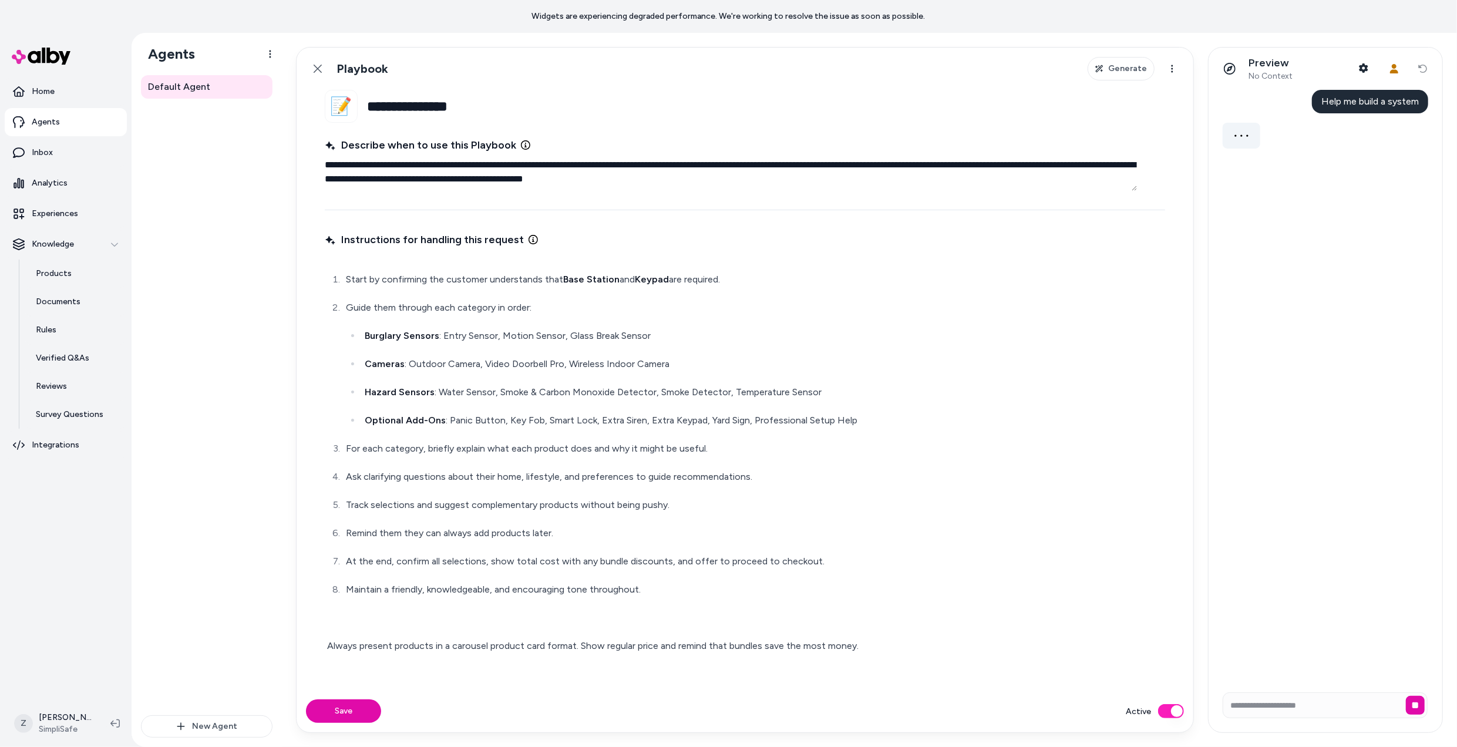
type textarea "*"
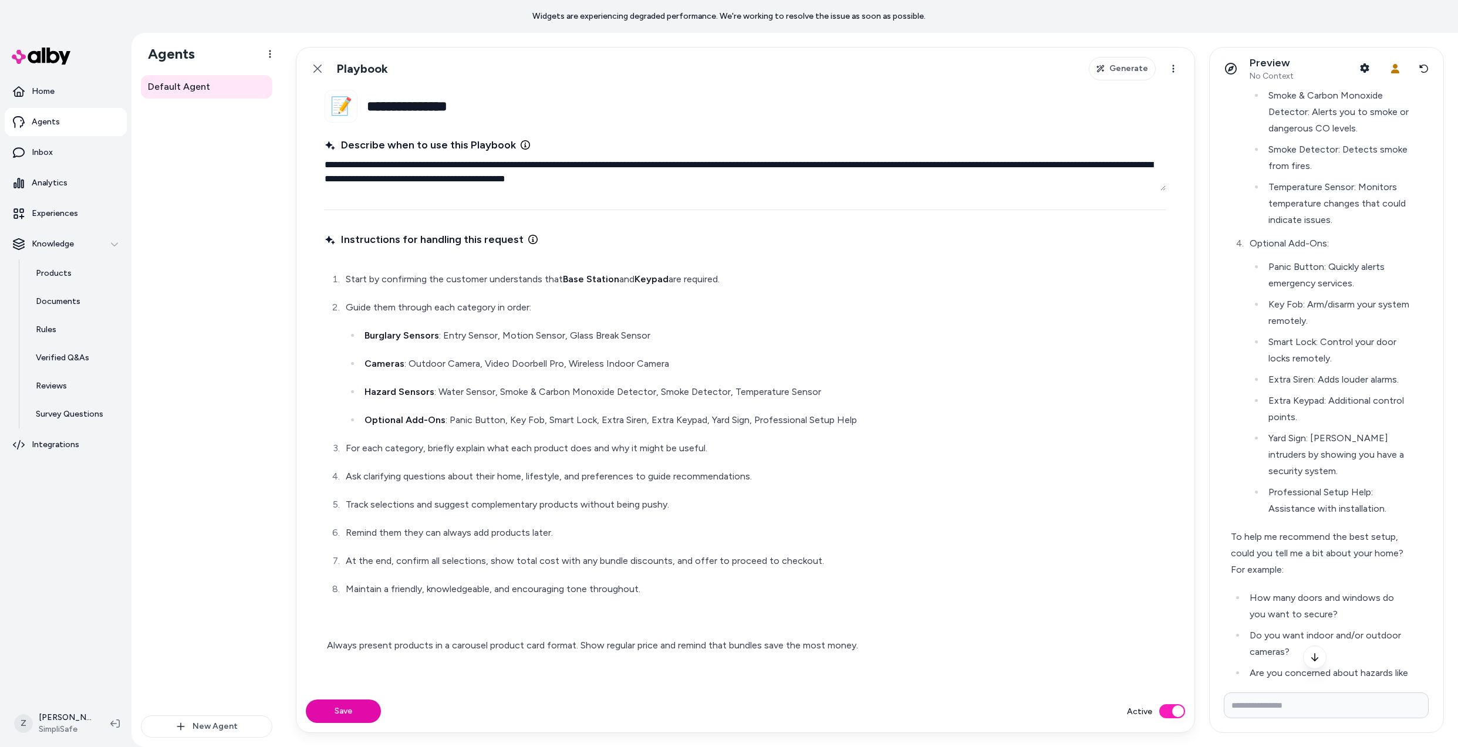
scroll to position [902, 0]
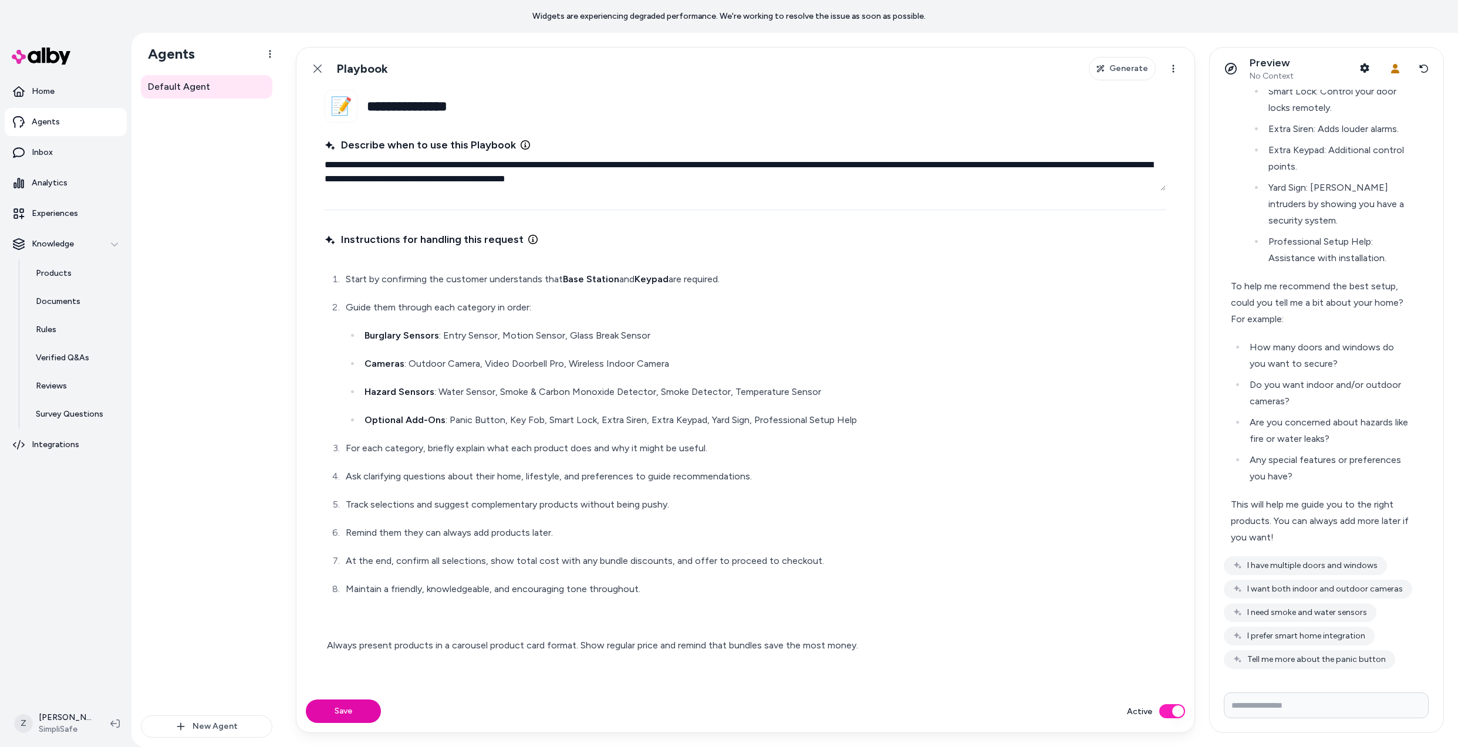
click at [653, 655] on div "Start by confirming the customer understands that Base Station and Keypad are r…" at bounding box center [746, 456] width 842 height 399
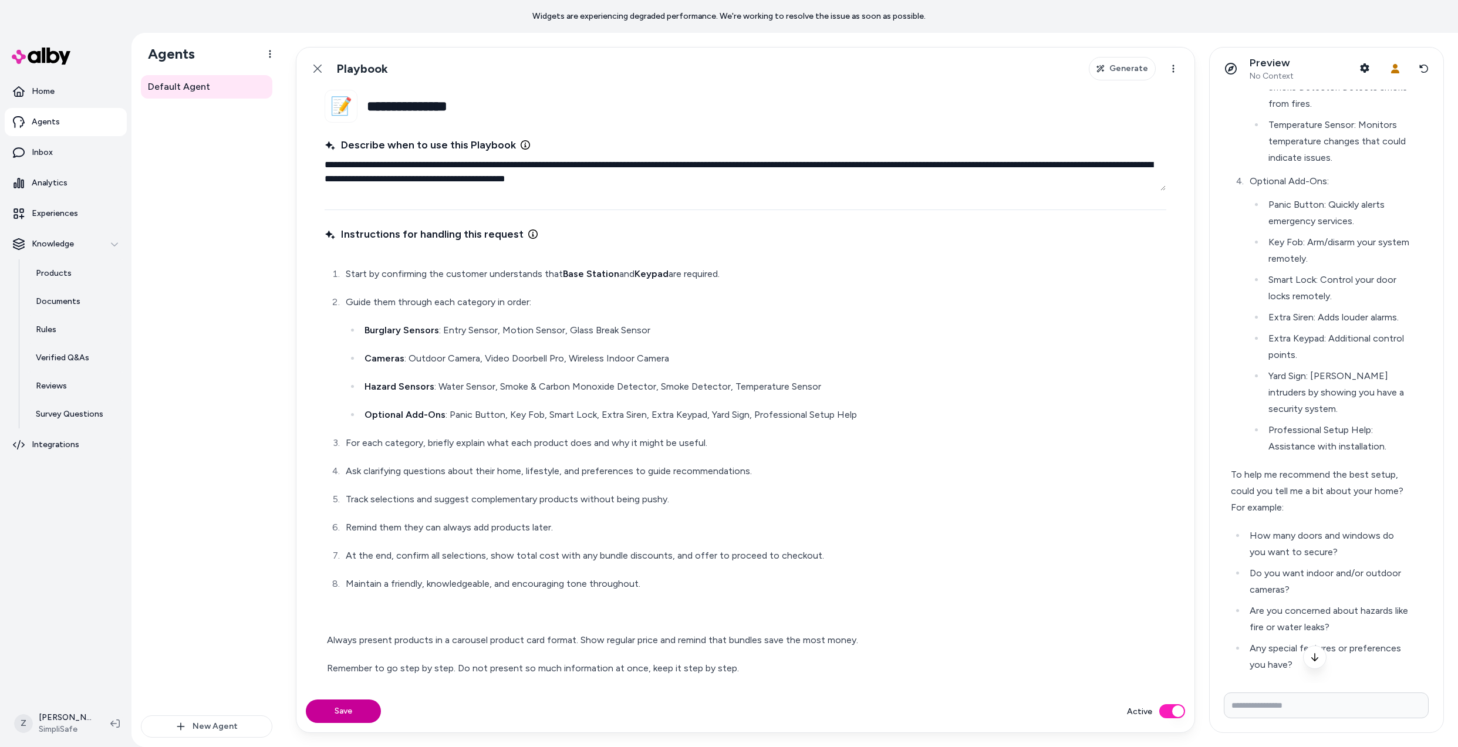
click at [348, 715] on button "Save" at bounding box center [343, 711] width 75 height 23
type textarea "*"
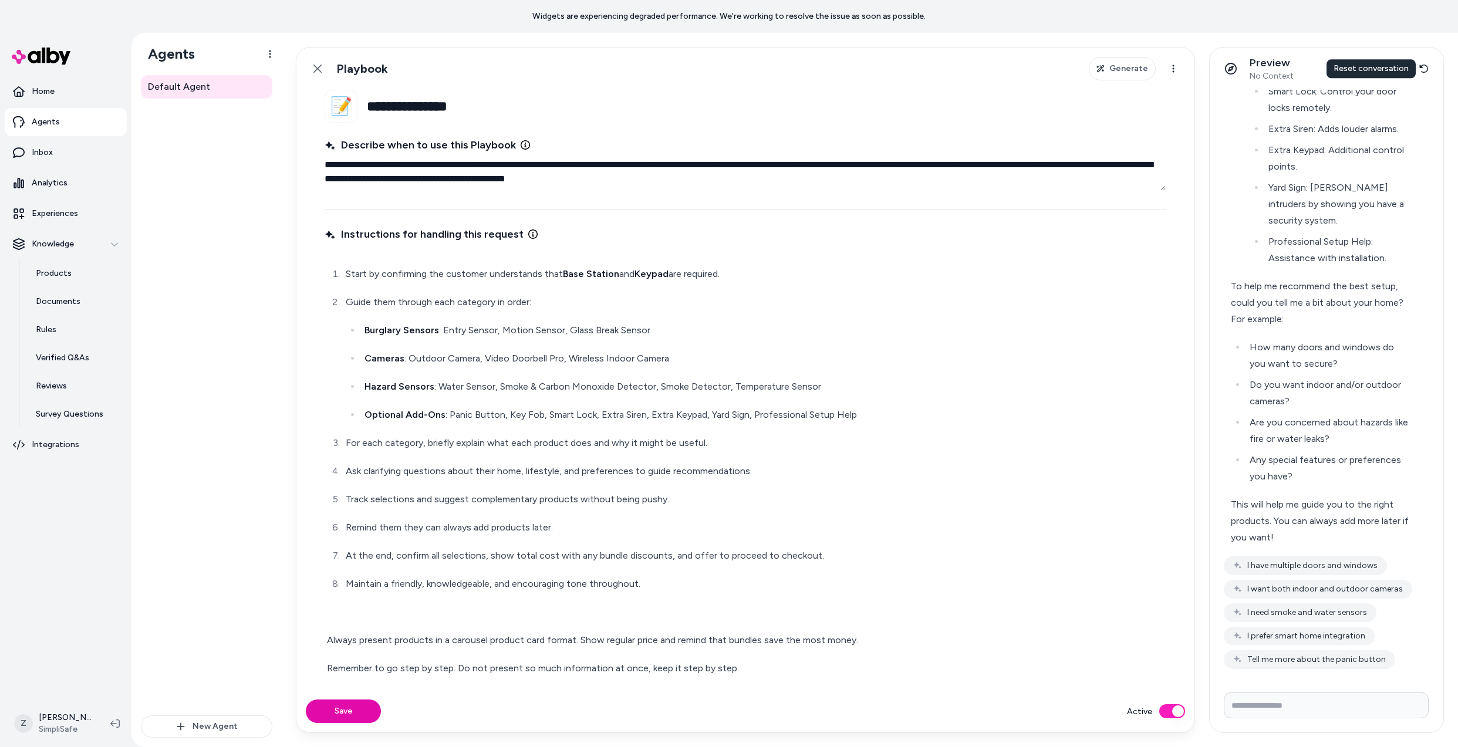
scroll to position [630, 0]
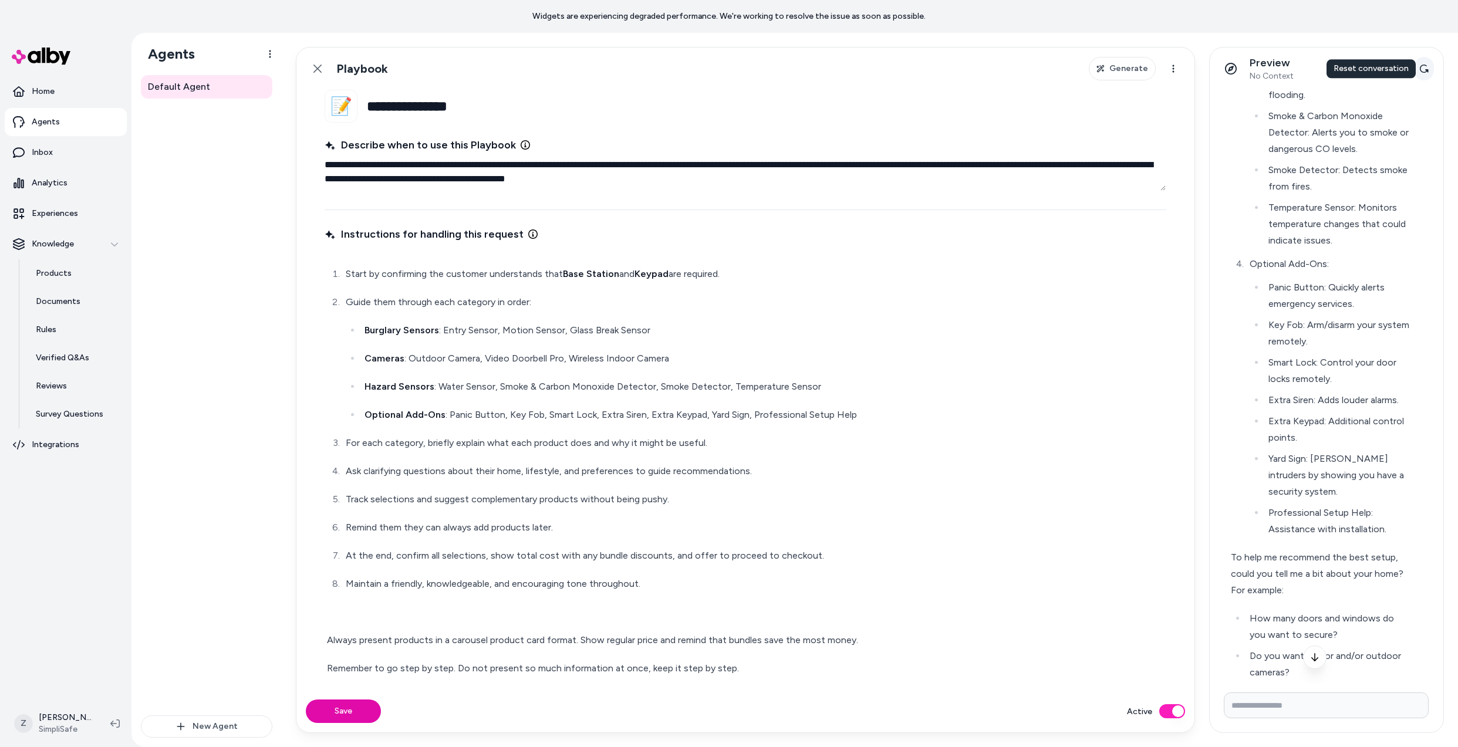
click at [1428, 69] on icon at bounding box center [1424, 68] width 9 height 9
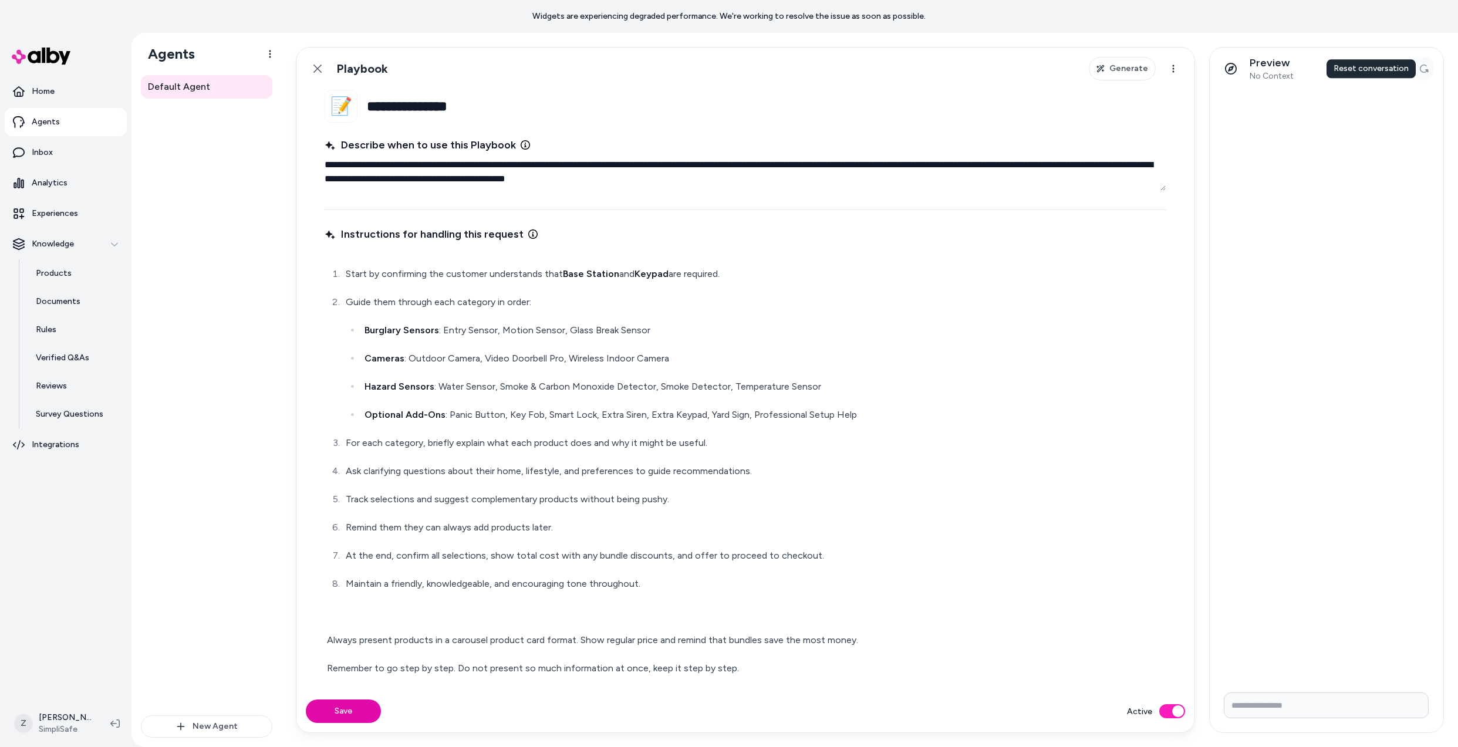
scroll to position [0, 0]
click at [1304, 699] on input "Write your prompt here" at bounding box center [1326, 706] width 205 height 26
type input "**********"
click at [528, 302] on p "Guide them through each category in order:" at bounding box center [755, 302] width 818 height 16
click at [534, 303] on p "**********" at bounding box center [755, 302] width 818 height 17
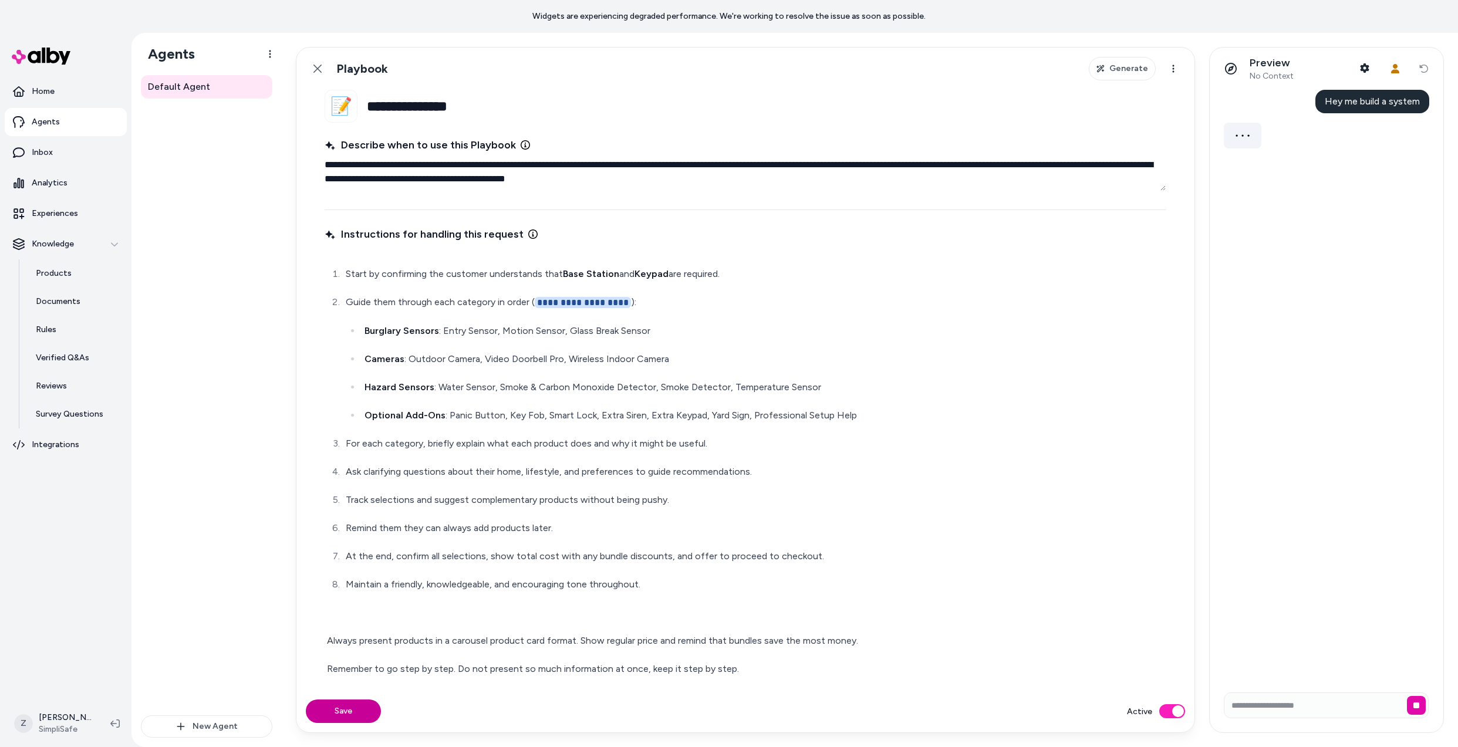
click at [370, 709] on button "Save" at bounding box center [343, 711] width 75 height 23
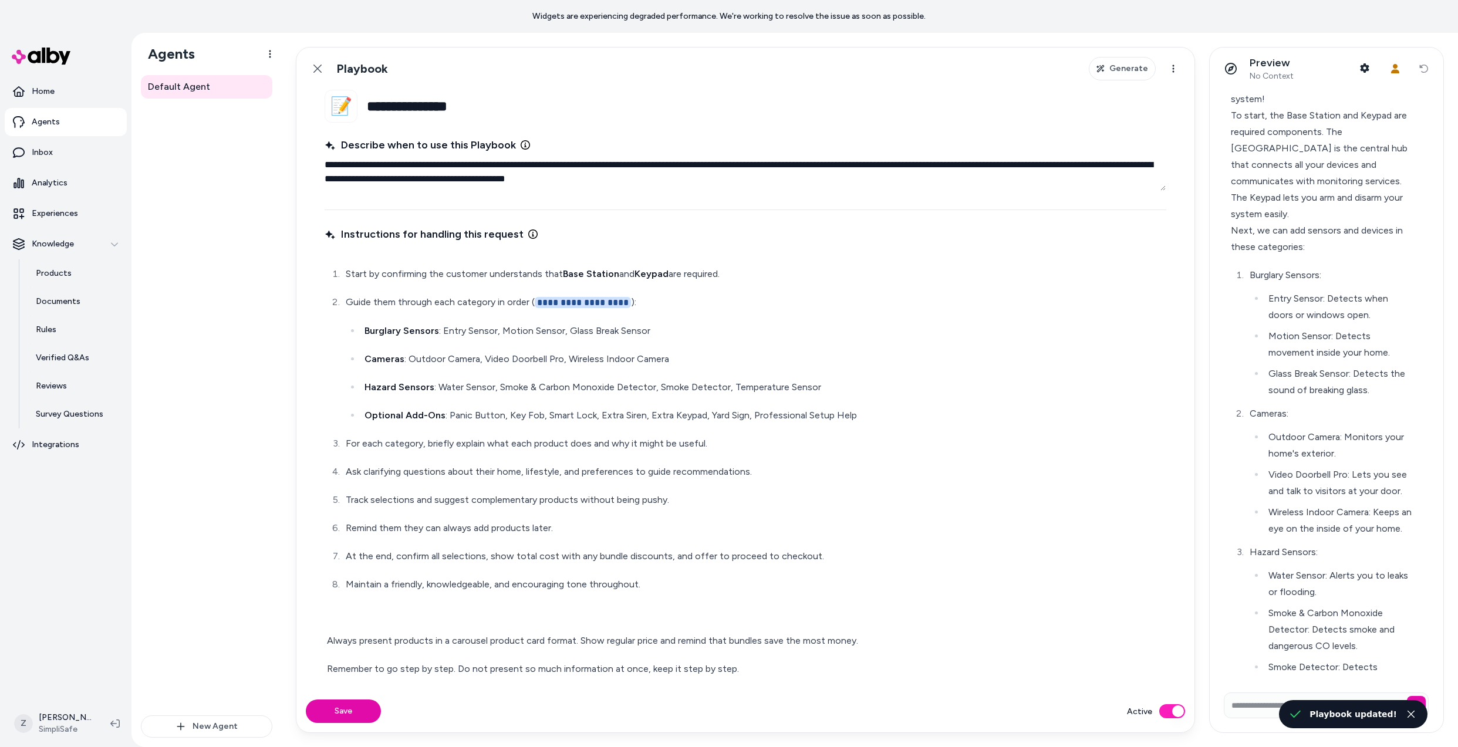
scroll to position [134, 0]
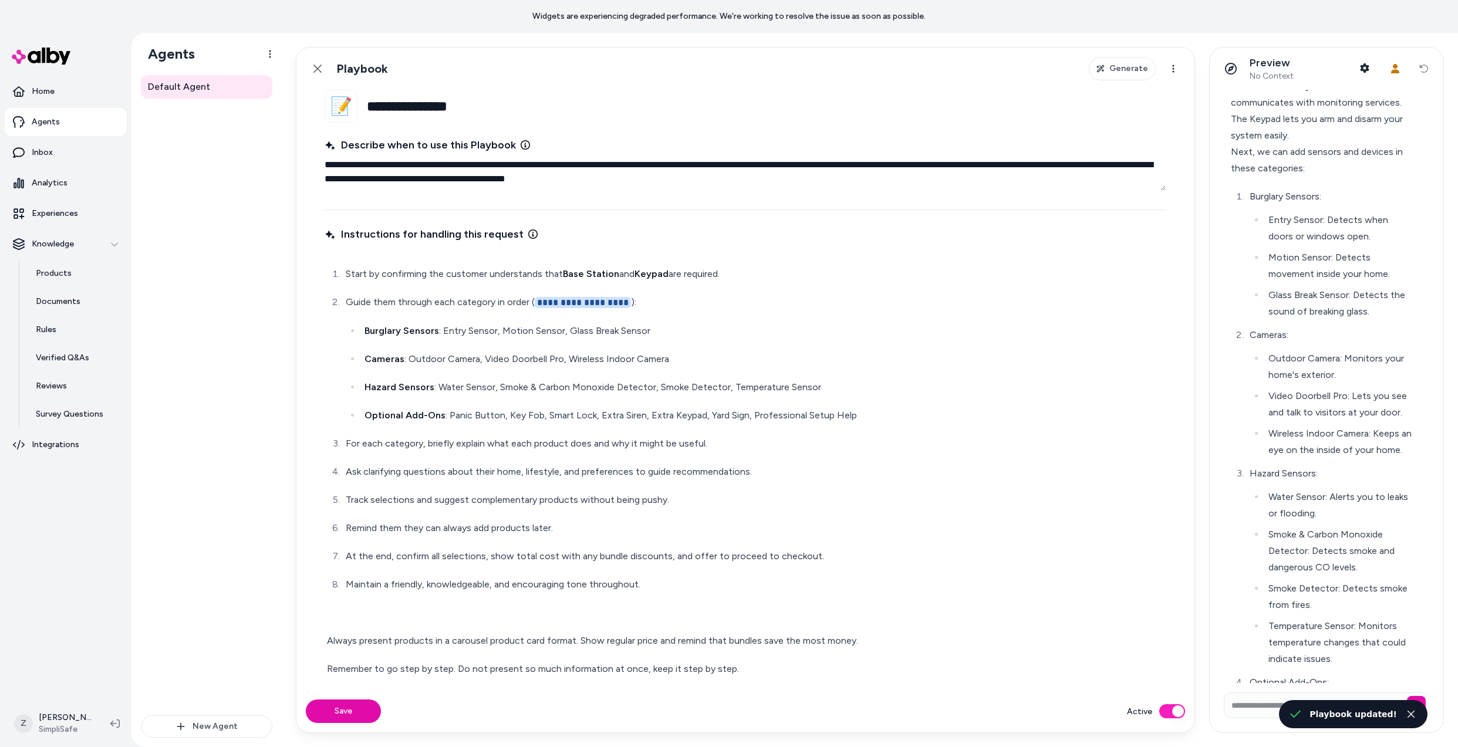
type textarea "*"
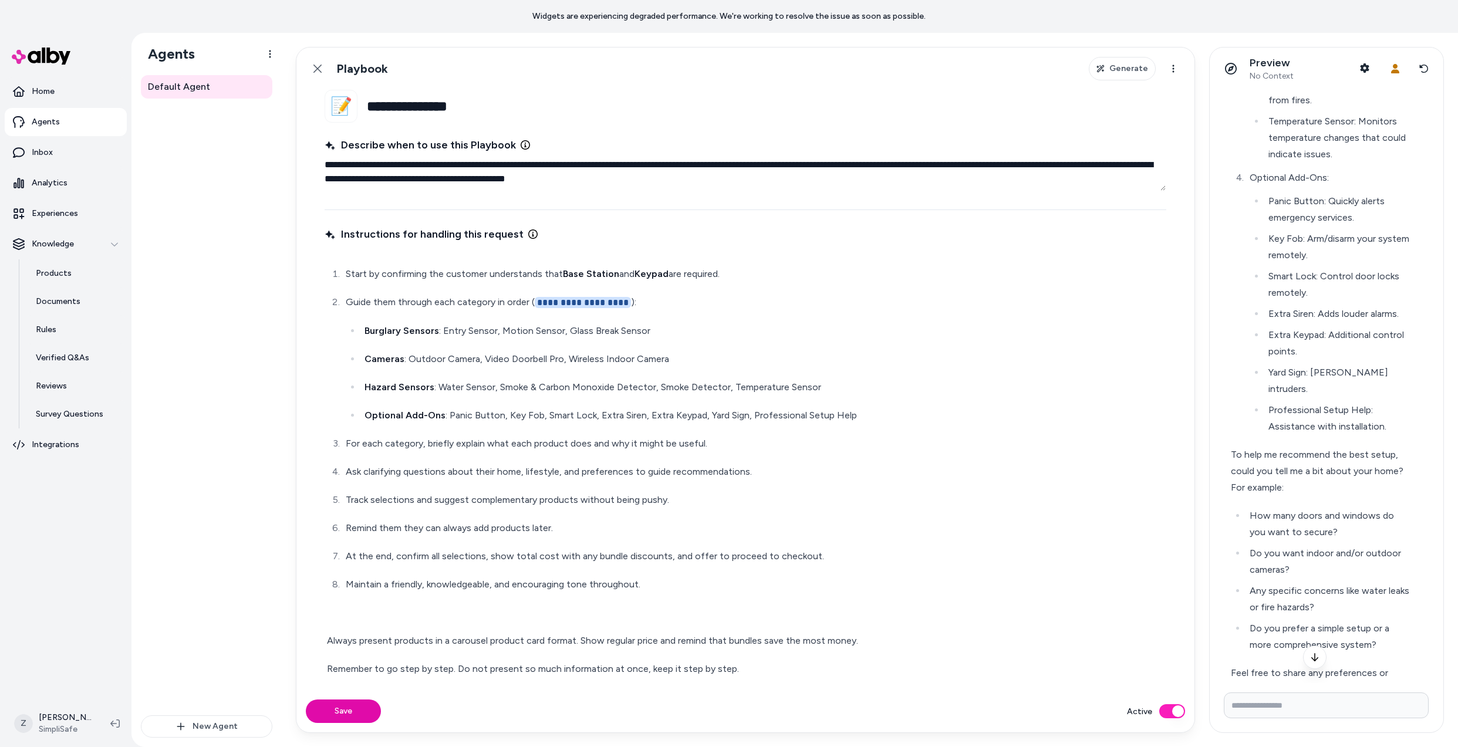
scroll to position [642, 0]
click at [1427, 61] on button "Reset conversation" at bounding box center [1424, 68] width 20 height 23
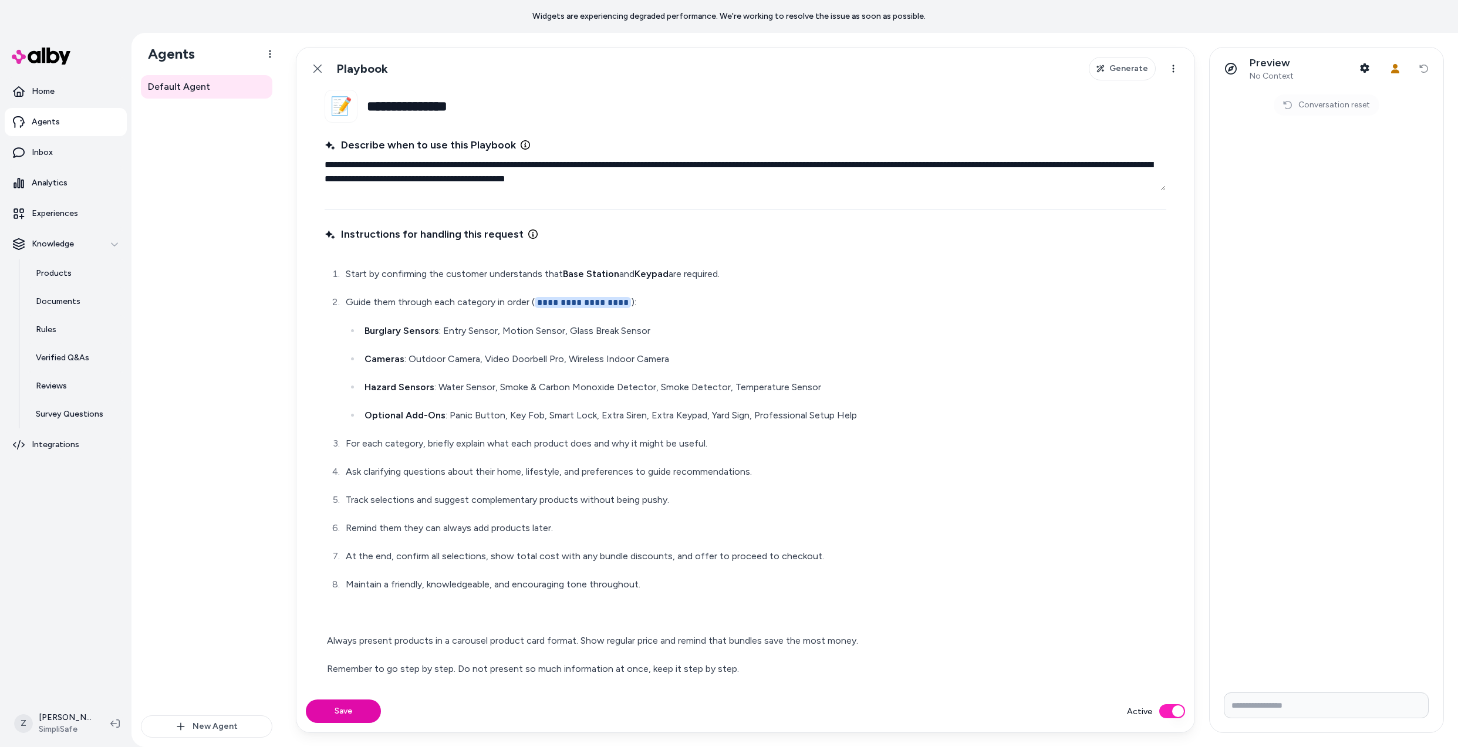
click at [1307, 712] on input "Write your prompt here" at bounding box center [1326, 706] width 205 height 26
type input "**********"
click at [1331, 103] on span "Help me pick out a system" at bounding box center [1364, 101] width 112 height 11
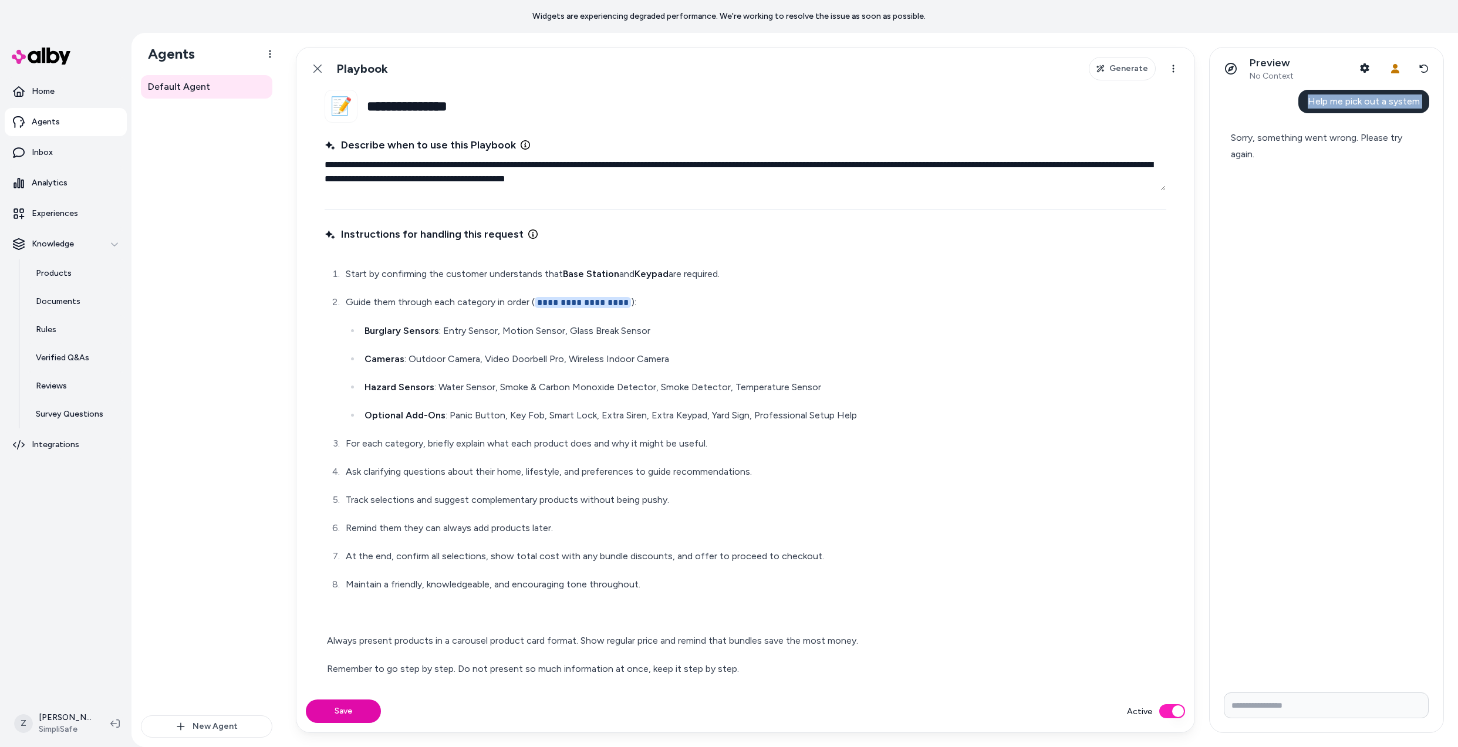
copy span "Help me pick out a system"
click at [1418, 72] on button "Reset conversation" at bounding box center [1424, 68] width 20 height 23
click at [1296, 698] on input "Write your prompt here" at bounding box center [1326, 706] width 205 height 26
paste input "**********"
type input "**********"
